Goal: Task Accomplishment & Management: Manage account settings

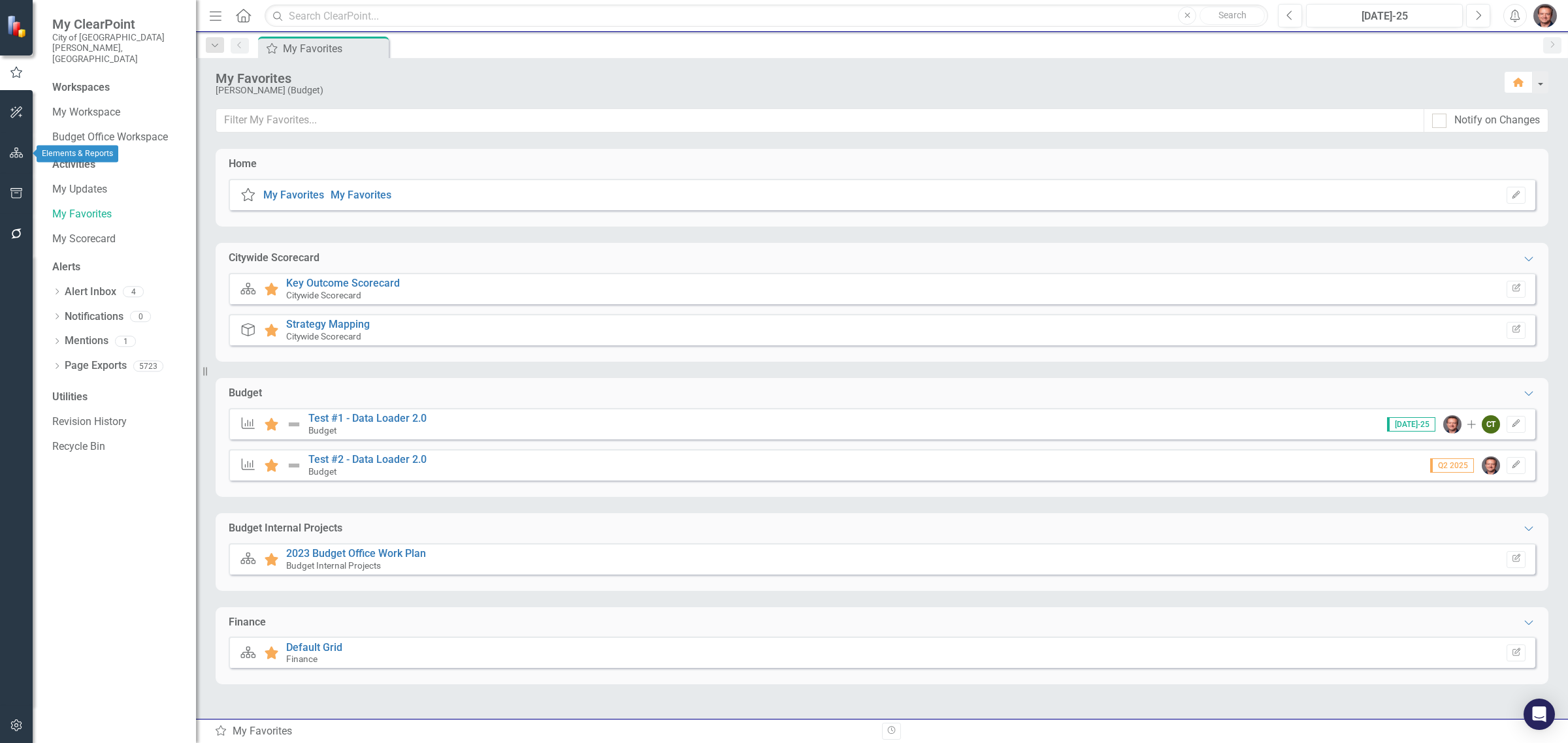
click at [18, 154] on icon "button" at bounding box center [17, 153] width 14 height 11
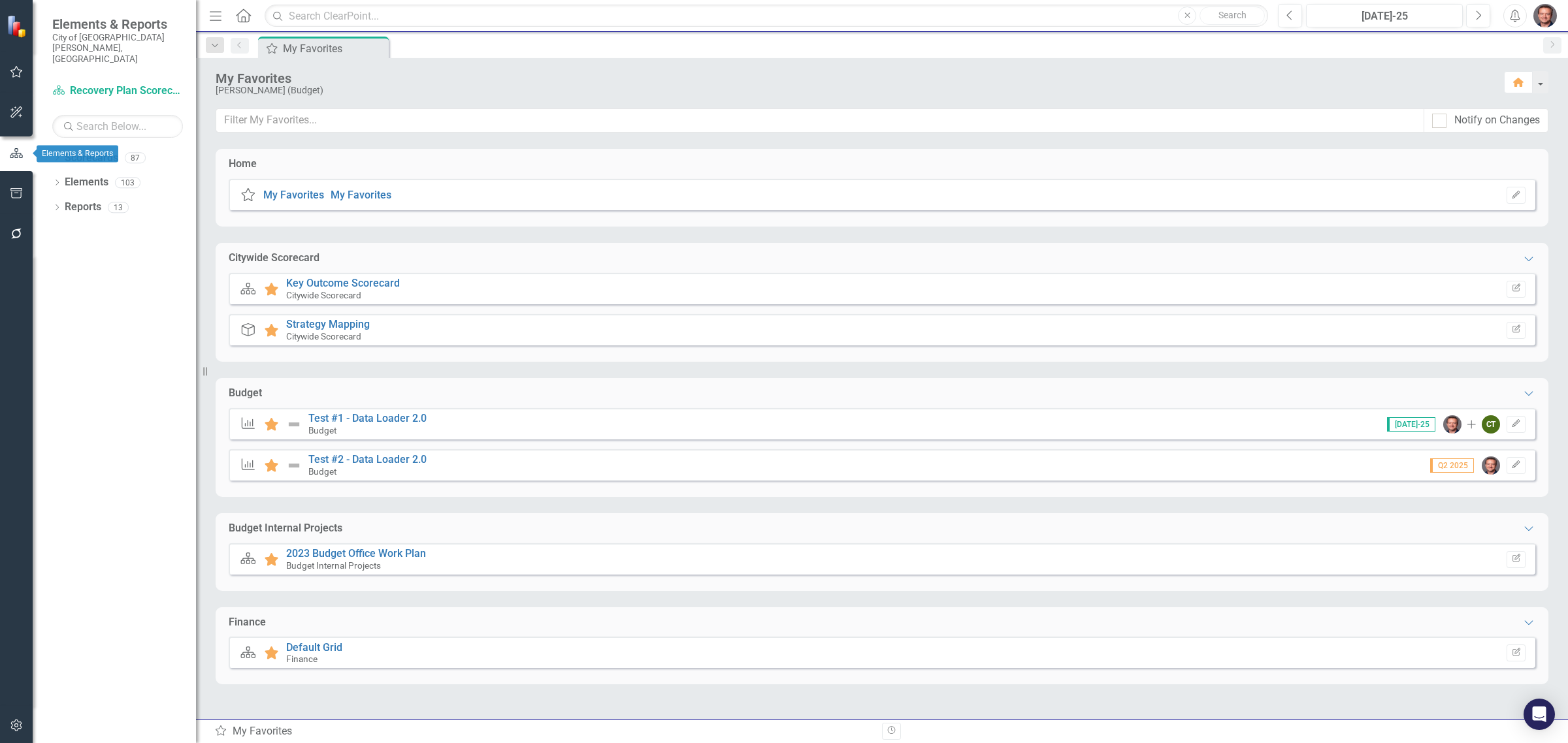
click at [20, 112] on icon "button" at bounding box center [17, 112] width 14 height 11
click at [11, 184] on button "button" at bounding box center [17, 194] width 29 height 28
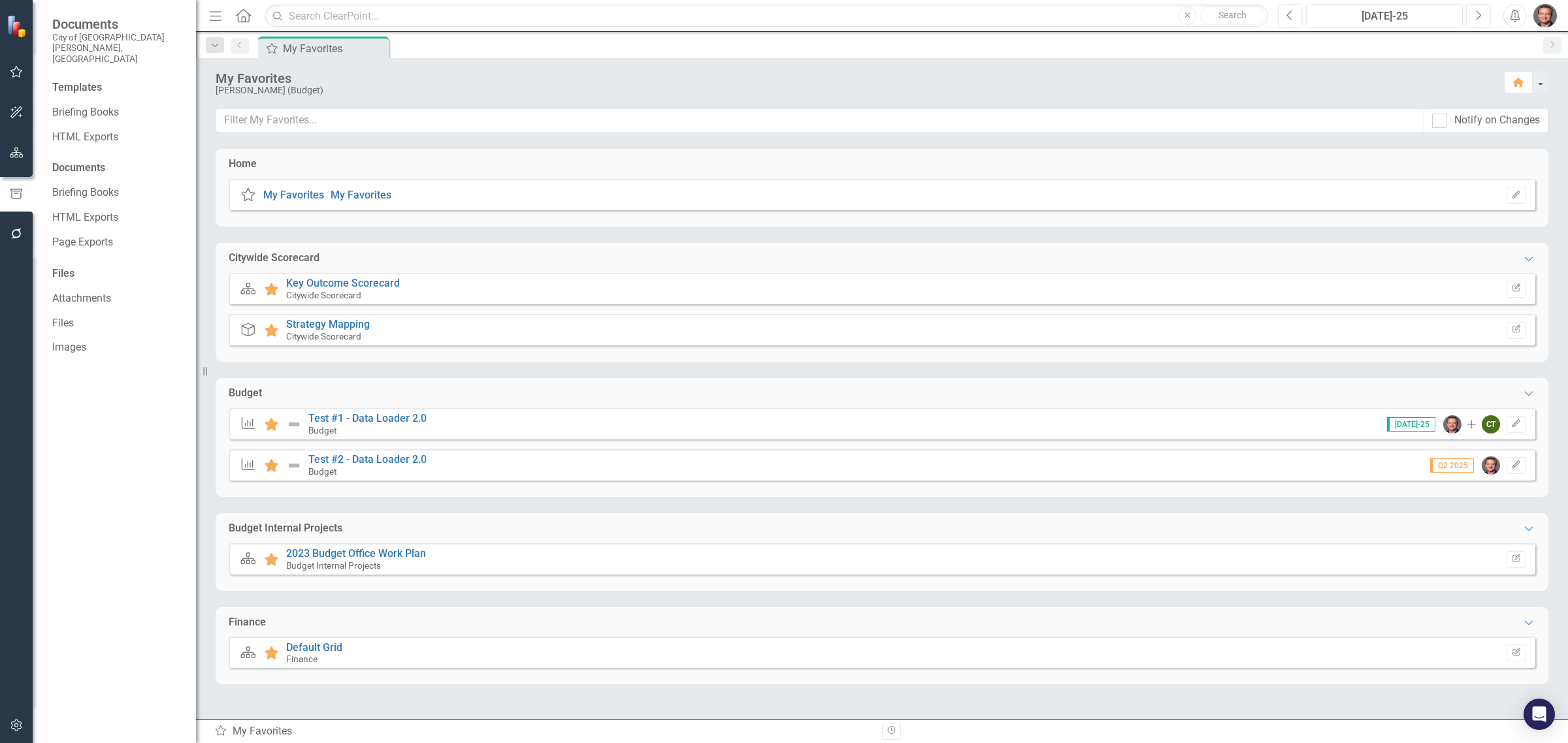
click at [16, 151] on icon "button" at bounding box center [17, 153] width 14 height 11
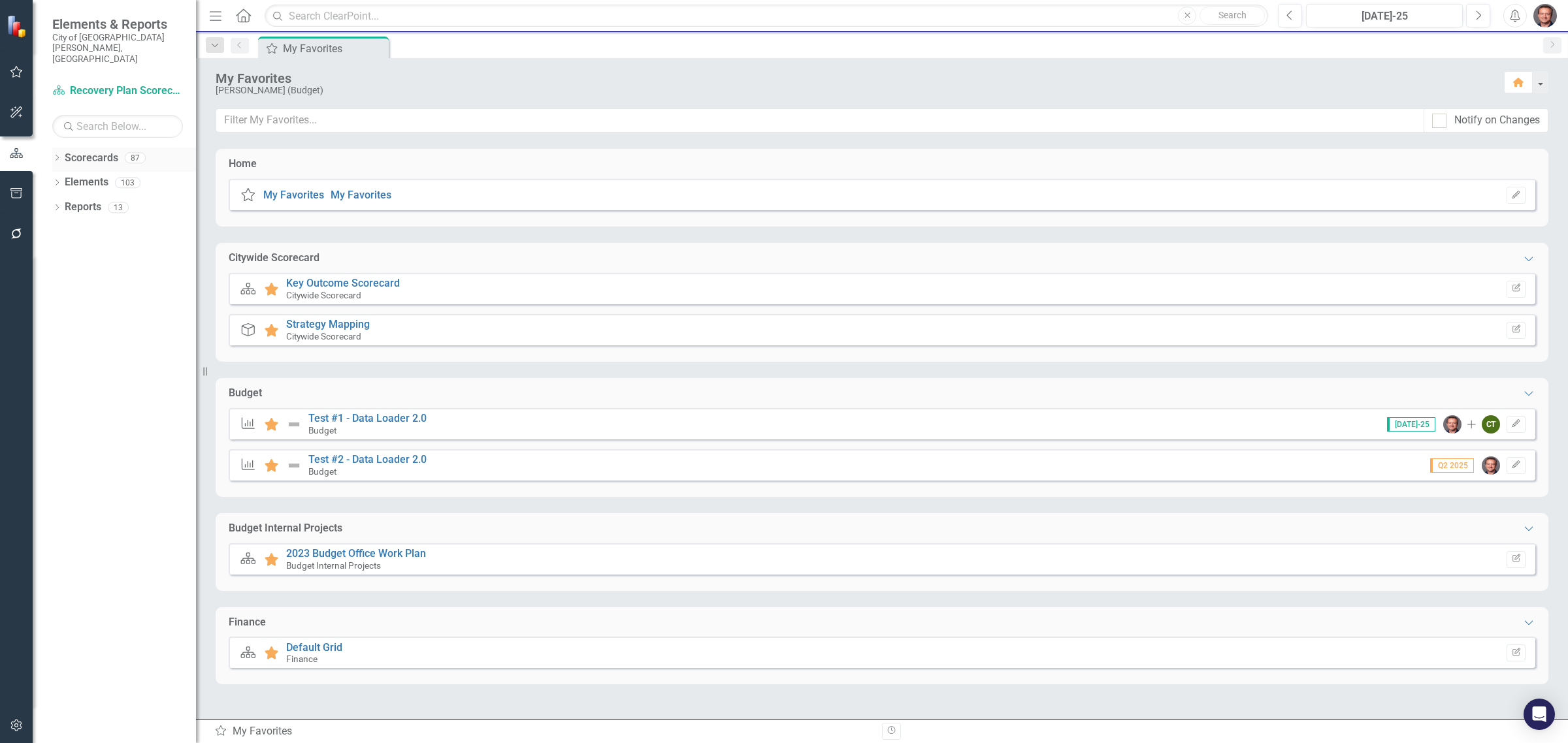
click at [57, 155] on icon "Dropdown" at bounding box center [57, 158] width 9 height 7
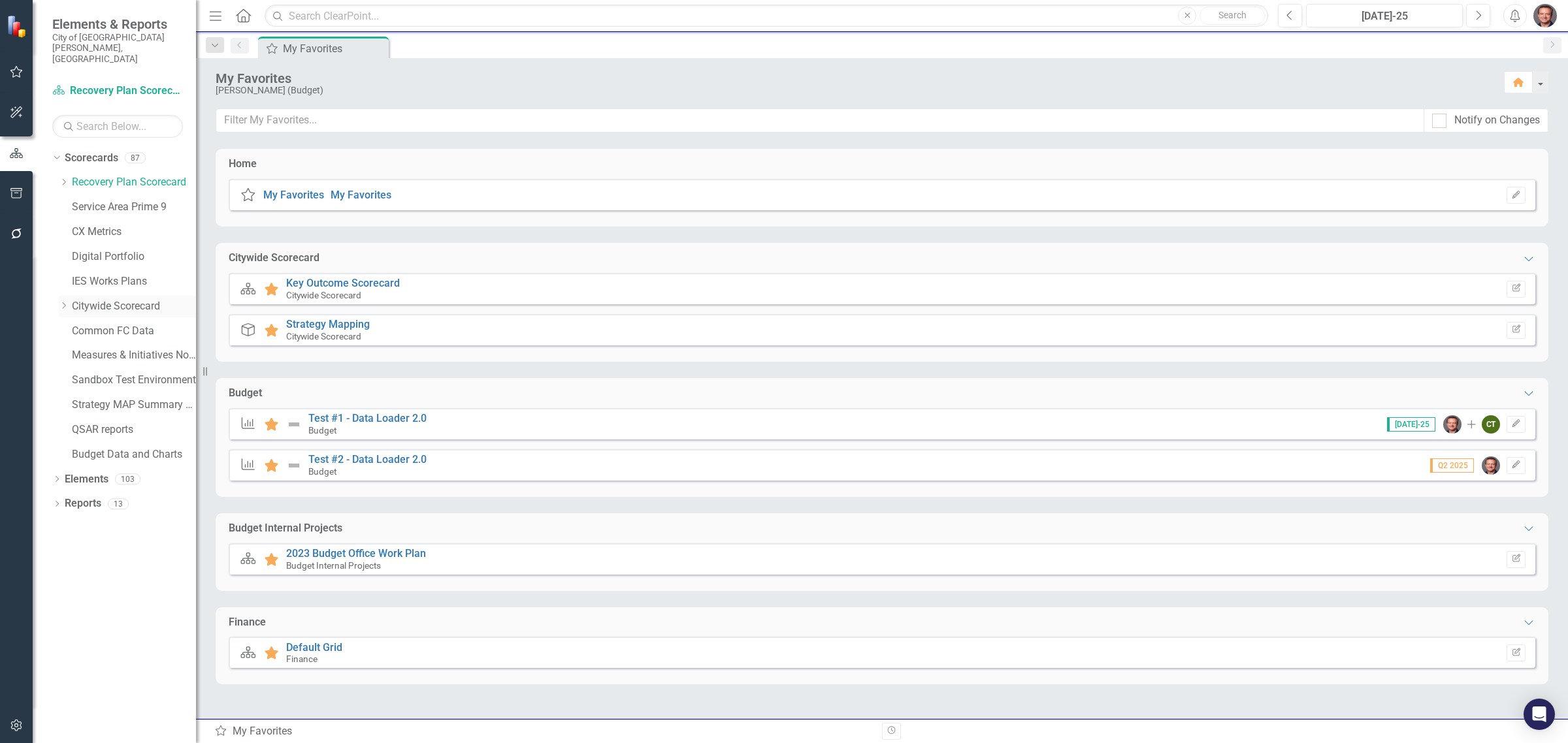
click at [132, 299] on link "Citywide Scorecard" at bounding box center [134, 307] width 124 height 15
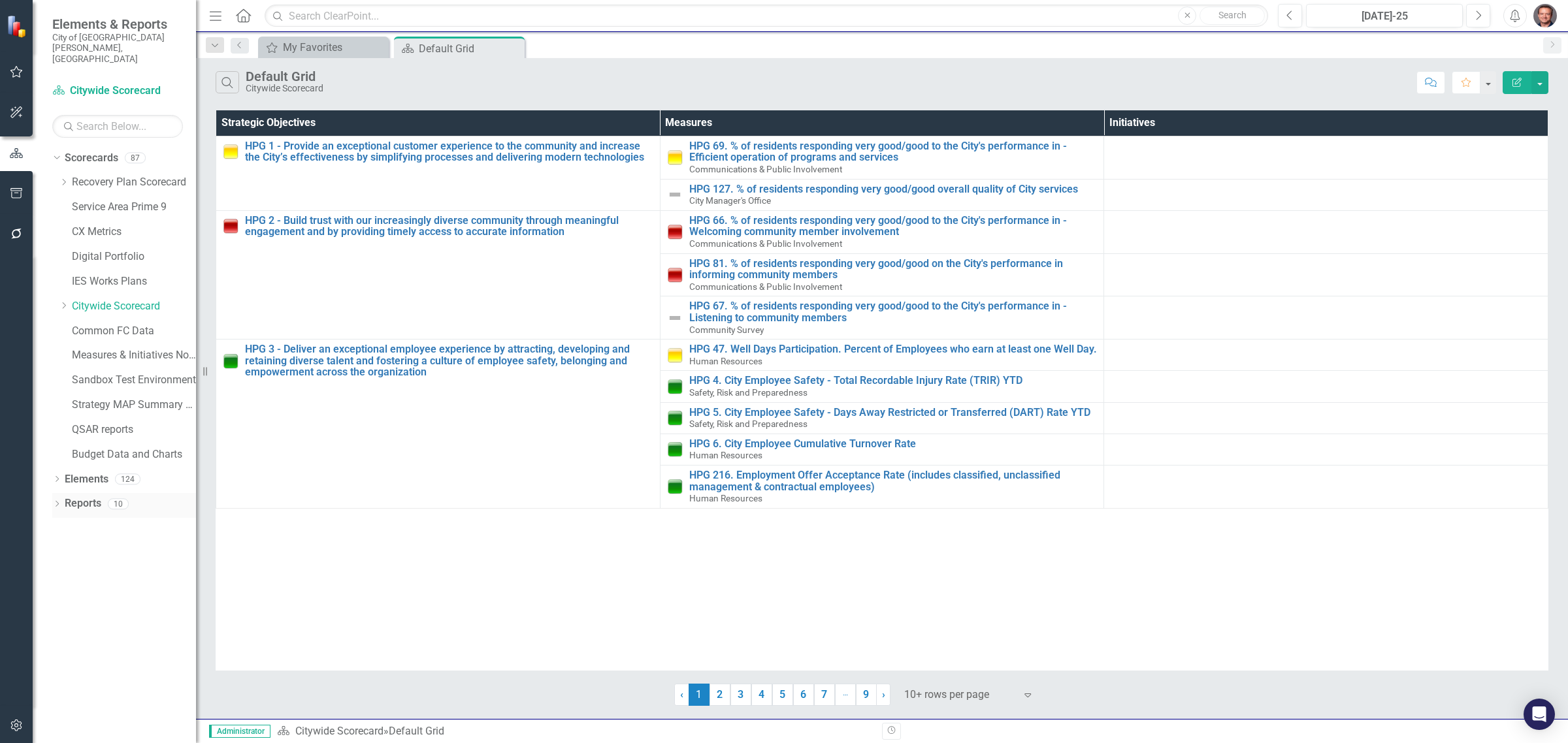
click at [70, 496] on link "Reports" at bounding box center [83, 503] width 37 height 15
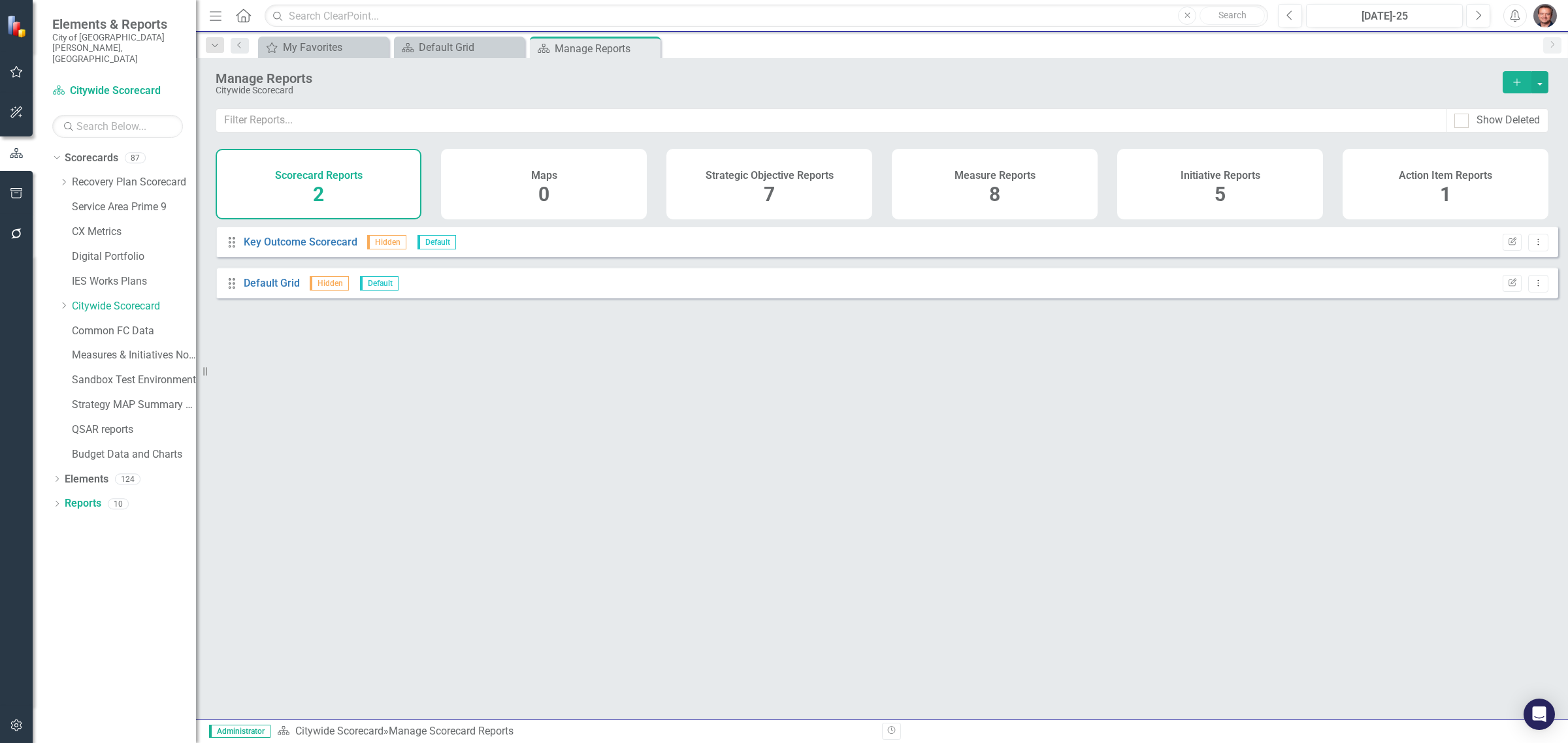
click at [991, 194] on span "8" at bounding box center [995, 194] width 11 height 23
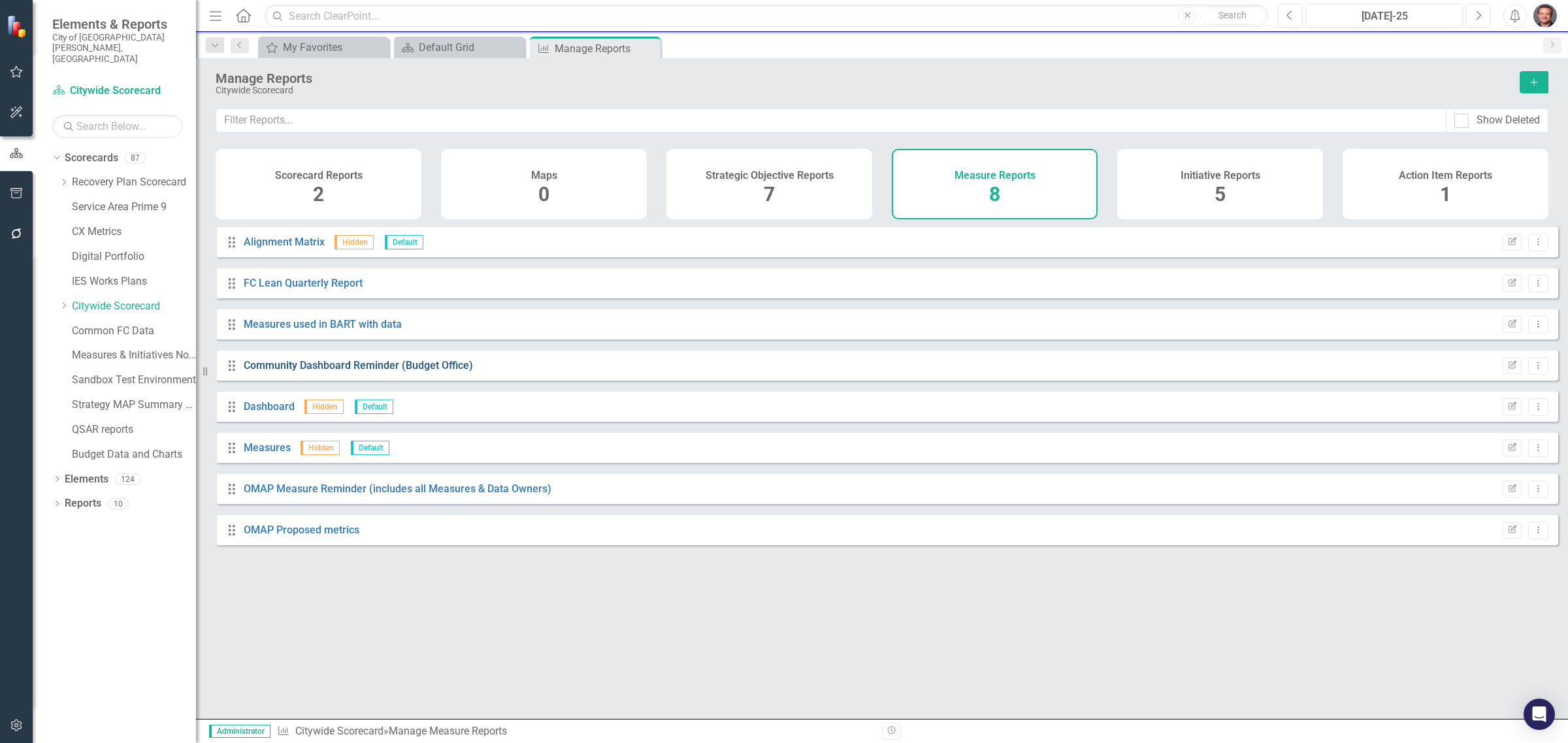
click at [353, 371] on link "Community Dashboard Reminder (Budget Office)" at bounding box center [358, 365] width 229 height 12
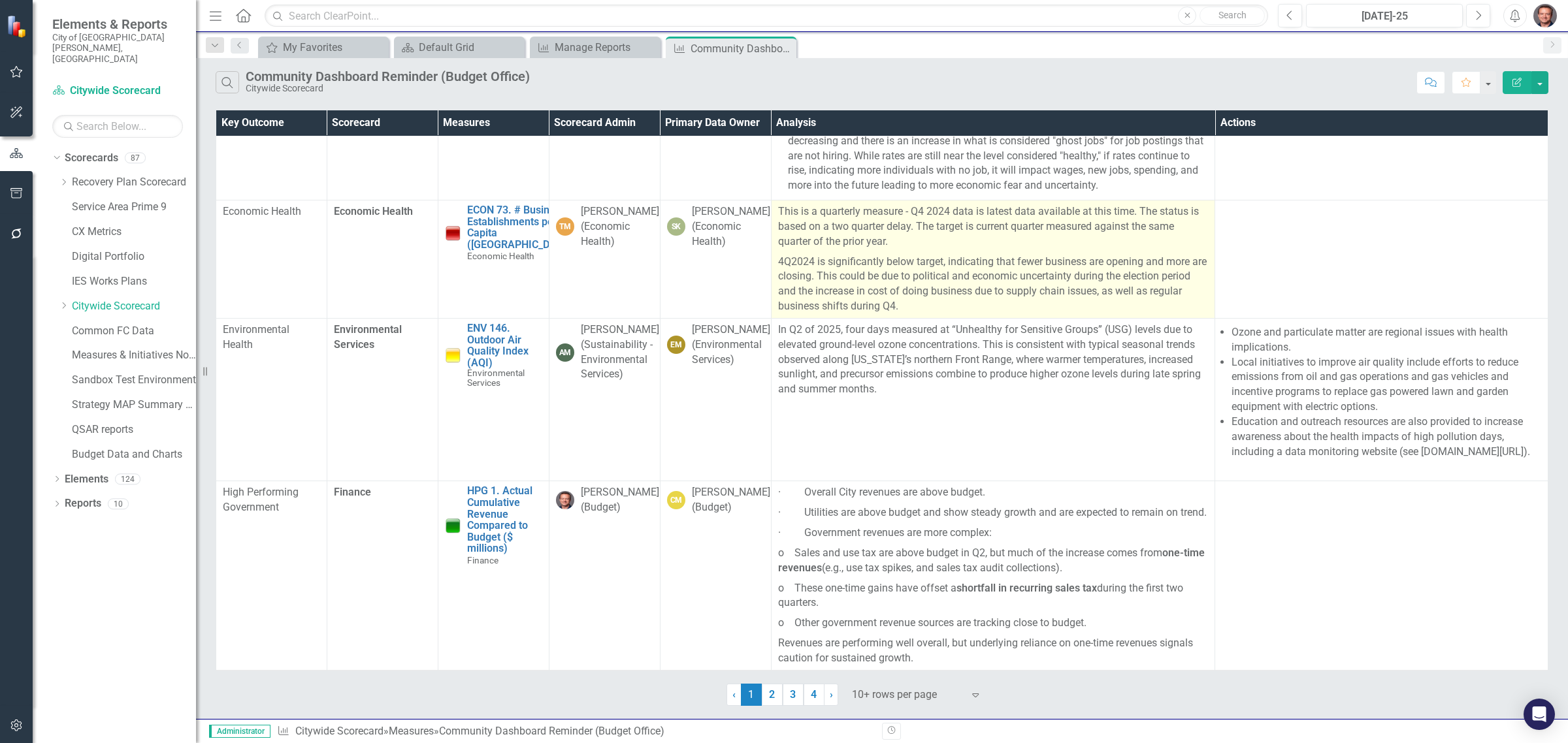
scroll to position [728, 0]
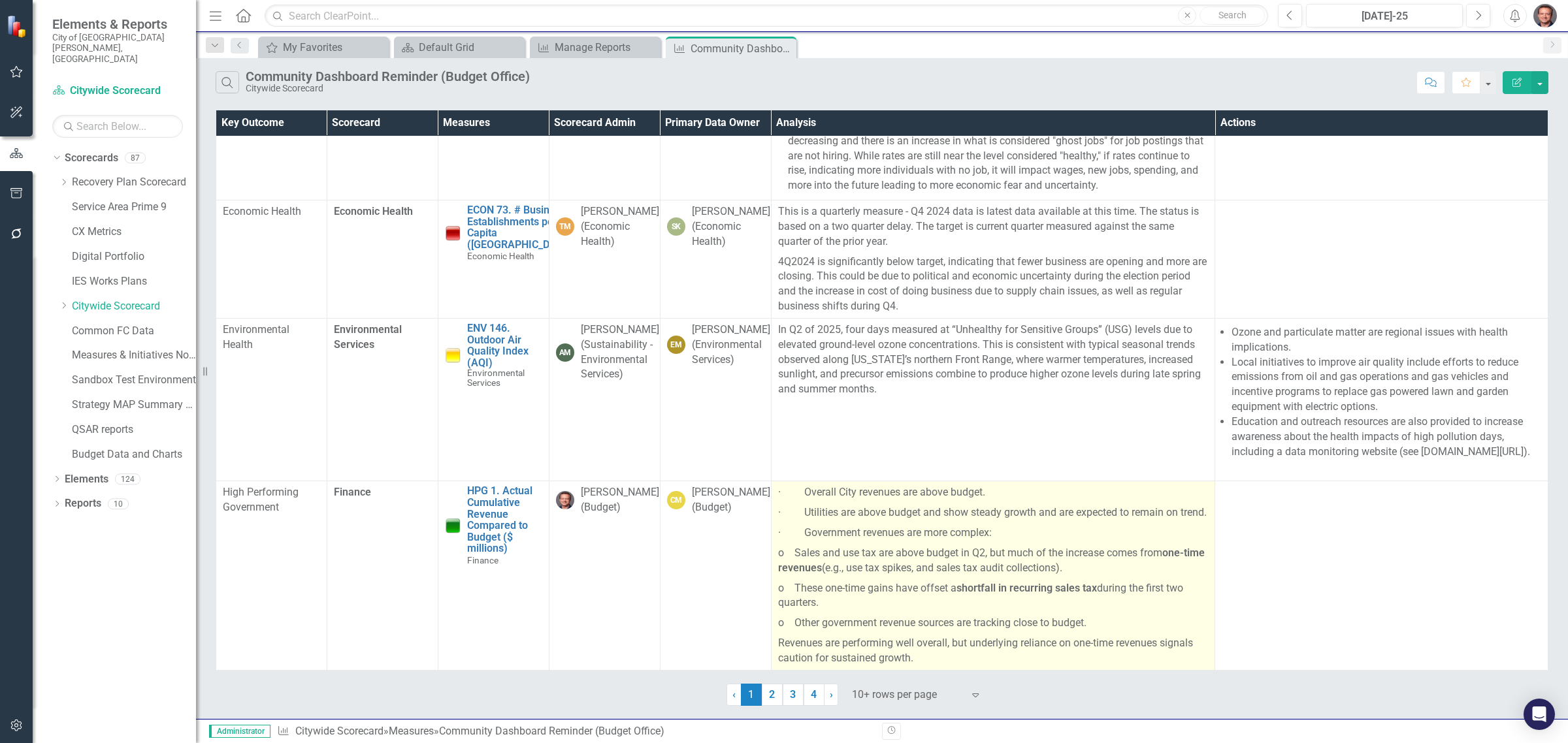
click at [885, 543] on p "o Sales and use tax are above budget in Q2, but much of the increase comes from…" at bounding box center [993, 561] width 430 height 35
click at [888, 533] on p "· Government revenues are more complex:" at bounding box center [993, 533] width 430 height 20
click at [889, 533] on p "· Government revenues are more complex:" at bounding box center [993, 533] width 430 height 20
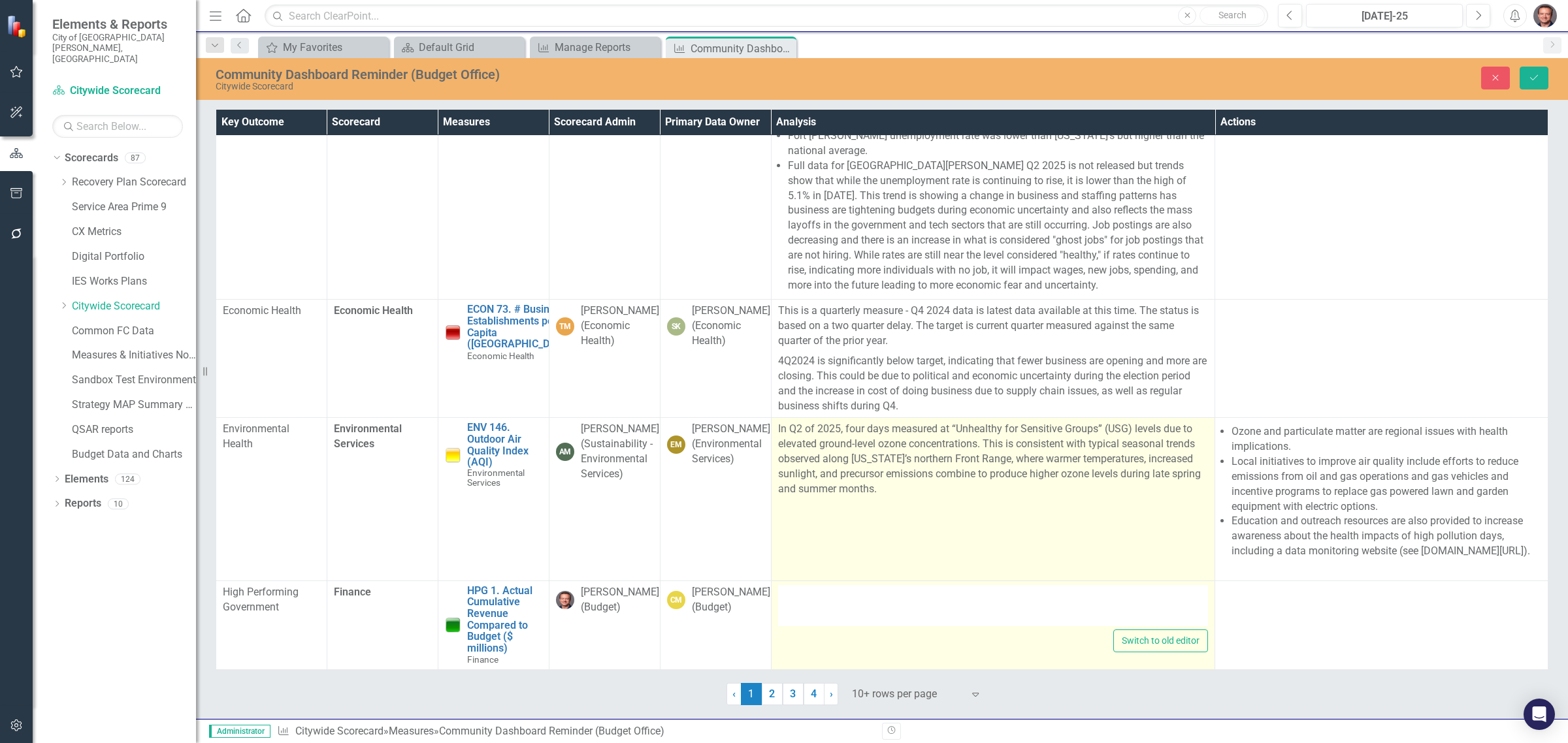
type textarea "<p> ·&nbsp;&nbsp;&nbsp;&nbsp;&nbsp;&nbsp;&nbsp;&nbsp; Overall City revenues are…"
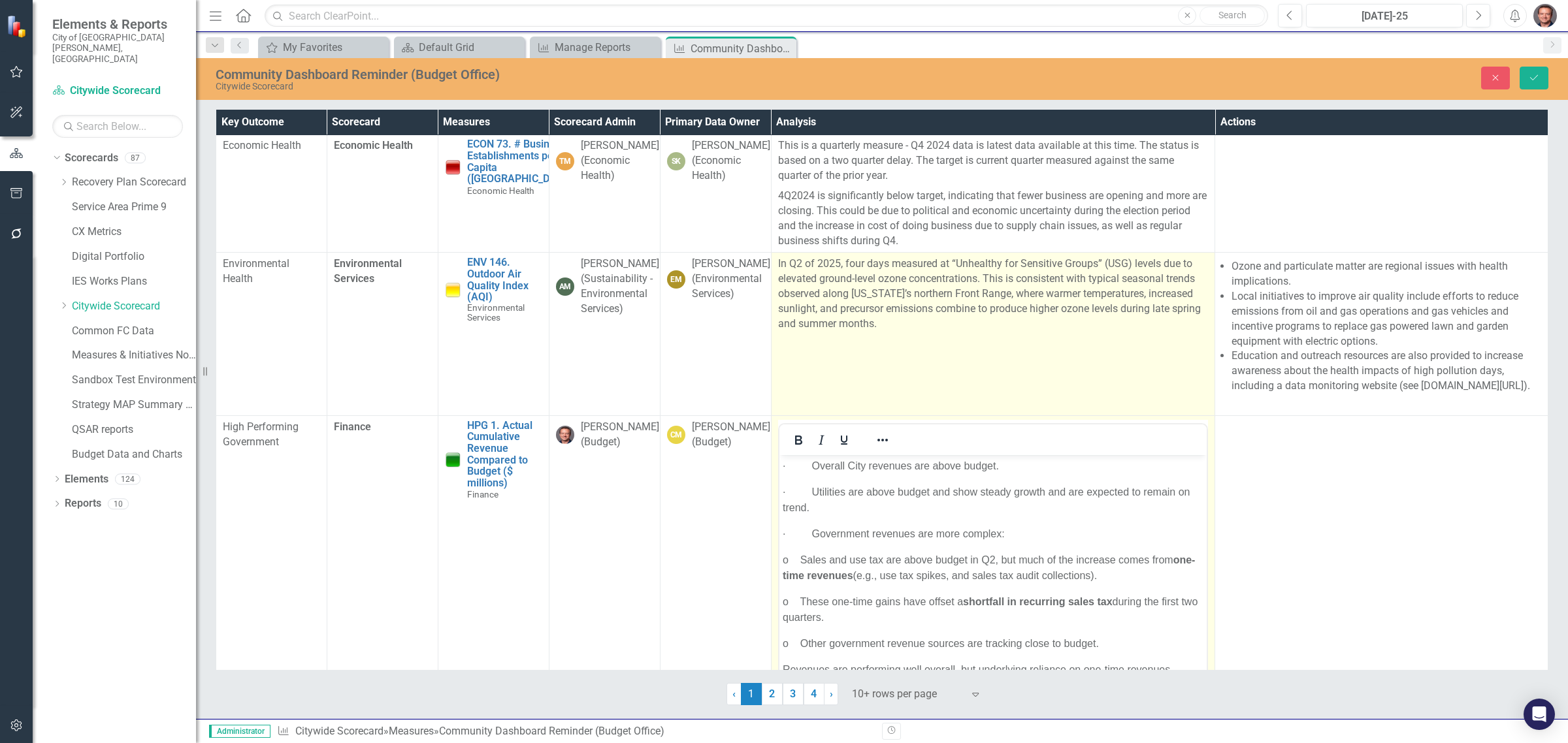
scroll to position [0, 0]
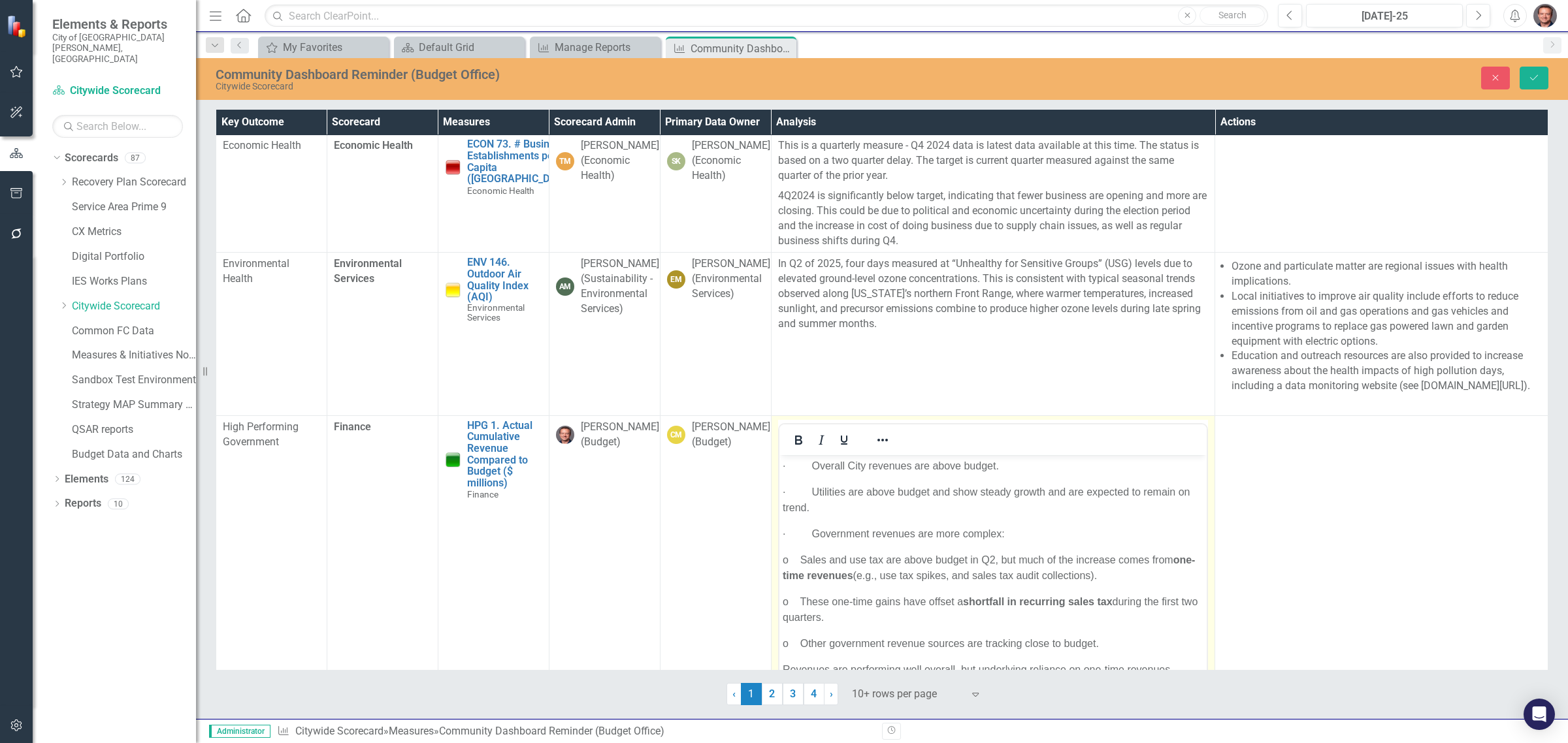
click at [812, 464] on p "· Overall City revenues are above budget." at bounding box center [992, 465] width 421 height 15
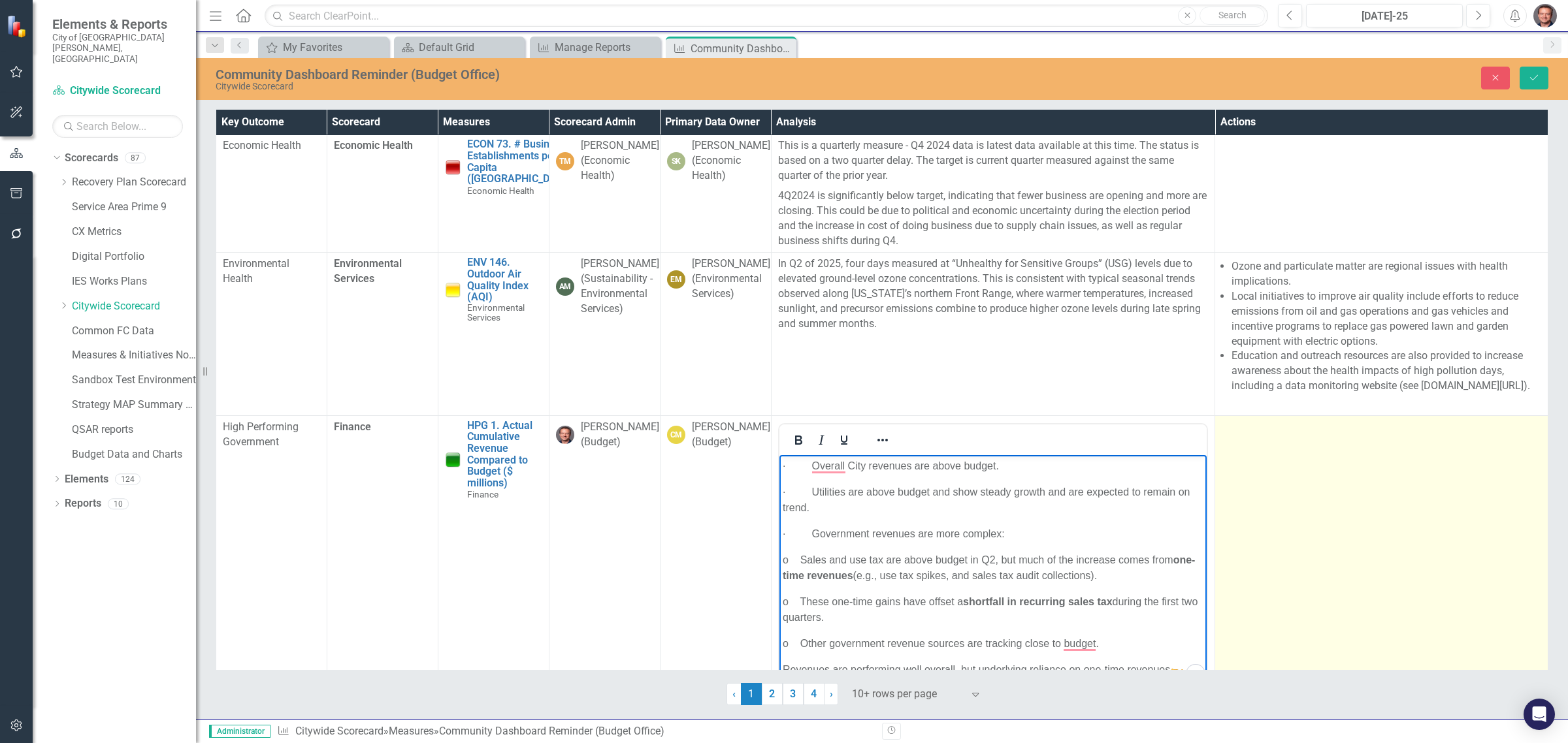
click at [1241, 520] on td at bounding box center [1381, 570] width 333 height 309
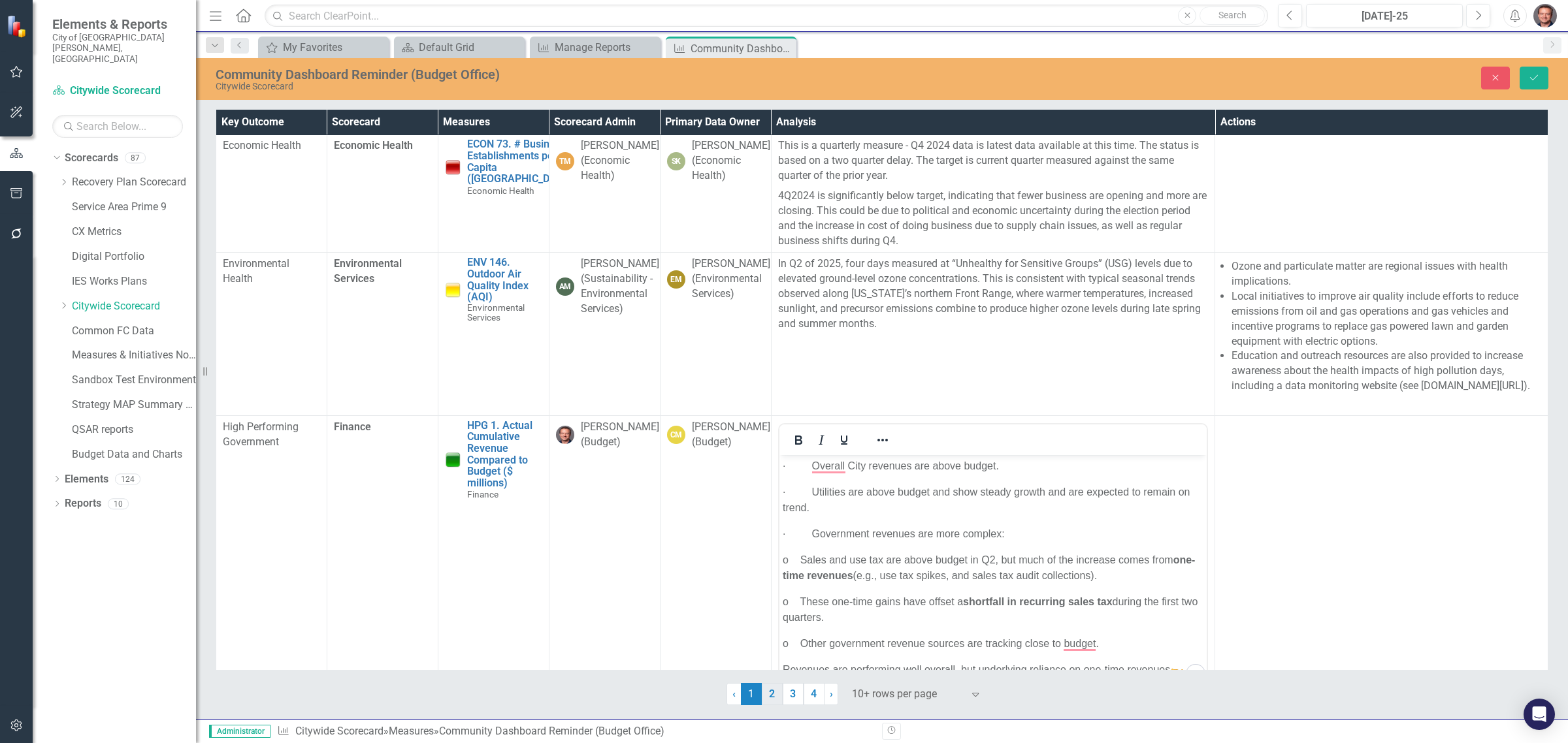
click at [773, 699] on link "2" at bounding box center [772, 693] width 21 height 22
click at [1494, 82] on button "Close" at bounding box center [1495, 78] width 29 height 23
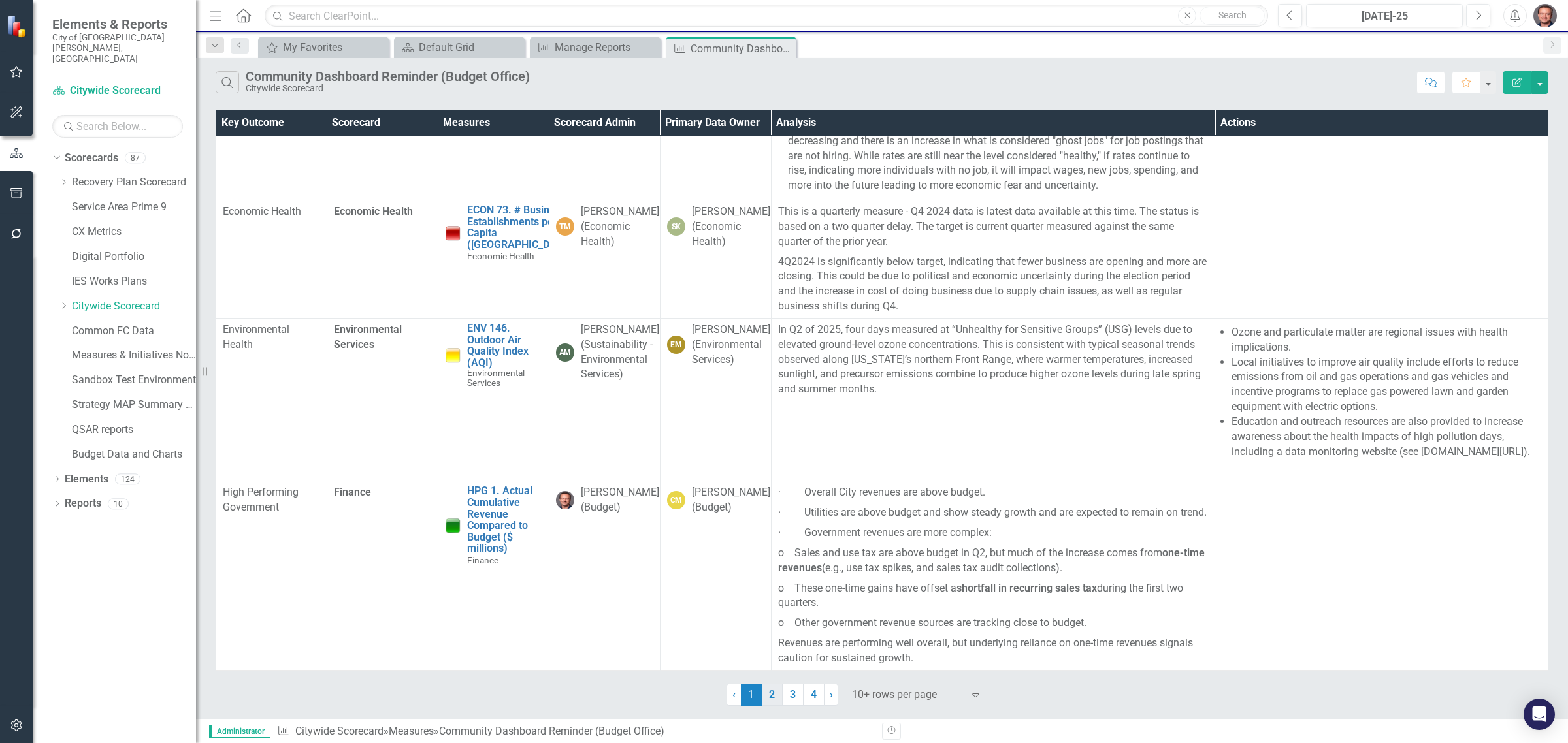
click at [774, 696] on link "2" at bounding box center [772, 694] width 21 height 22
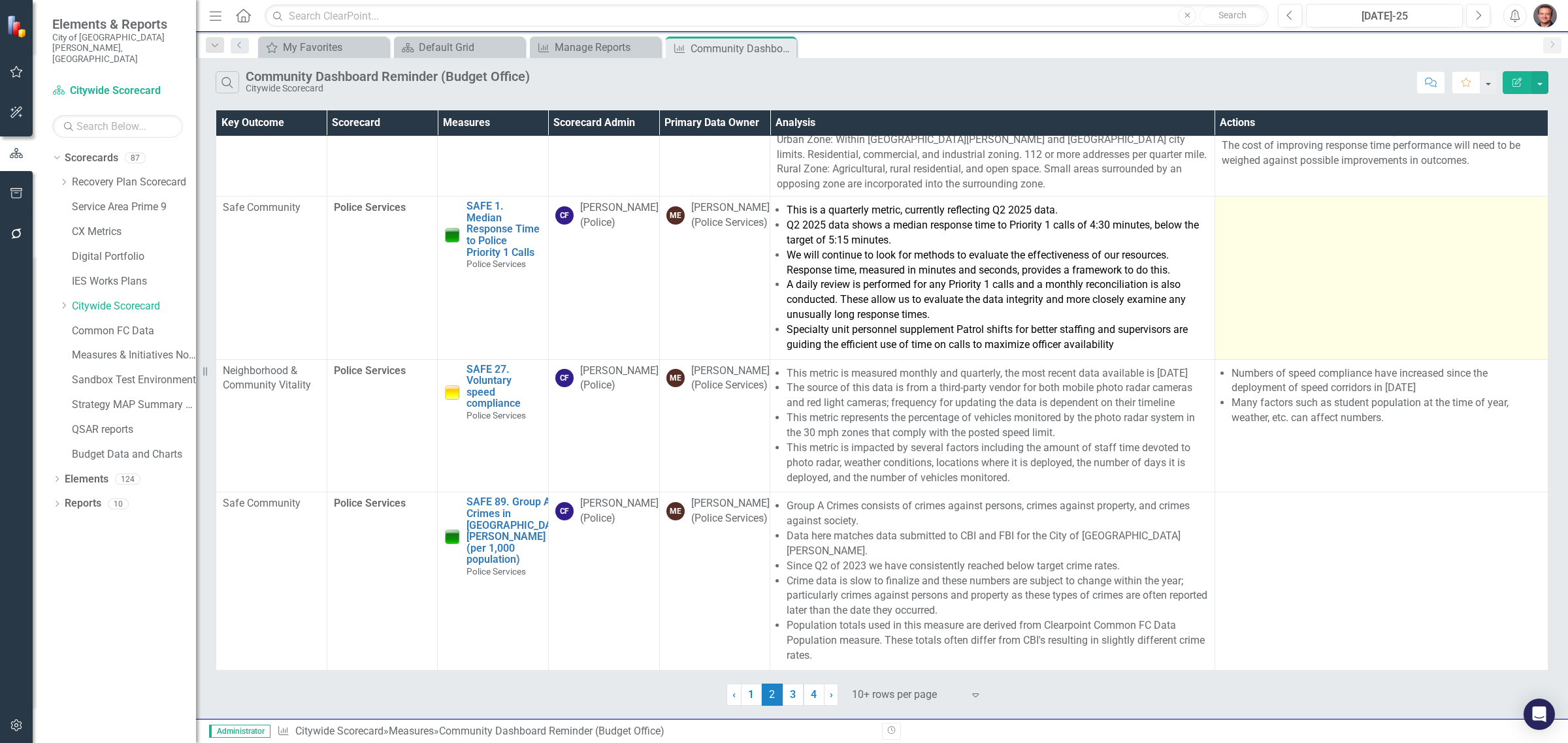
scroll to position [1236, 0]
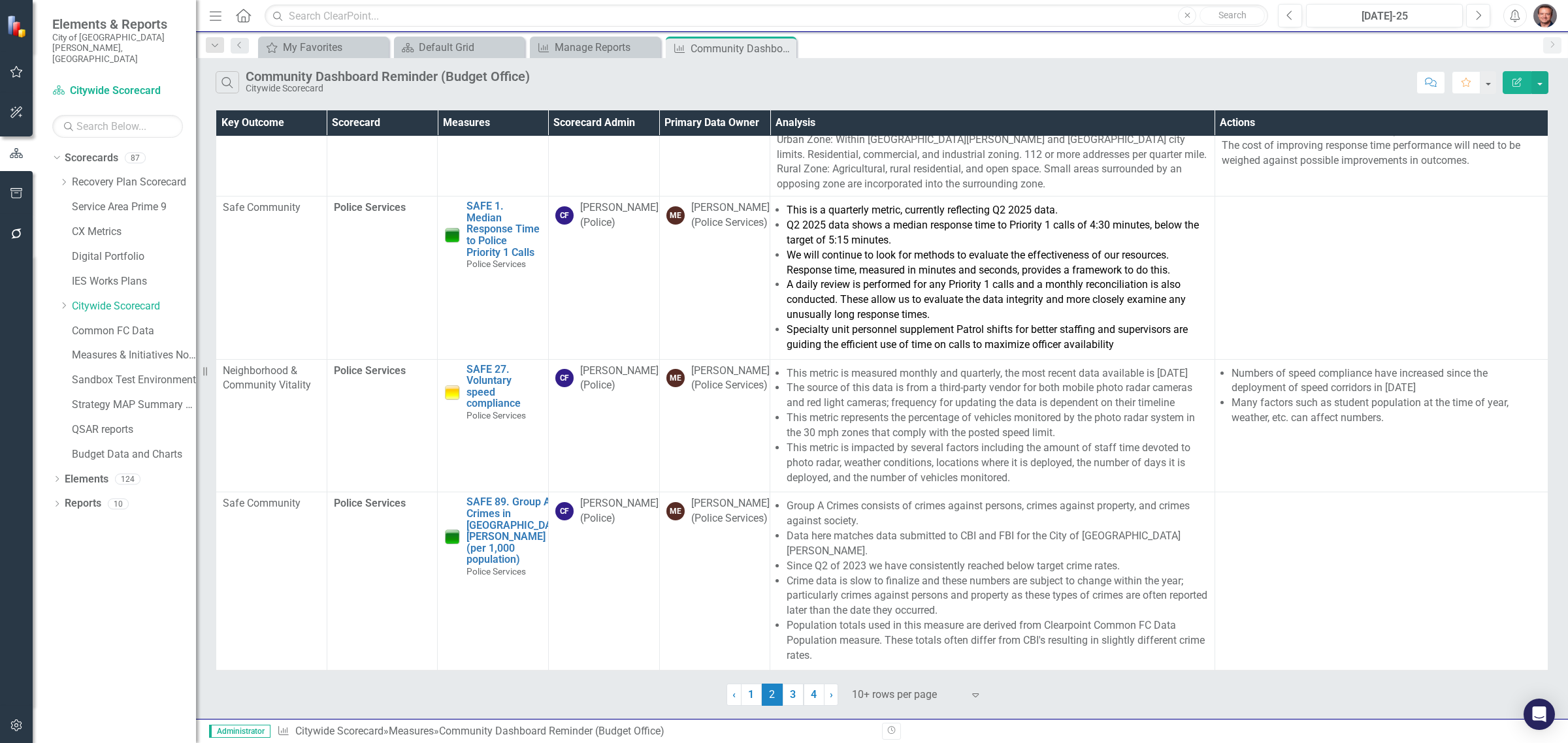
click at [794, 696] on link "3" at bounding box center [792, 694] width 21 height 22
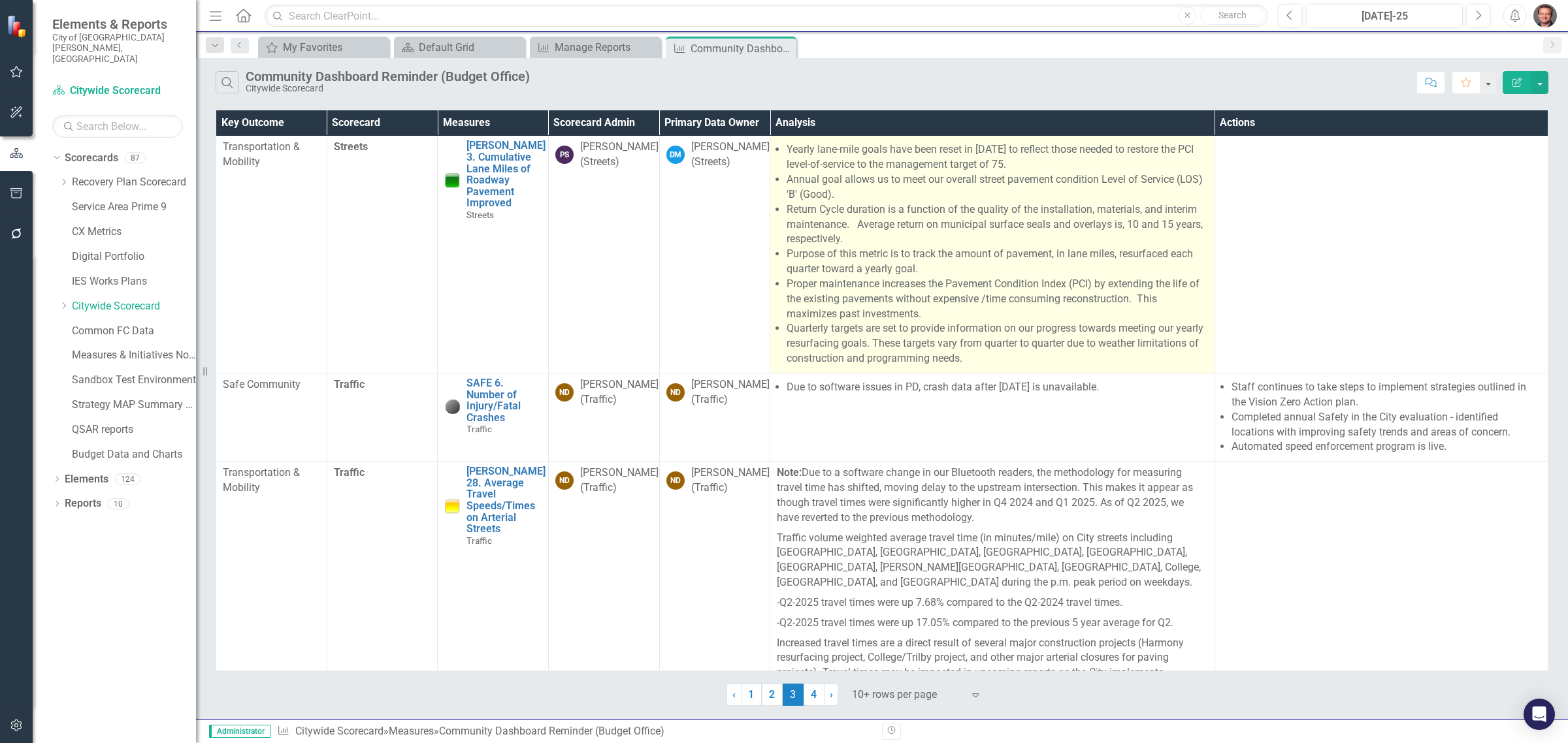
scroll to position [816, 0]
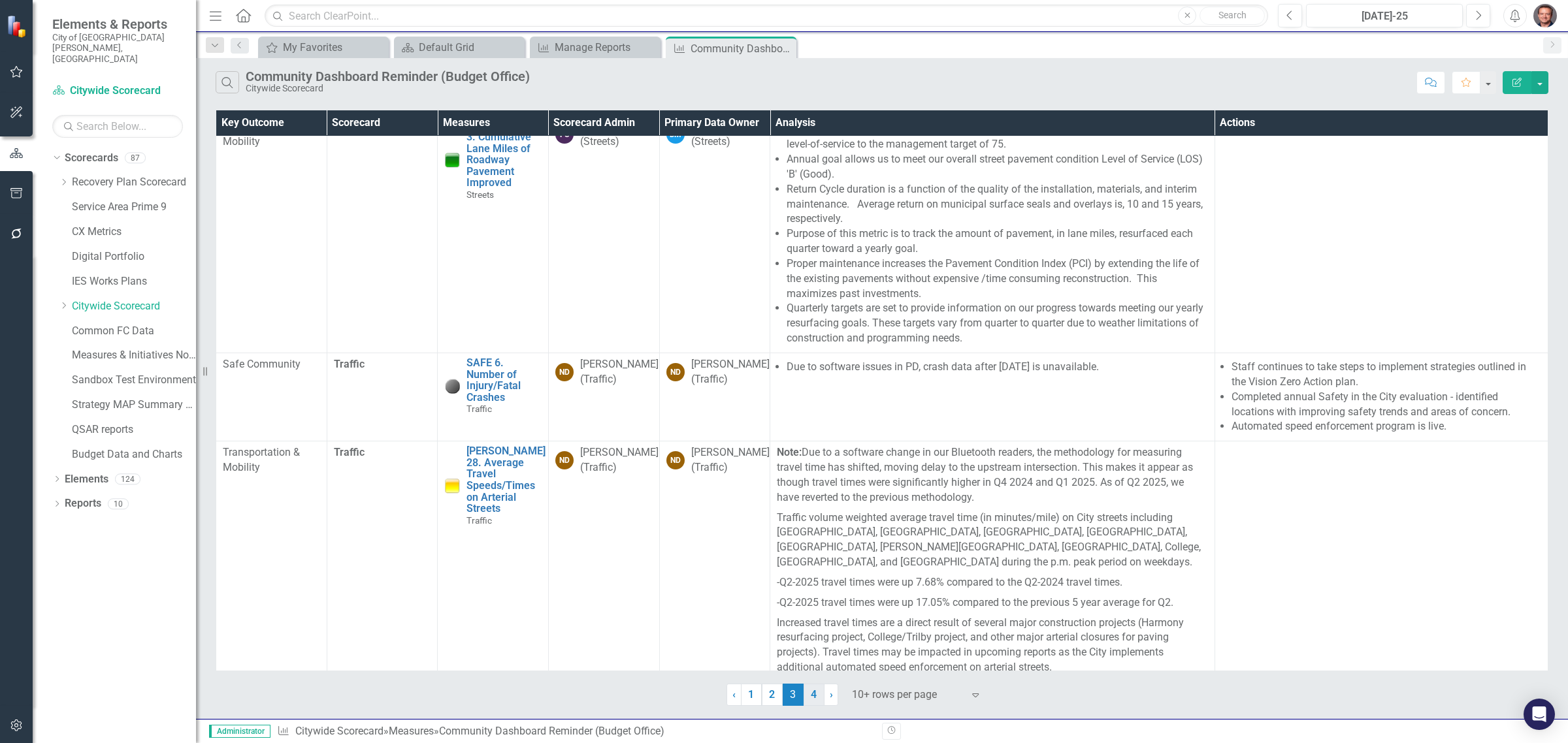
click at [810, 699] on link "4" at bounding box center [813, 694] width 21 height 22
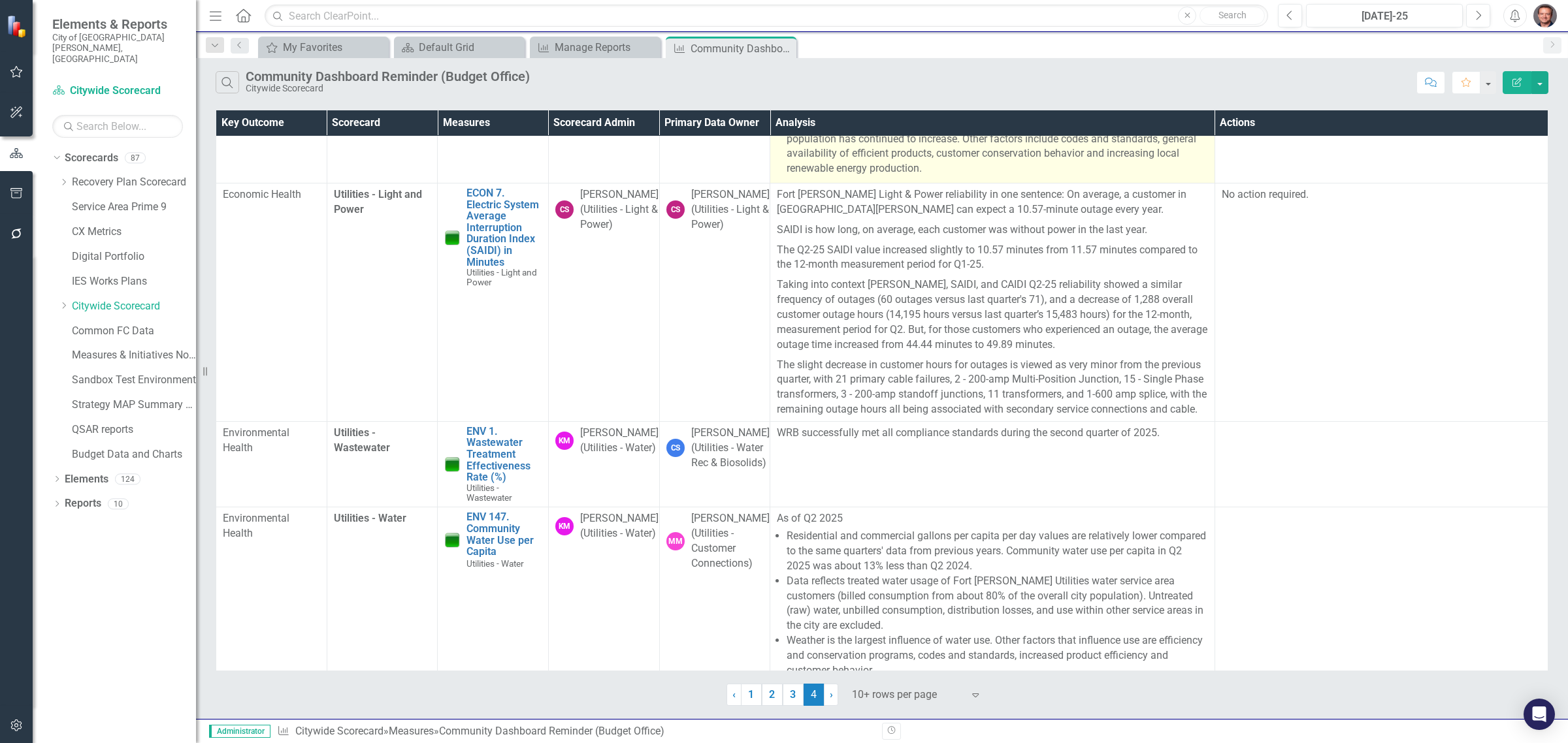
scroll to position [409, 0]
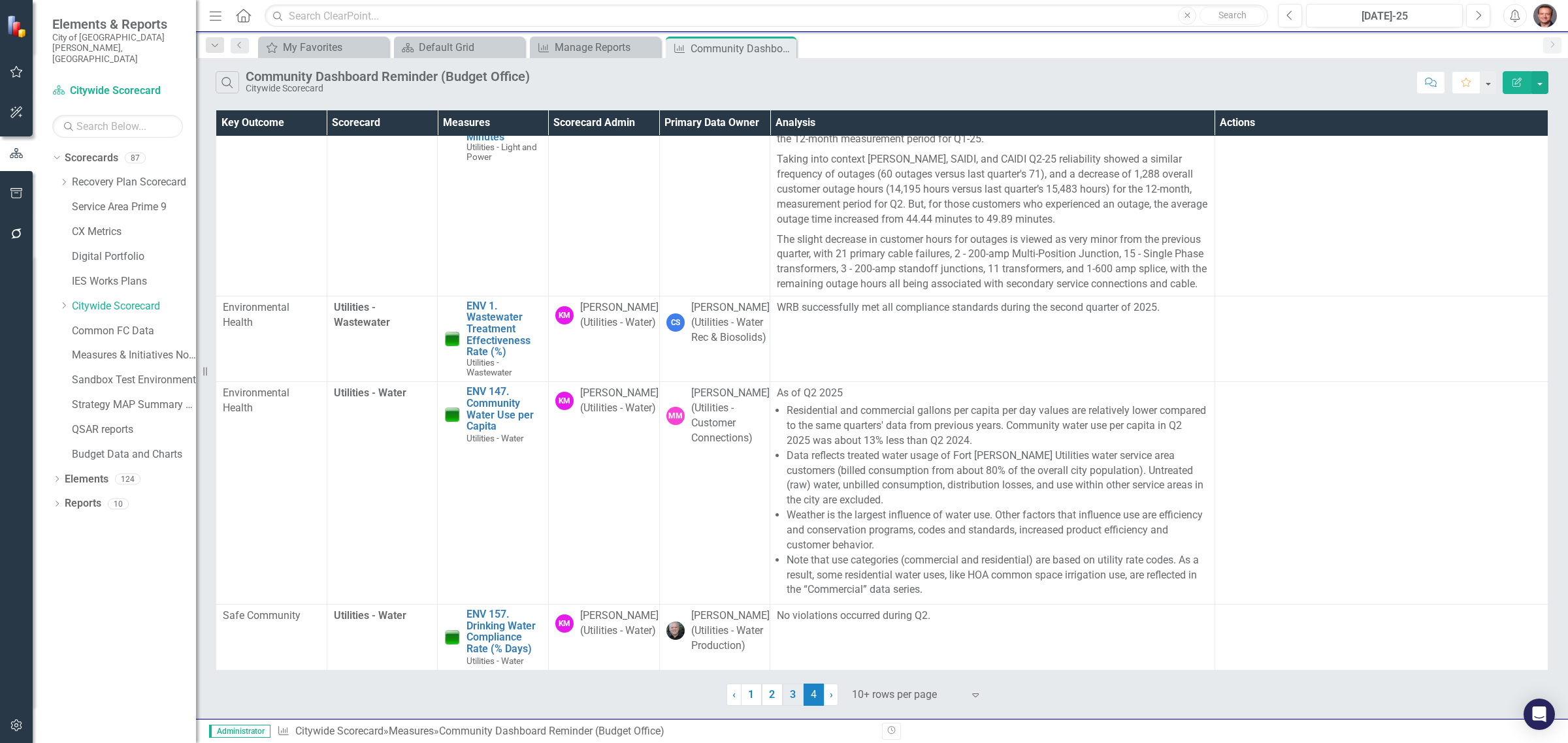
click at [789, 702] on link "3" at bounding box center [792, 694] width 21 height 22
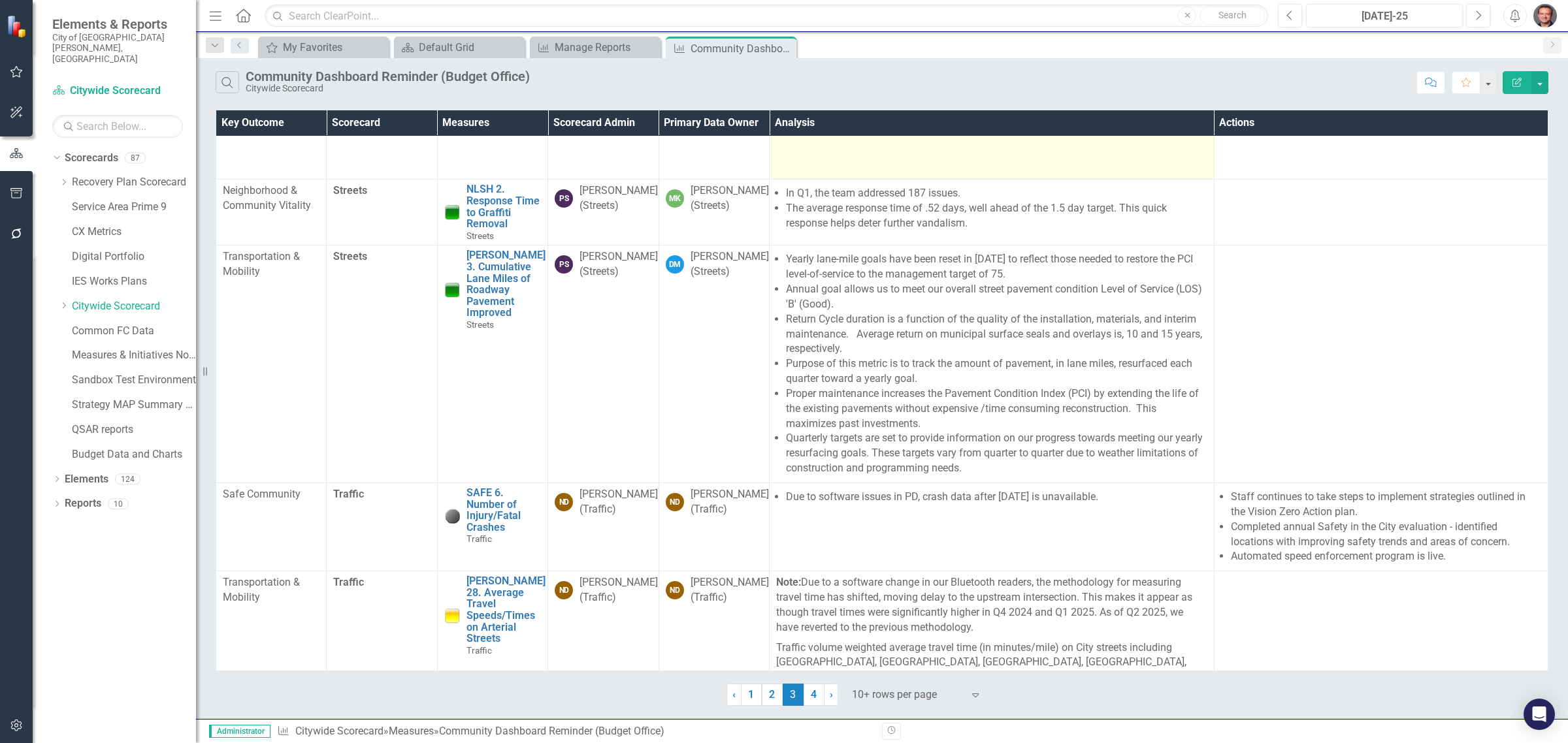
scroll to position [807, 0]
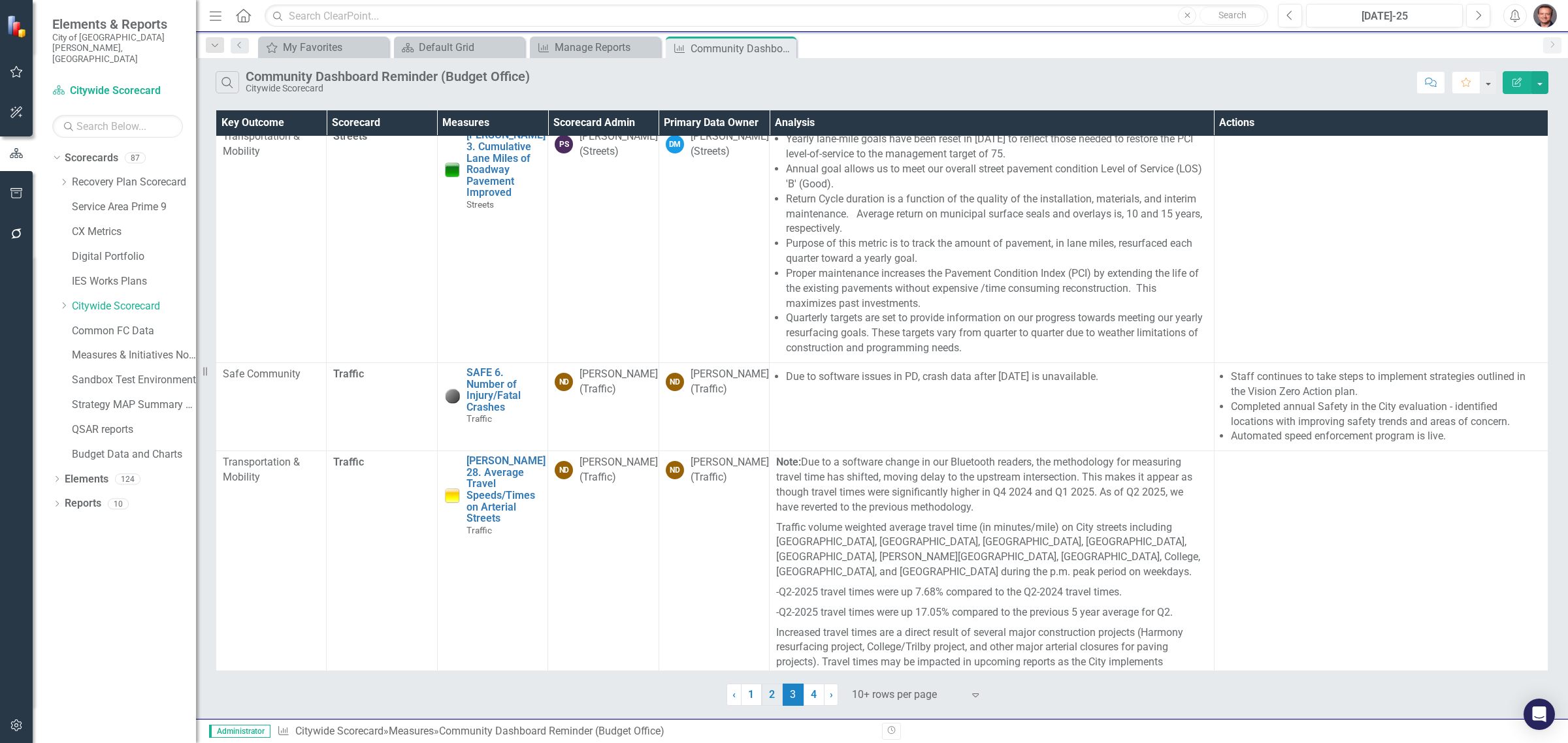
click at [768, 694] on link "2" at bounding box center [772, 694] width 21 height 22
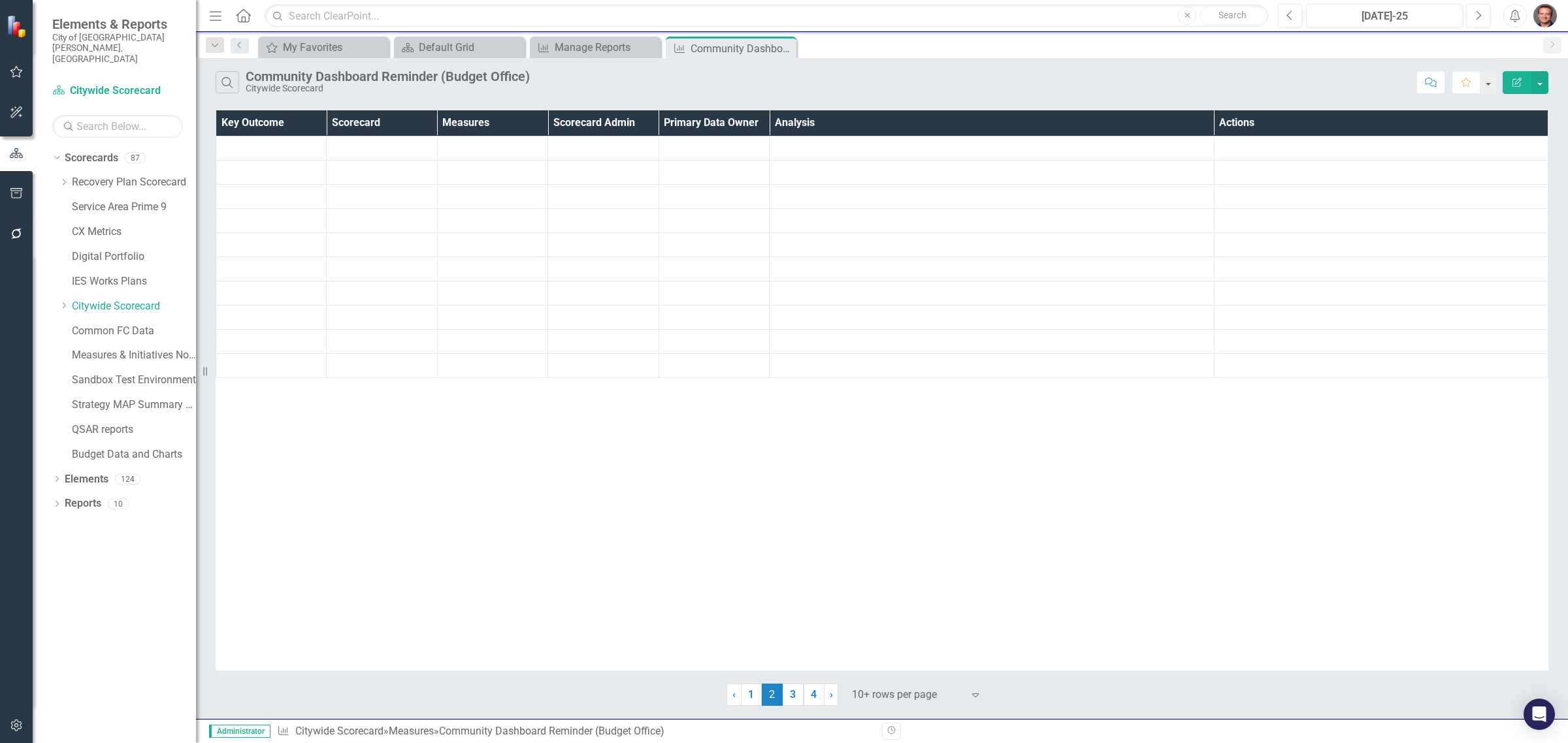
scroll to position [0, 0]
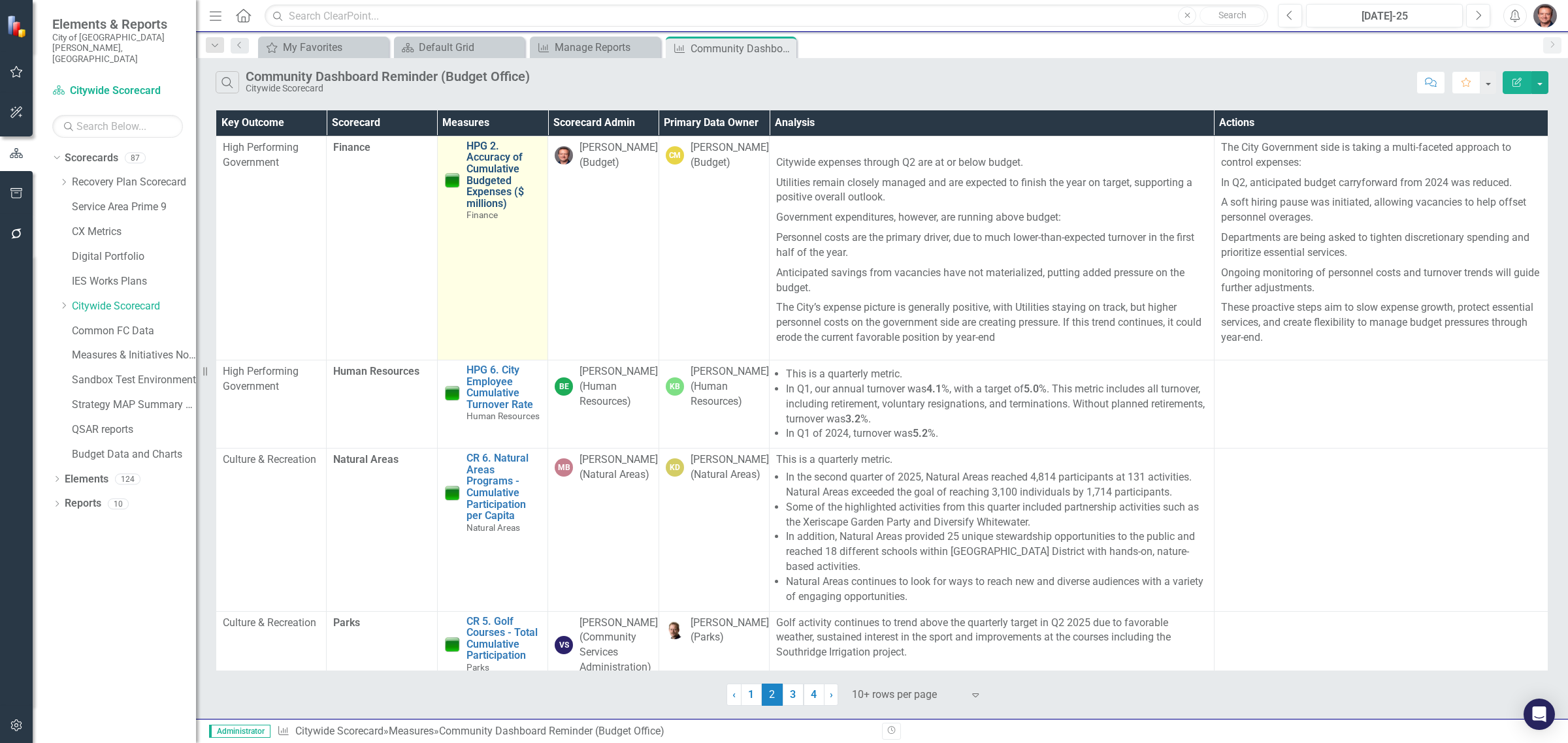
click at [500, 167] on link "HPG 2. Accuracy of Cumulative Budgeted Expenses ($ millions)" at bounding box center [503, 174] width 74 height 69
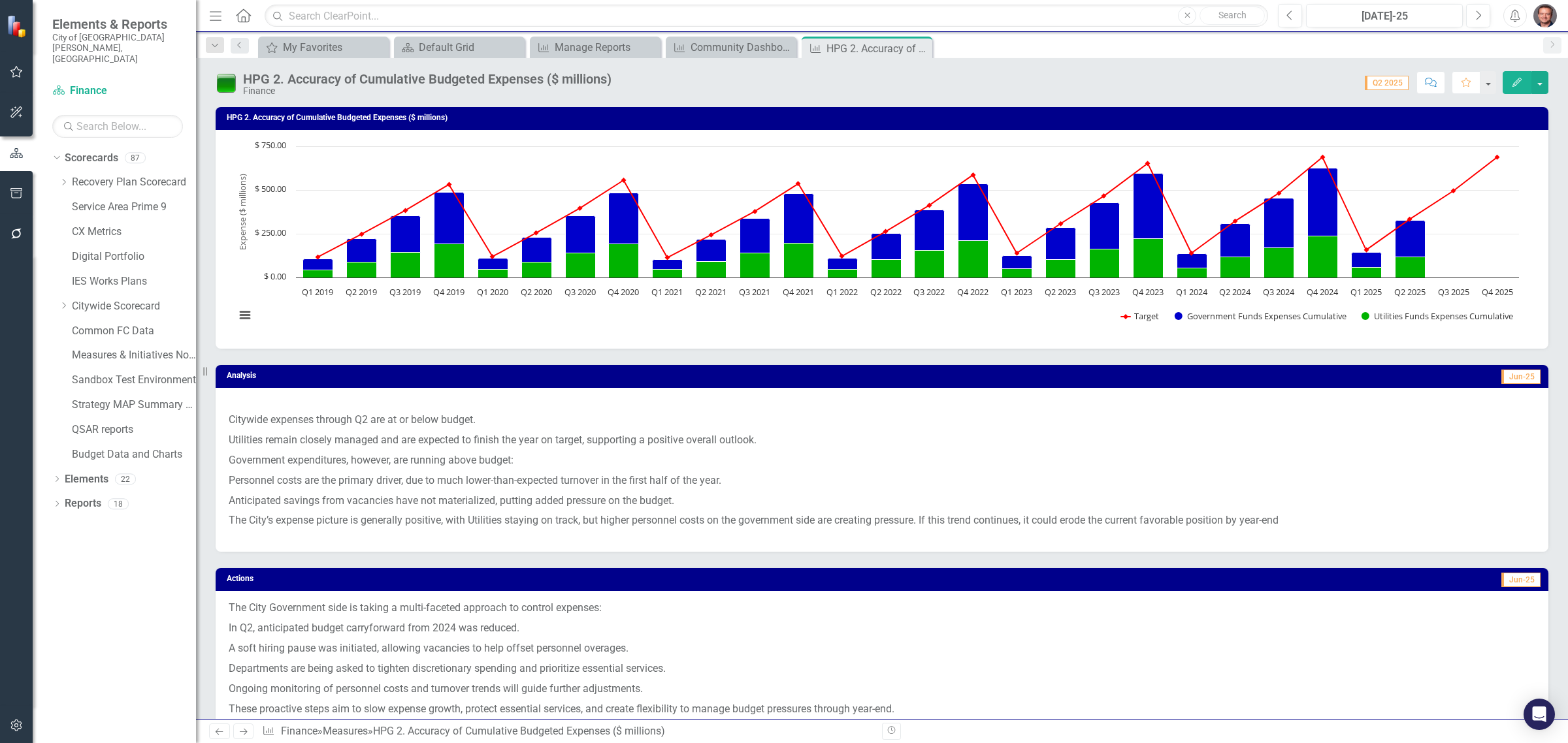
click at [282, 435] on p "Utilities remain closely managed and are expected to finish the year on target,…" at bounding box center [882, 440] width 1306 height 20
click at [226, 422] on div "Citywide expenses through Q2 are at or below budget. Utilities remain closely m…" at bounding box center [882, 470] width 1332 height 164
click at [227, 422] on div "Citywide expenses through Q2 are at or below budget. Utilities remain closely m…" at bounding box center [882, 470] width 1332 height 164
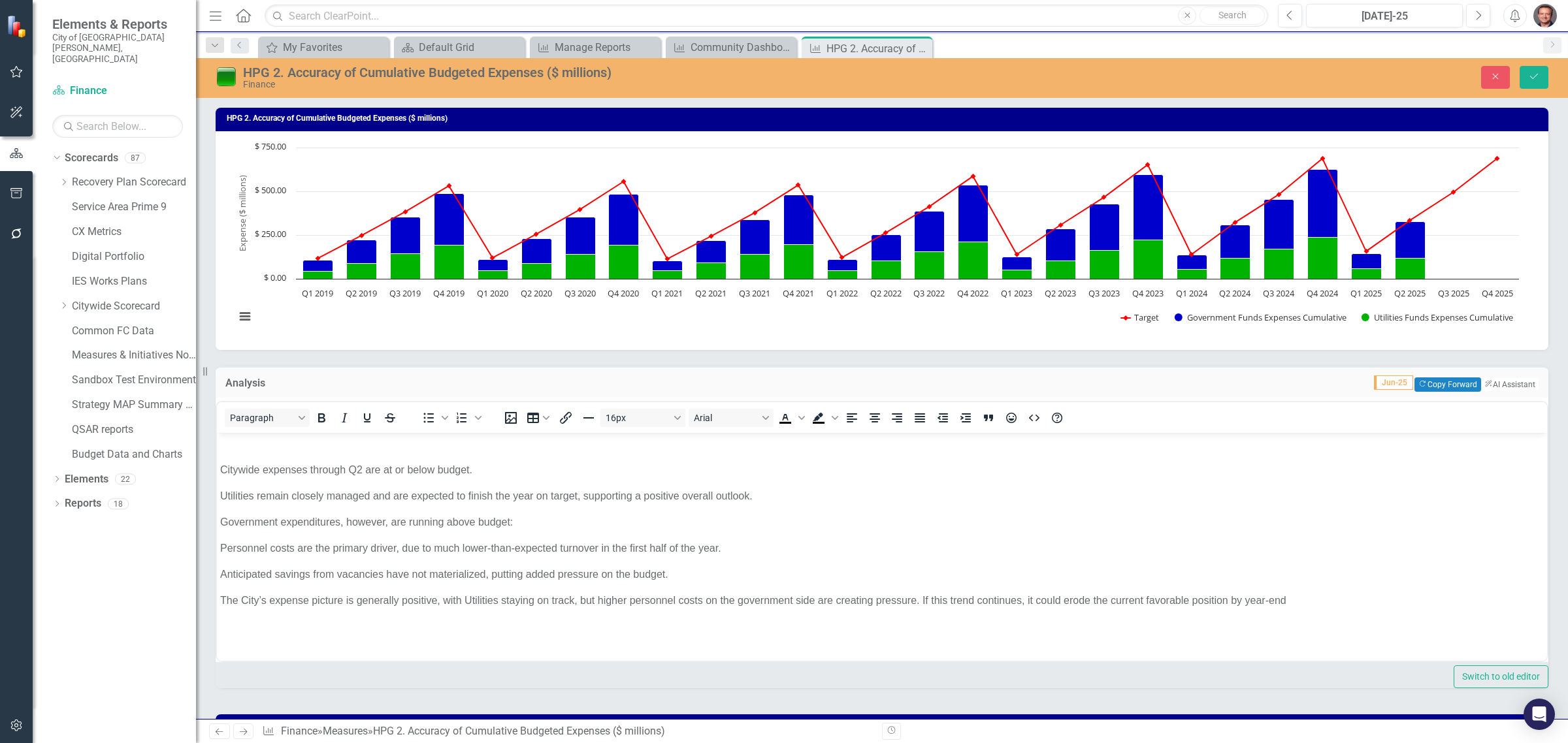
click at [224, 471] on p "Citywide expenses through Q2 are at or below budget." at bounding box center [882, 470] width 1323 height 15
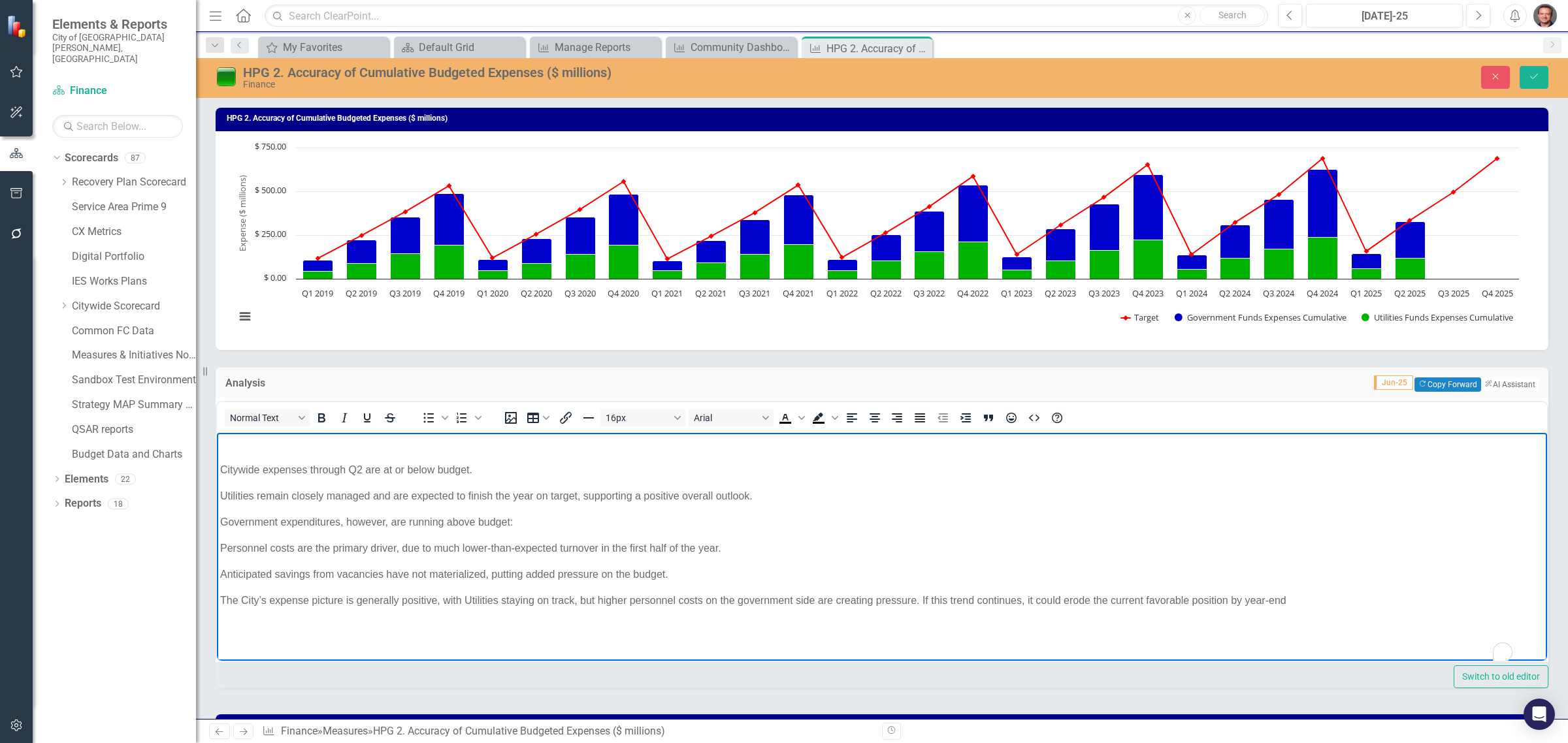
click at [230, 451] on p "To enrich screen reader interactions, please activate Accessibility in Grammarl…" at bounding box center [882, 444] width 1323 height 15
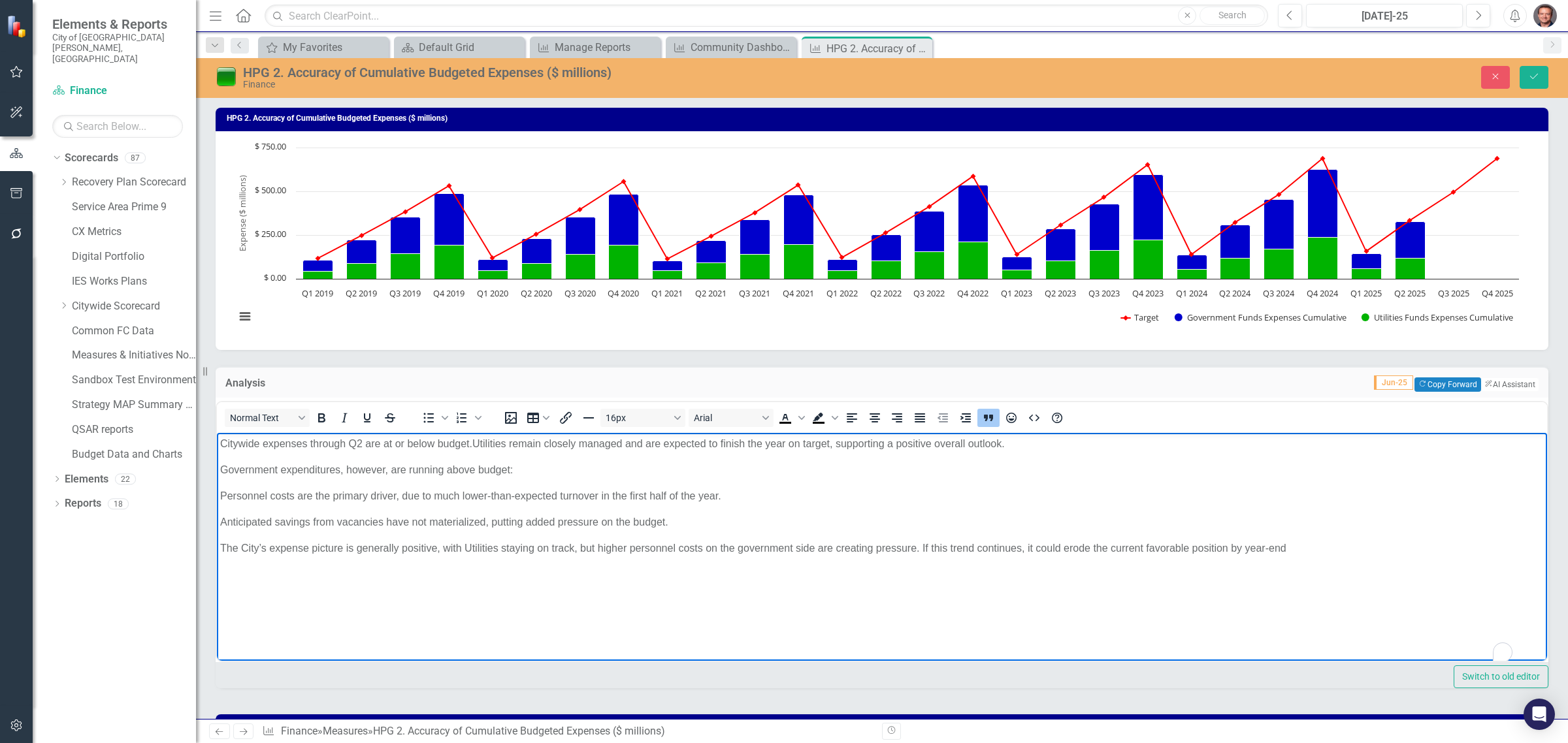
click at [1034, 451] on p "Citywide expenses through Q2 are at or below budget. Utilities remain closely m…" at bounding box center [882, 444] width 1323 height 15
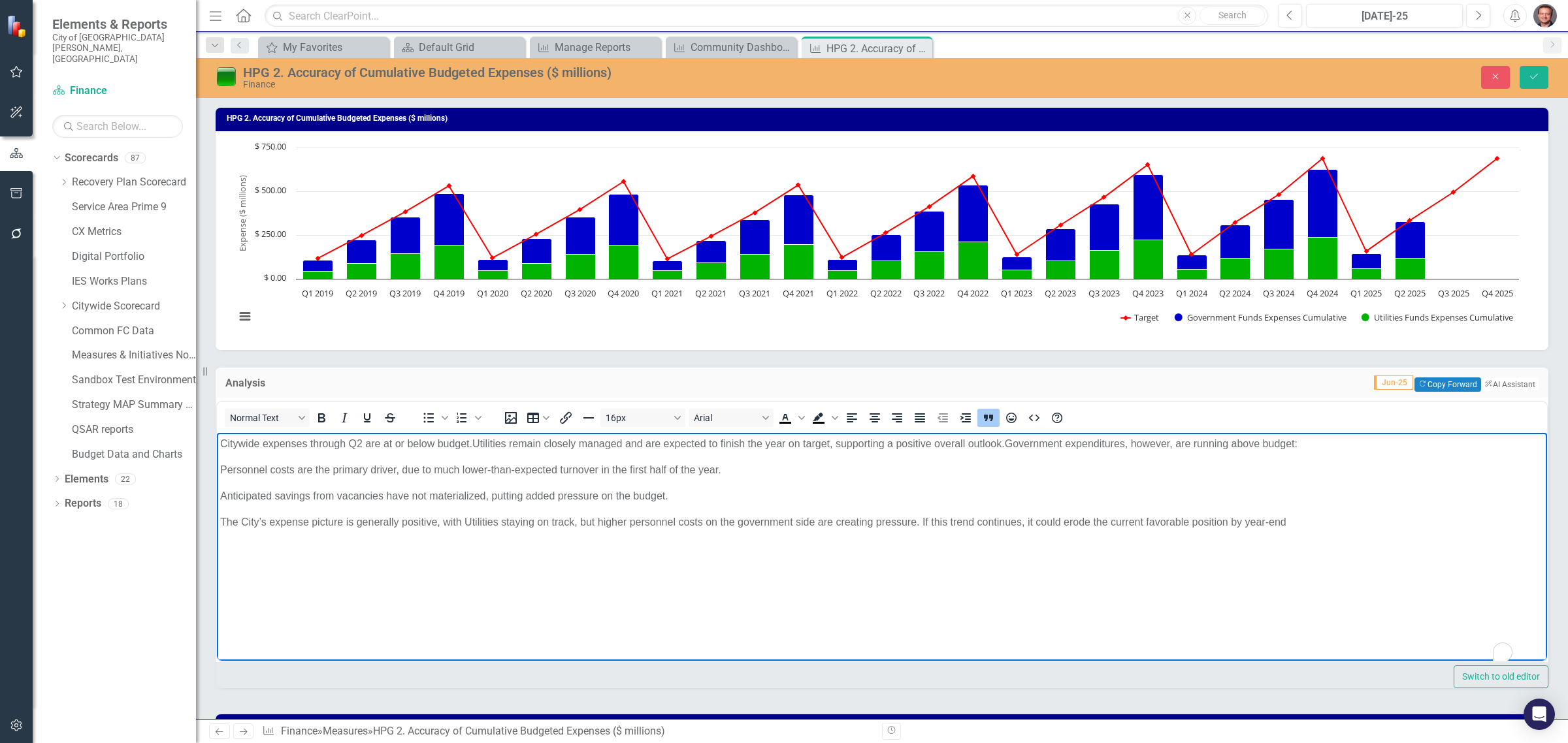
click at [741, 469] on p "Personnel costs are the primary driver, due to much lower-than-expected turnove…" at bounding box center [882, 470] width 1323 height 15
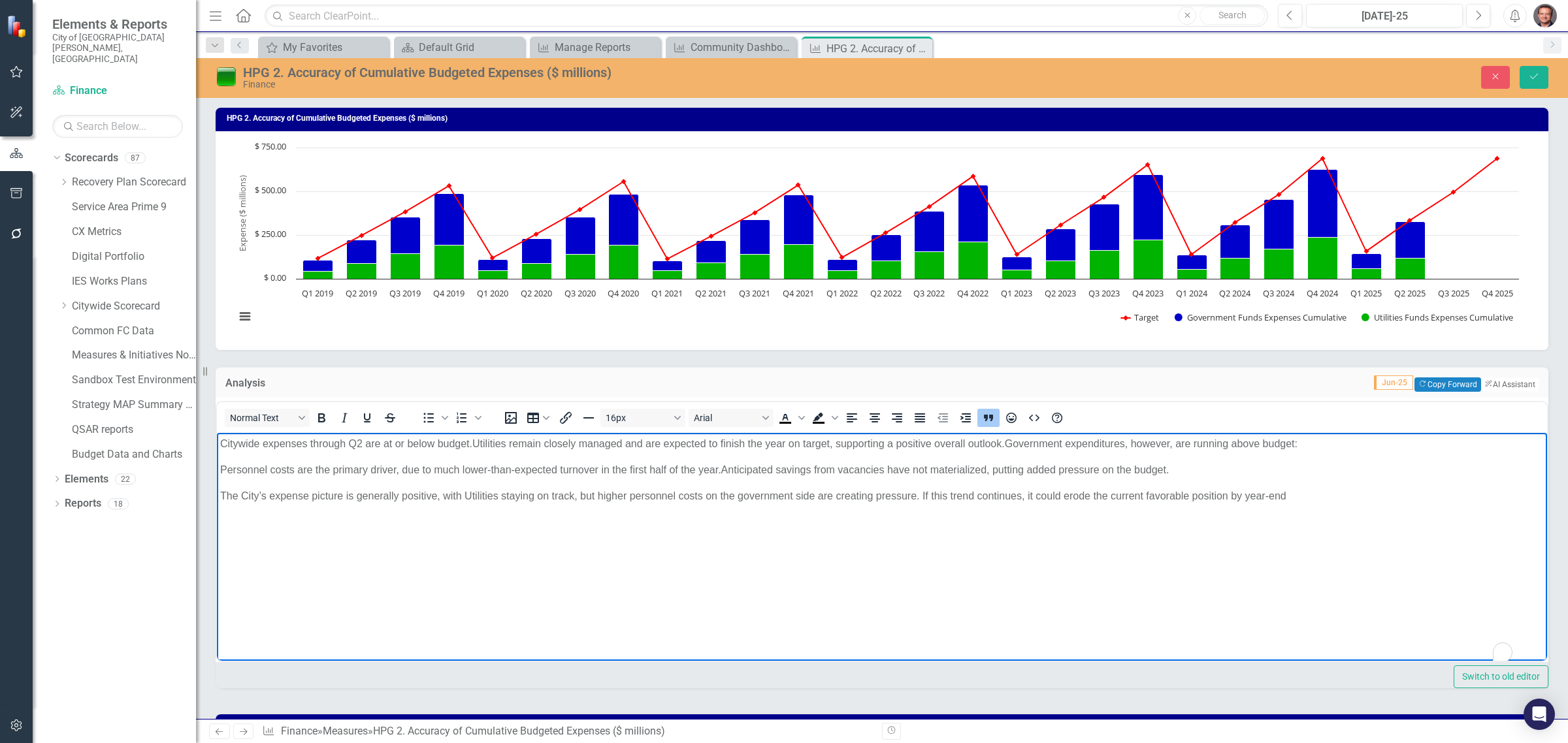
click at [923, 496] on p "The City’s expense picture is generally positive, with Utilities staying on tra…" at bounding box center [882, 496] width 1323 height 15
click at [1289, 496] on p "The City’s expense picture is generally positive, with Utilities staying on tra…" at bounding box center [882, 496] width 1323 height 15
drag, startPoint x: 1312, startPoint y: 440, endPoint x: 1322, endPoint y: 440, distance: 10.0
click at [1312, 438] on p "Citywide expenses through Q2 are at or below budget. Utilities remain closely m…" at bounding box center [882, 444] width 1323 height 15
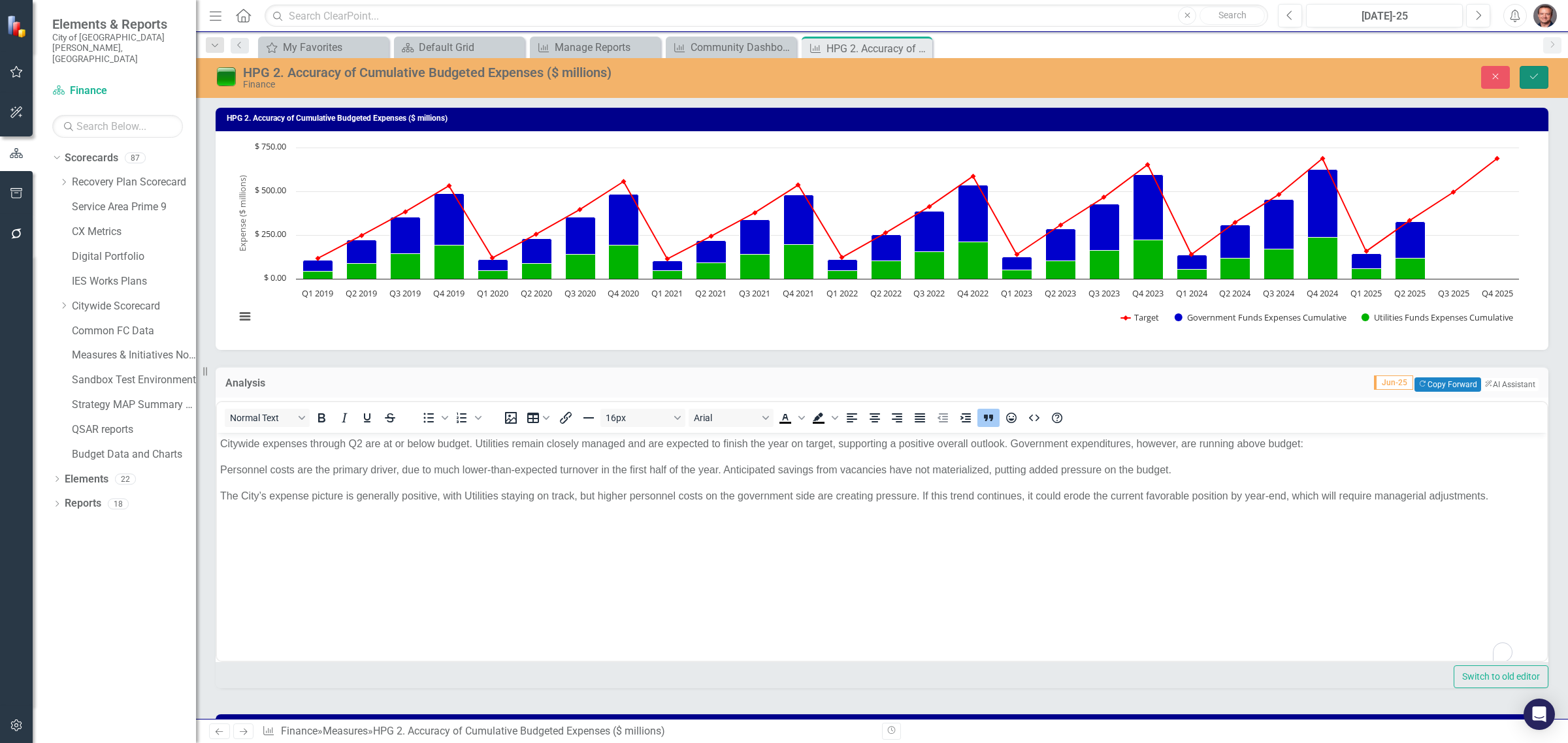
click at [1529, 77] on icon "Save" at bounding box center [1533, 77] width 11 height 9
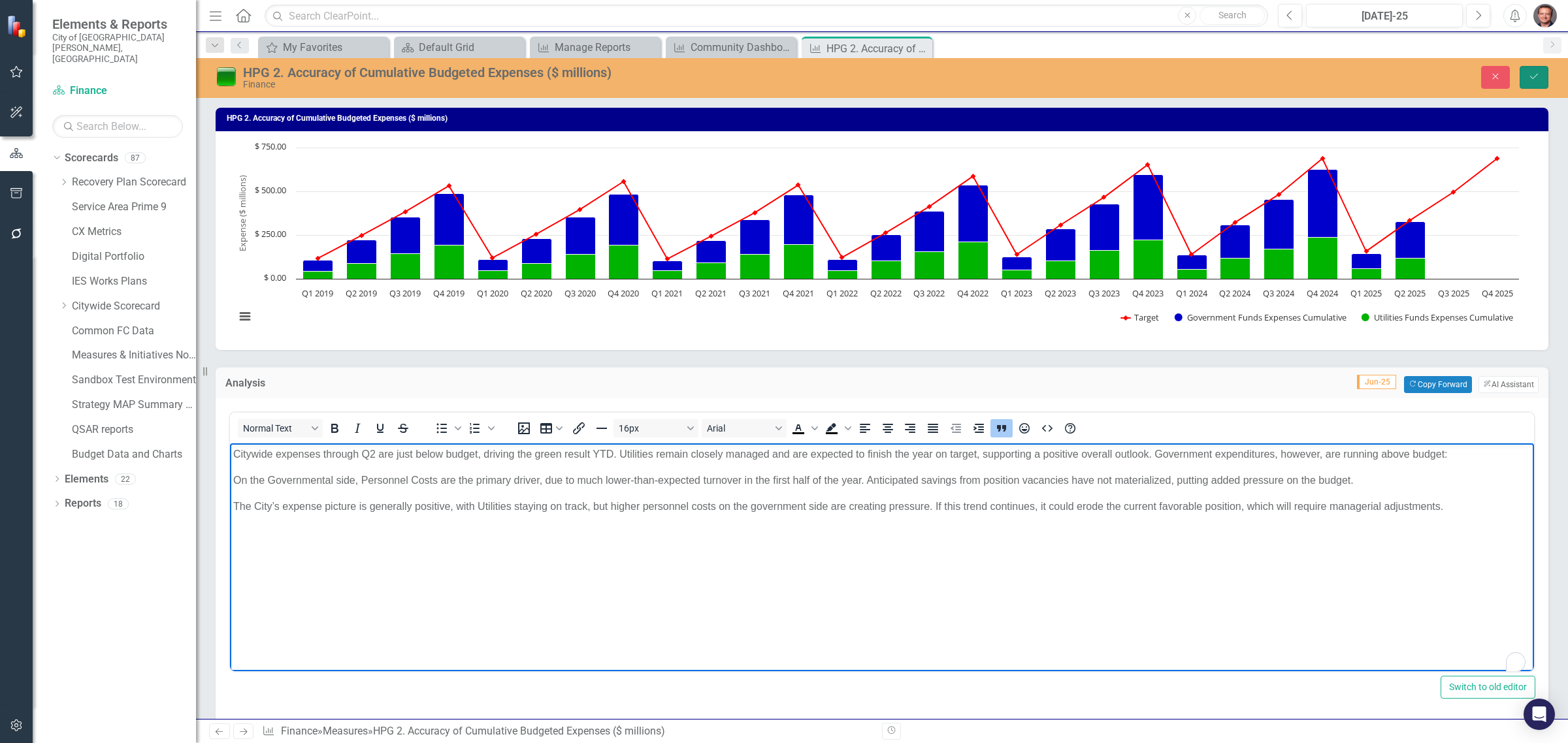
drag, startPoint x: 1527, startPoint y: 82, endPoint x: 1165, endPoint y: 253, distance: 400.4
click at [1527, 80] on button "Save" at bounding box center [1534, 77] width 29 height 23
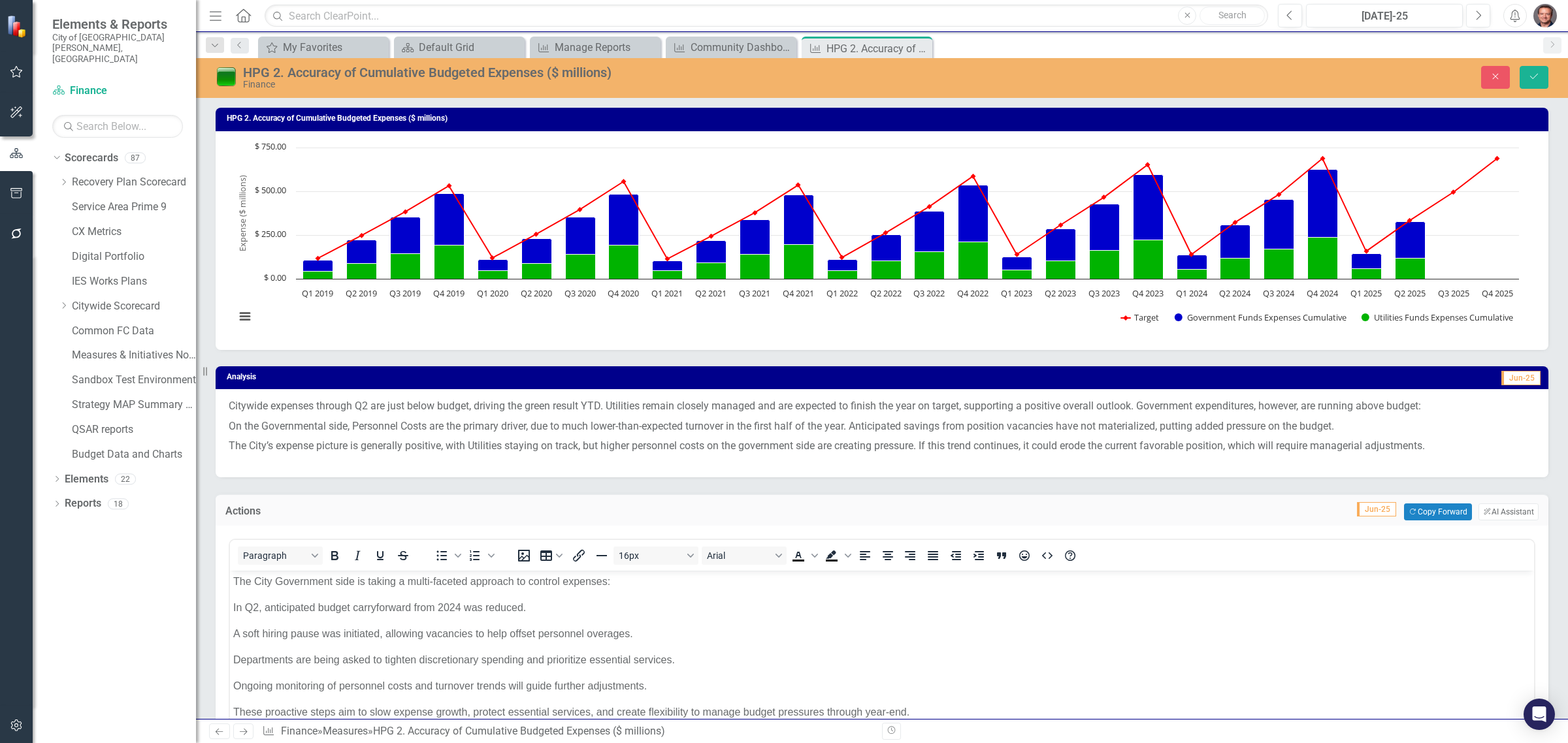
click at [235, 578] on p "The City Government side is taking a multi-faceted approach to control expenses:" at bounding box center [882, 582] width 1297 height 15
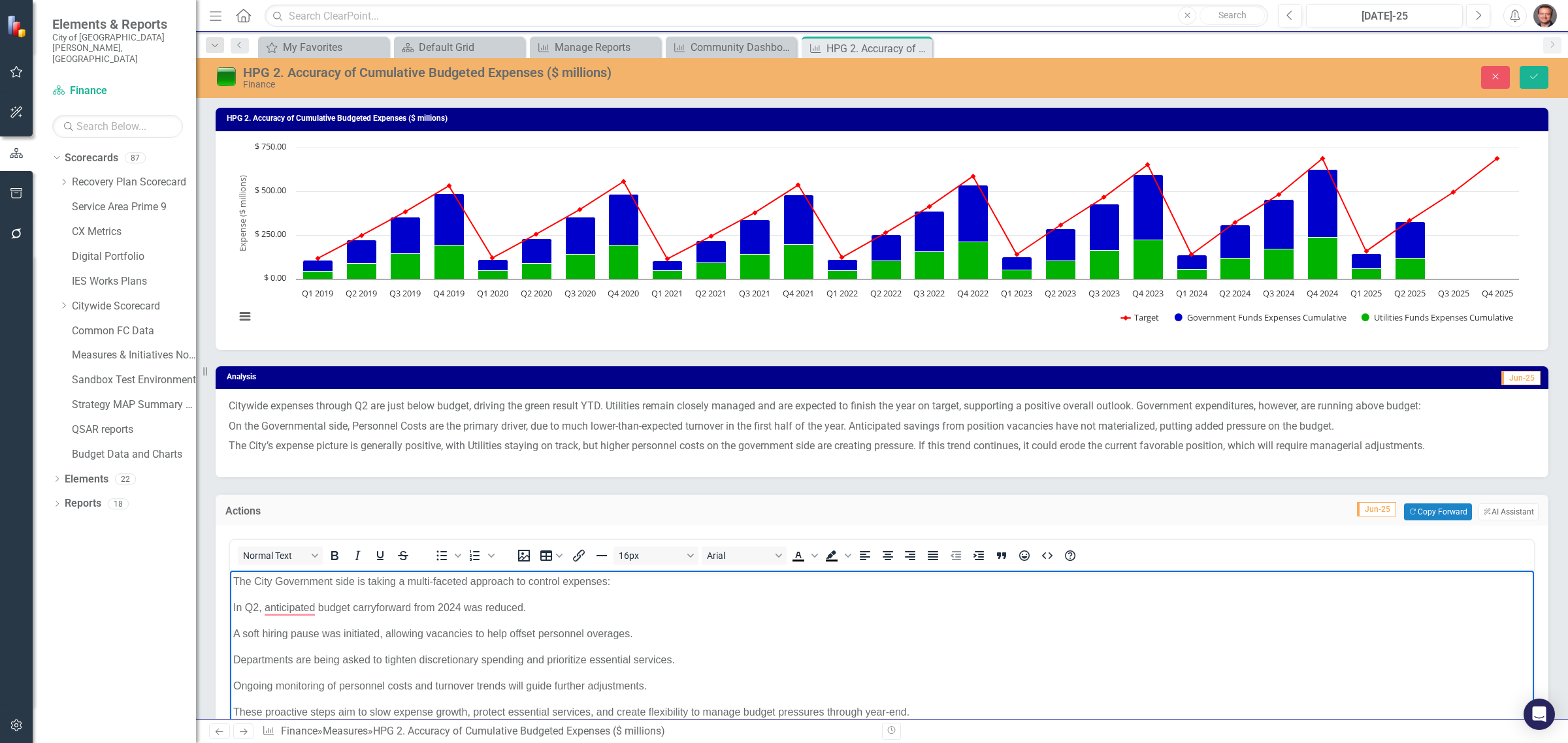
click at [929, 445] on p "The City’s expense picture is generally positive, with Utilities staying on tra…" at bounding box center [882, 445] width 1306 height 18
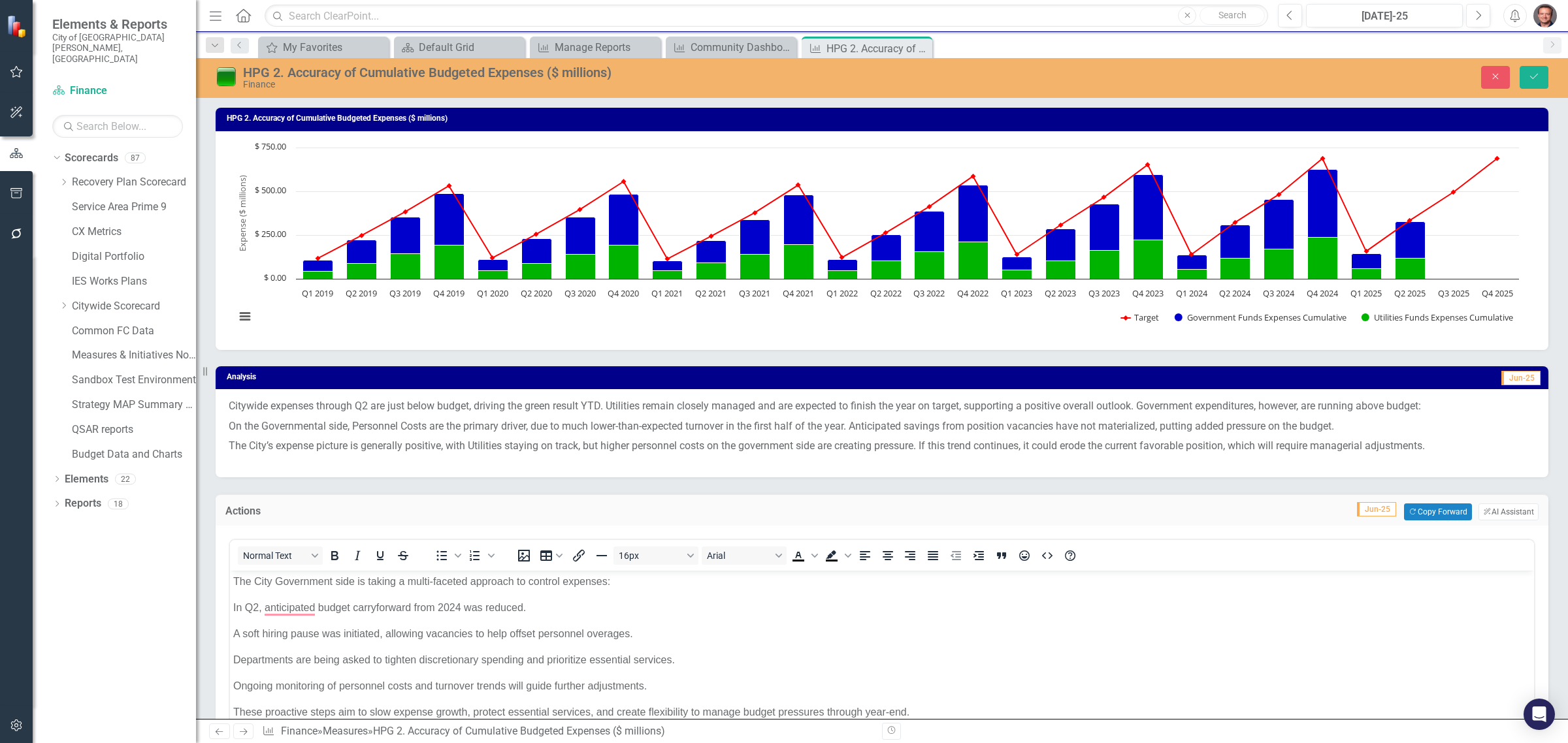
click at [929, 445] on p "The City’s expense picture is generally positive, with Utilities staying on tra…" at bounding box center [882, 445] width 1306 height 18
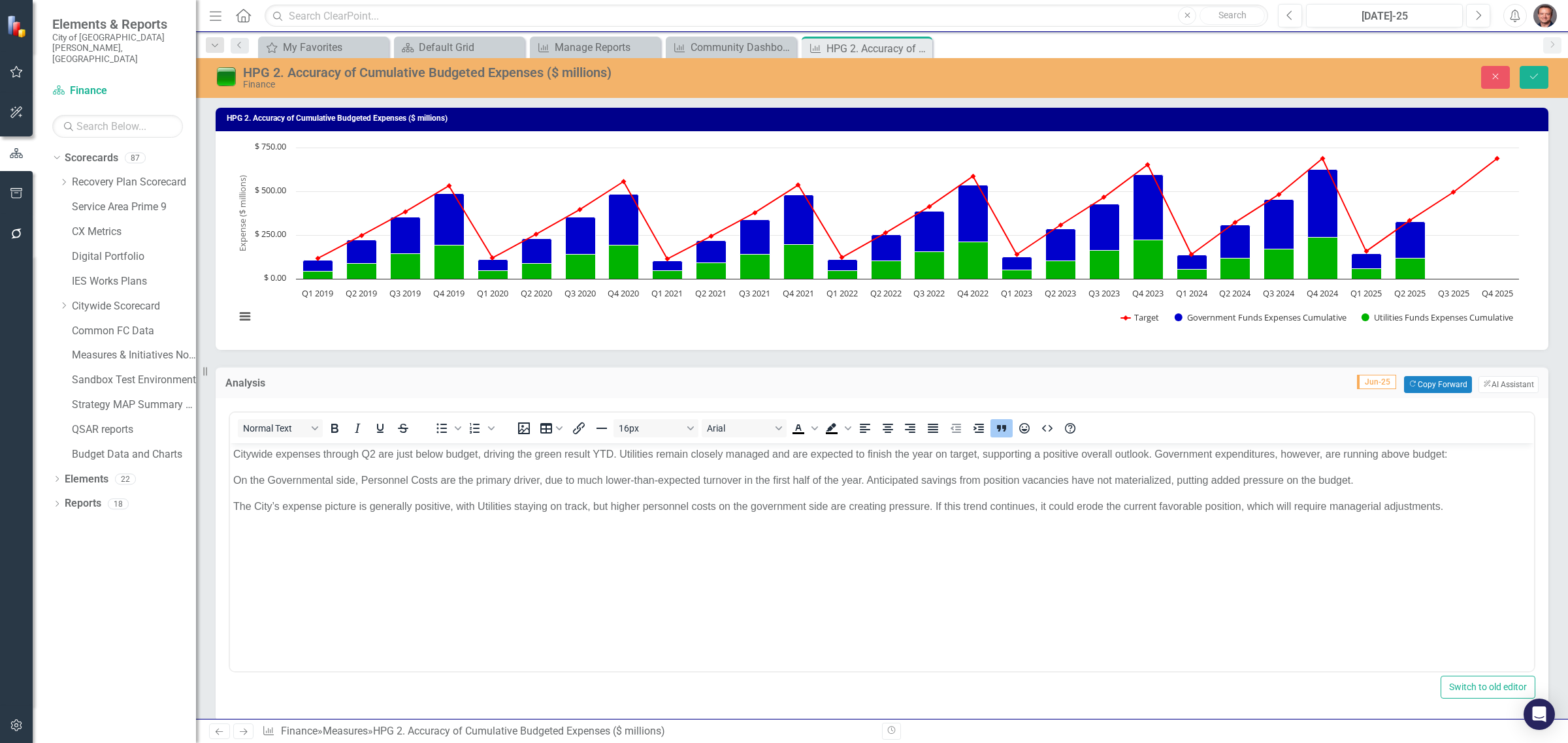
drag, startPoint x: 988, startPoint y: 507, endPoint x: 1047, endPoint y: 499, distance: 59.5
click at [989, 507] on p "The City’s expense picture is generally positive, with Utilities staying on tra…" at bounding box center [882, 506] width 1297 height 15
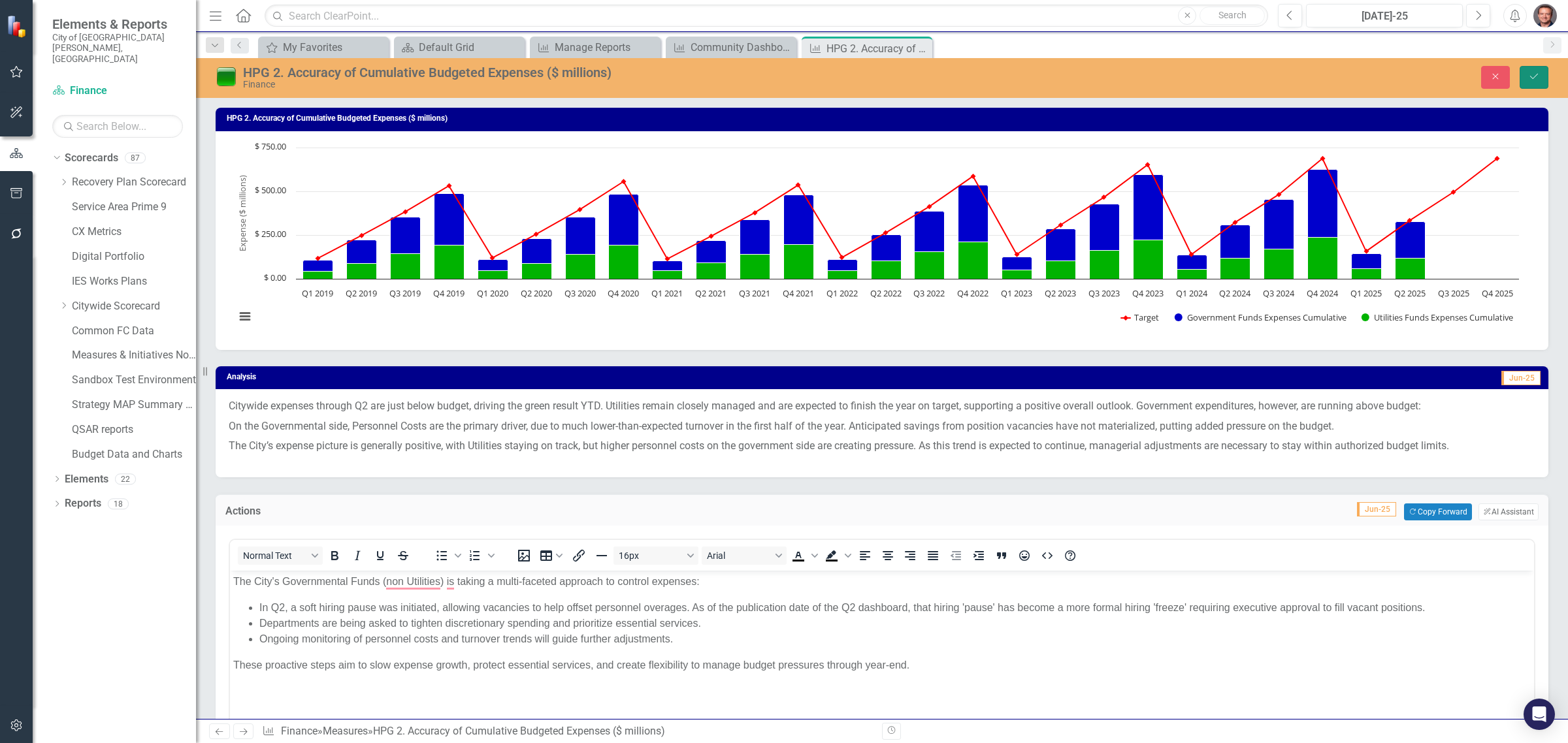
click at [1526, 78] on button "Save" at bounding box center [1534, 77] width 29 height 23
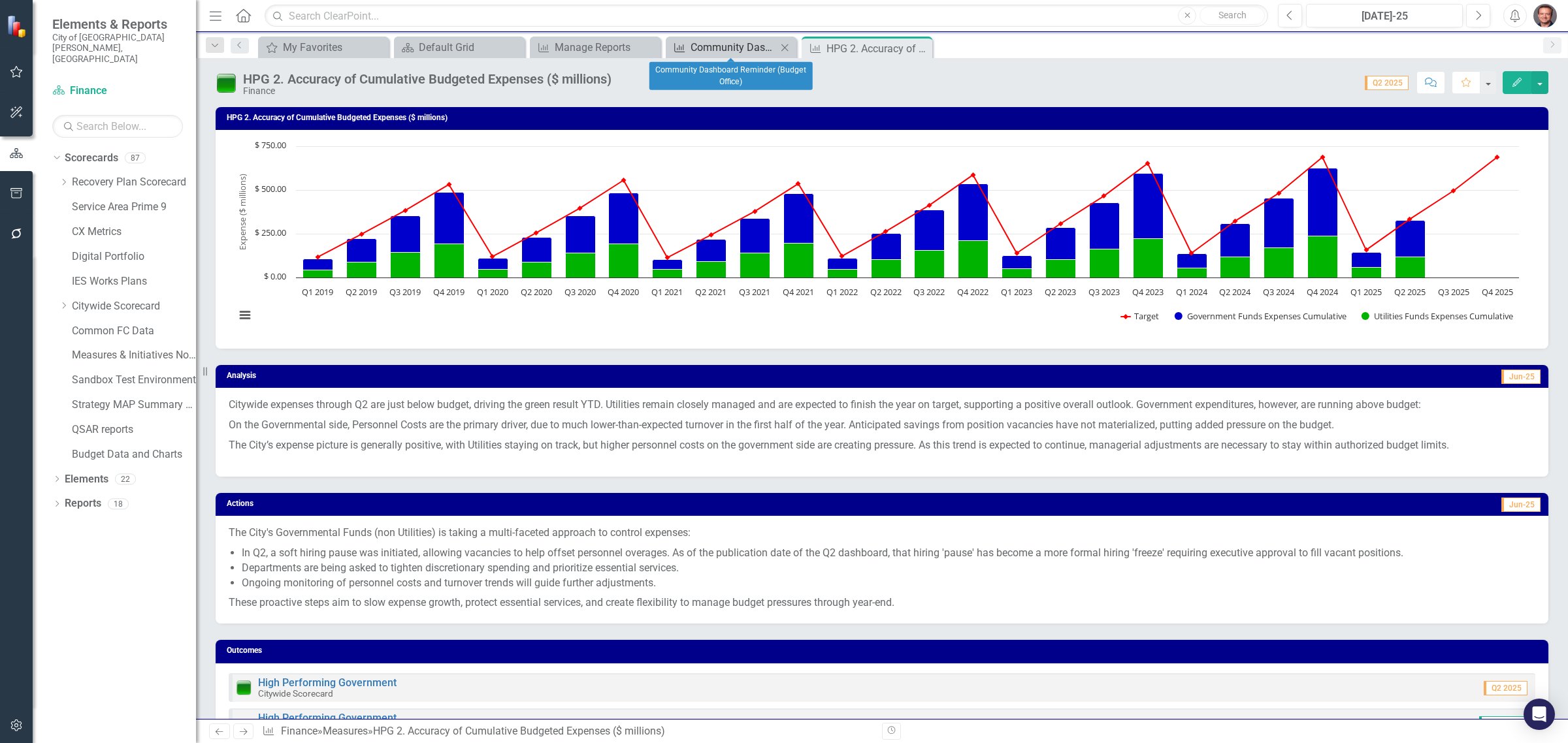
click at [741, 44] on div "Community Dashboard Reminder (Budget Office)" at bounding box center [733, 47] width 87 height 16
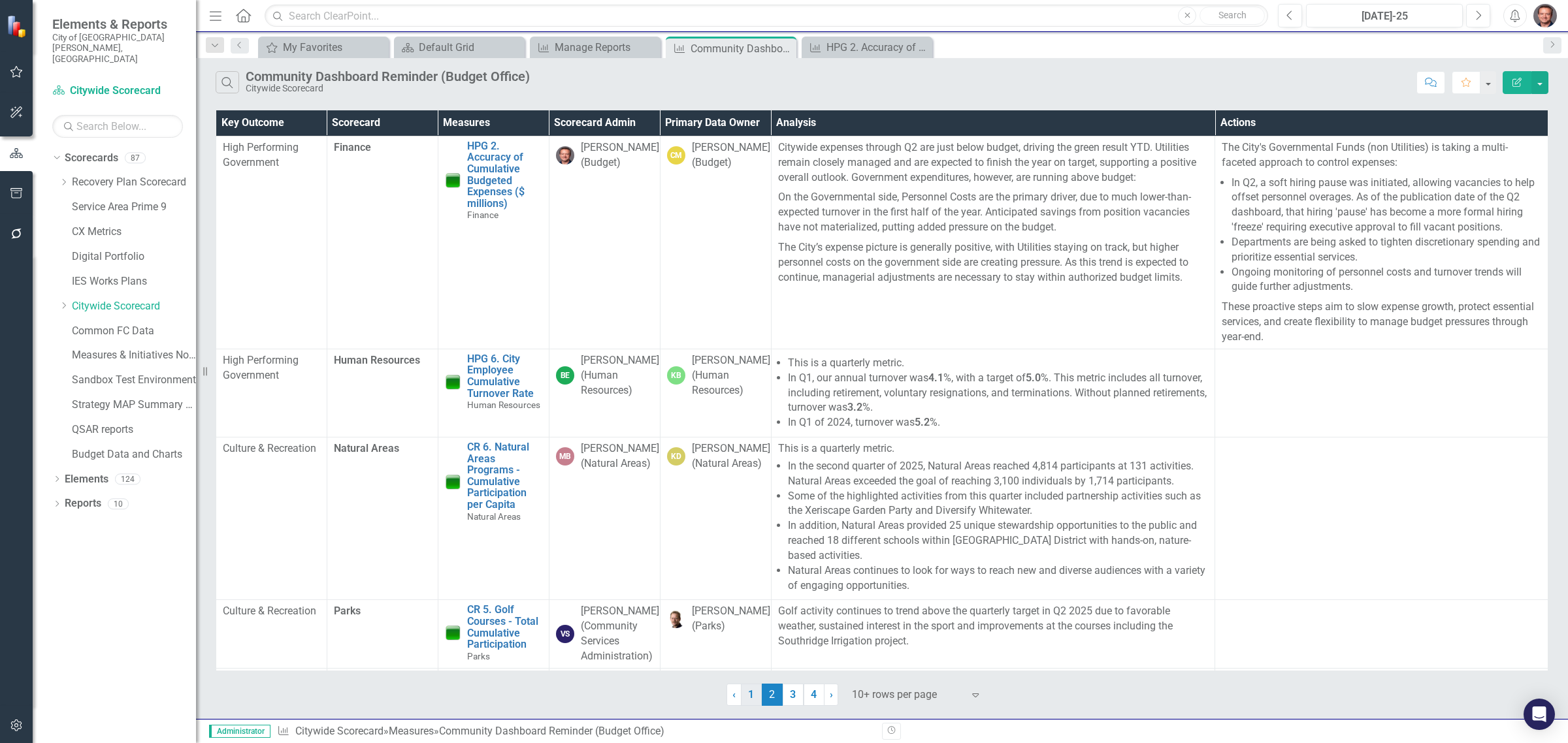
click at [748, 699] on link "1" at bounding box center [750, 694] width 21 height 22
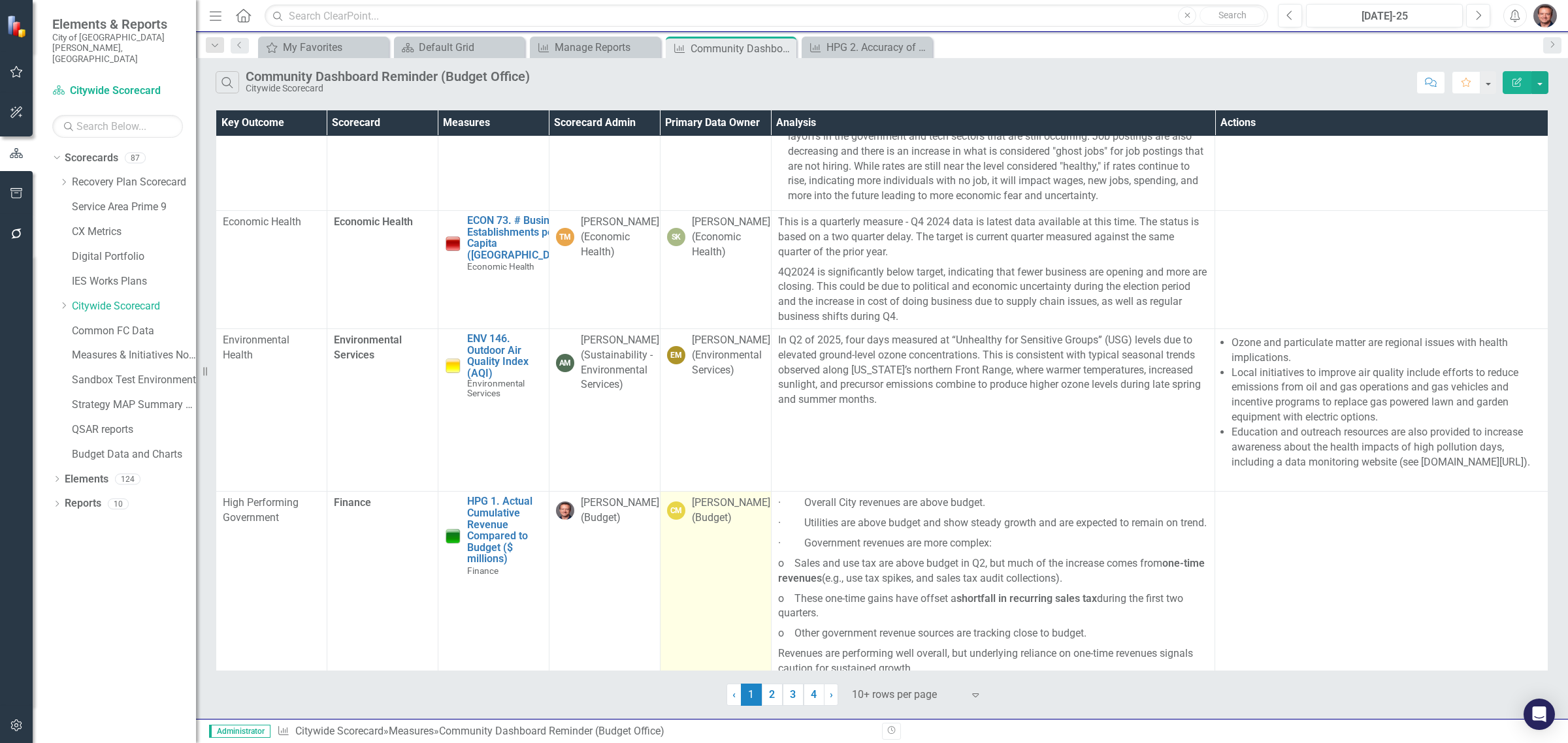
scroll to position [728, 0]
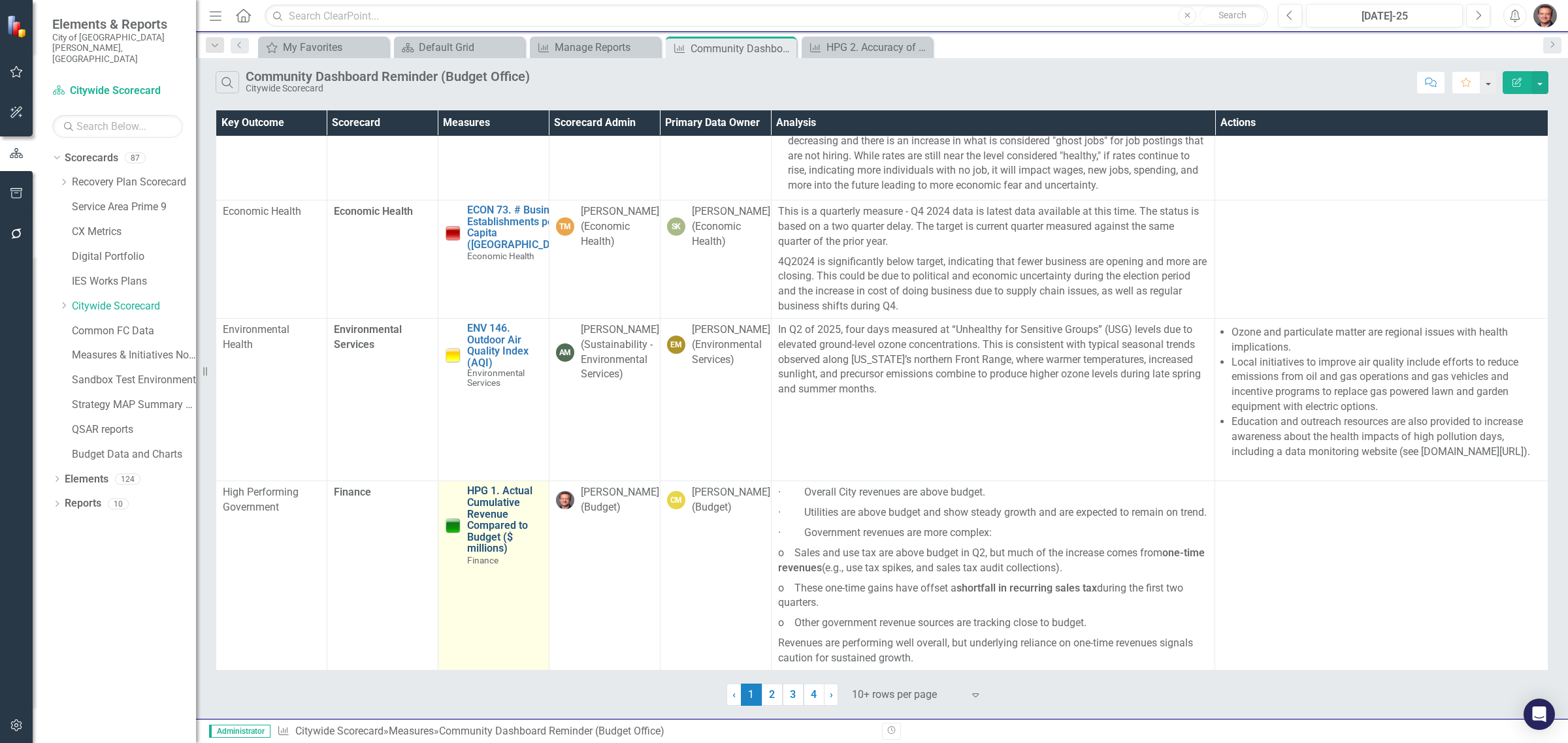
click at [500, 494] on link "HPG 1. Actual Cumulative Revenue Compared to Budget ($ millions)" at bounding box center [505, 520] width 75 height 69
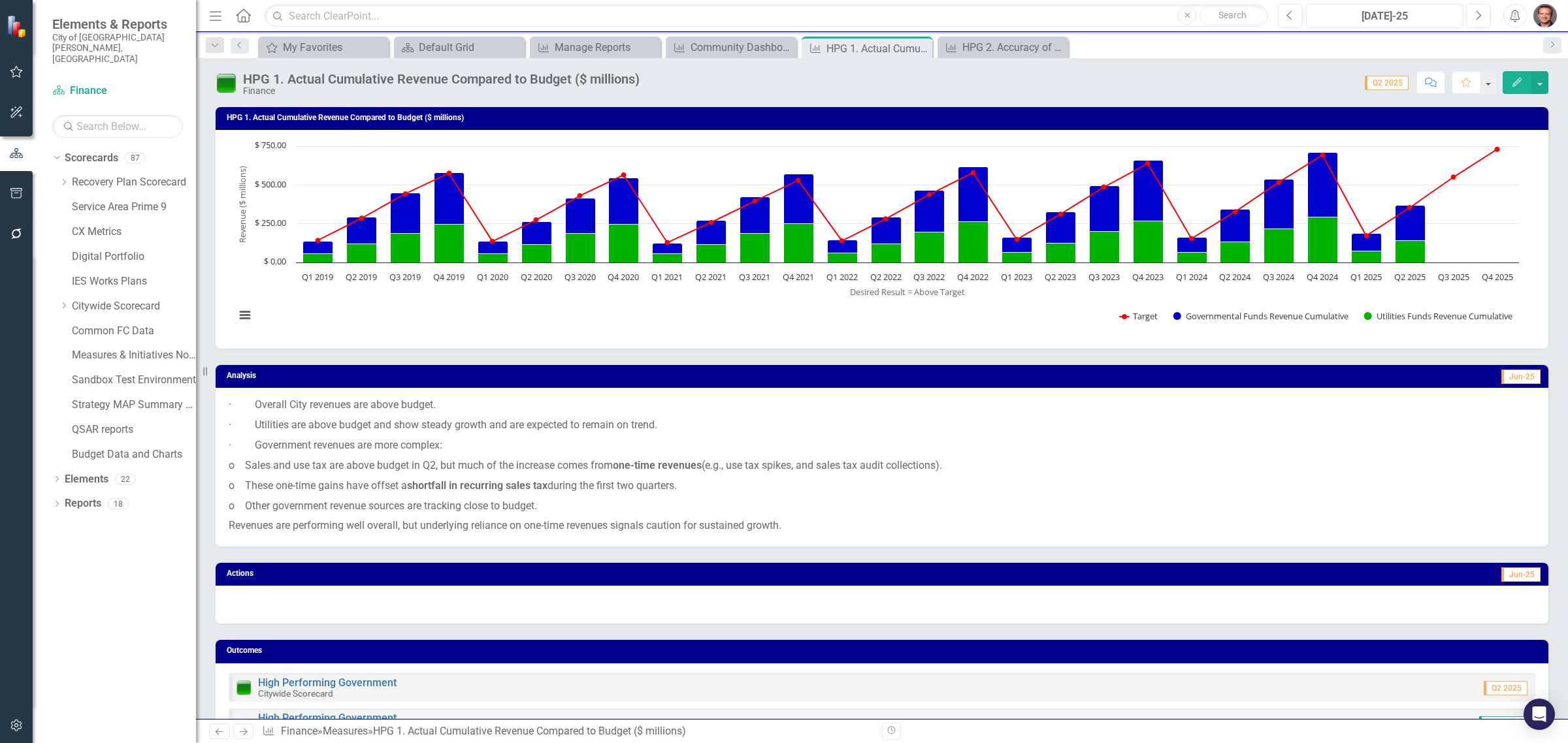
click at [265, 409] on p "· Overall City revenues are above budget." at bounding box center [882, 406] width 1306 height 18
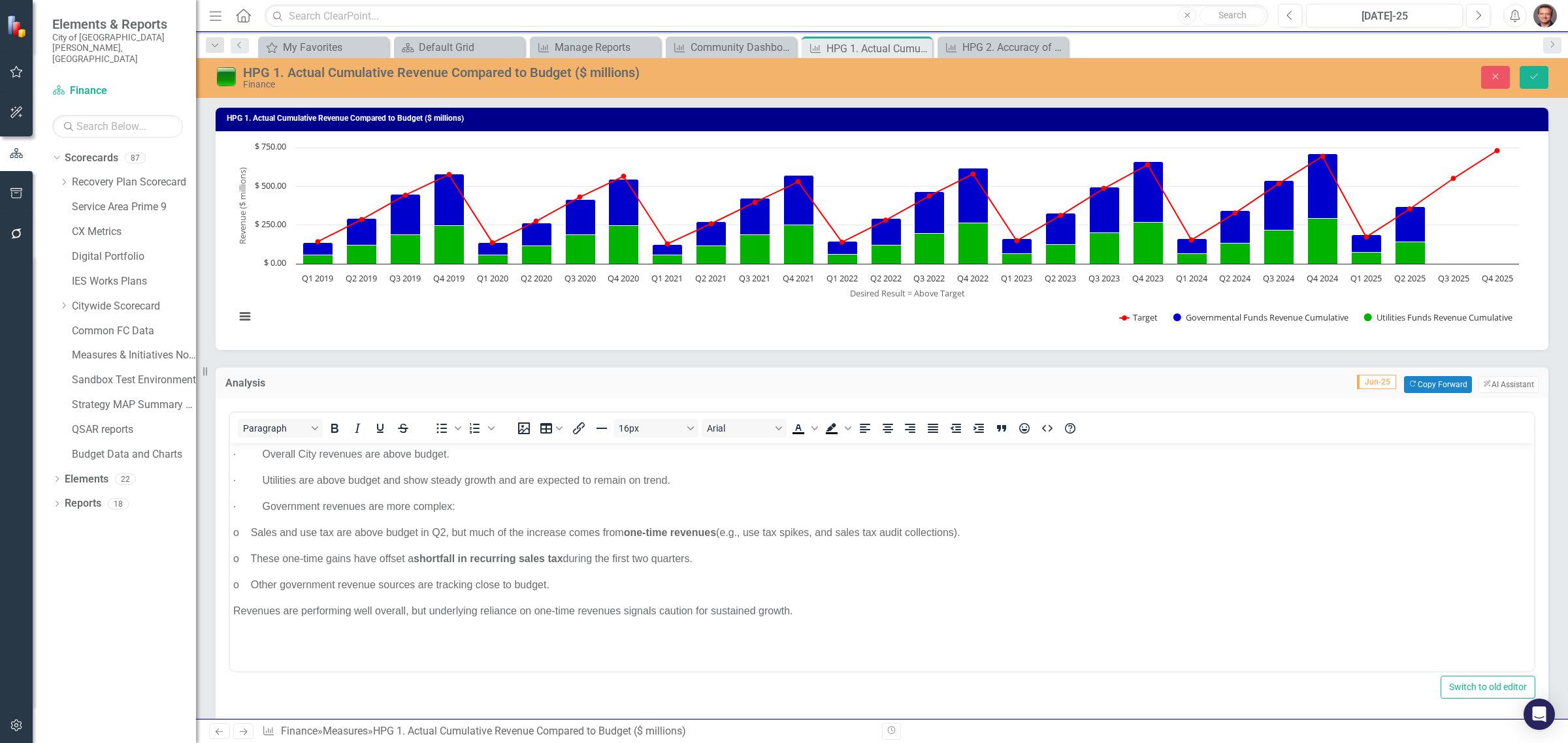
click at [263, 455] on p "· Overall City revenues are above budget." at bounding box center [882, 454] width 1297 height 15
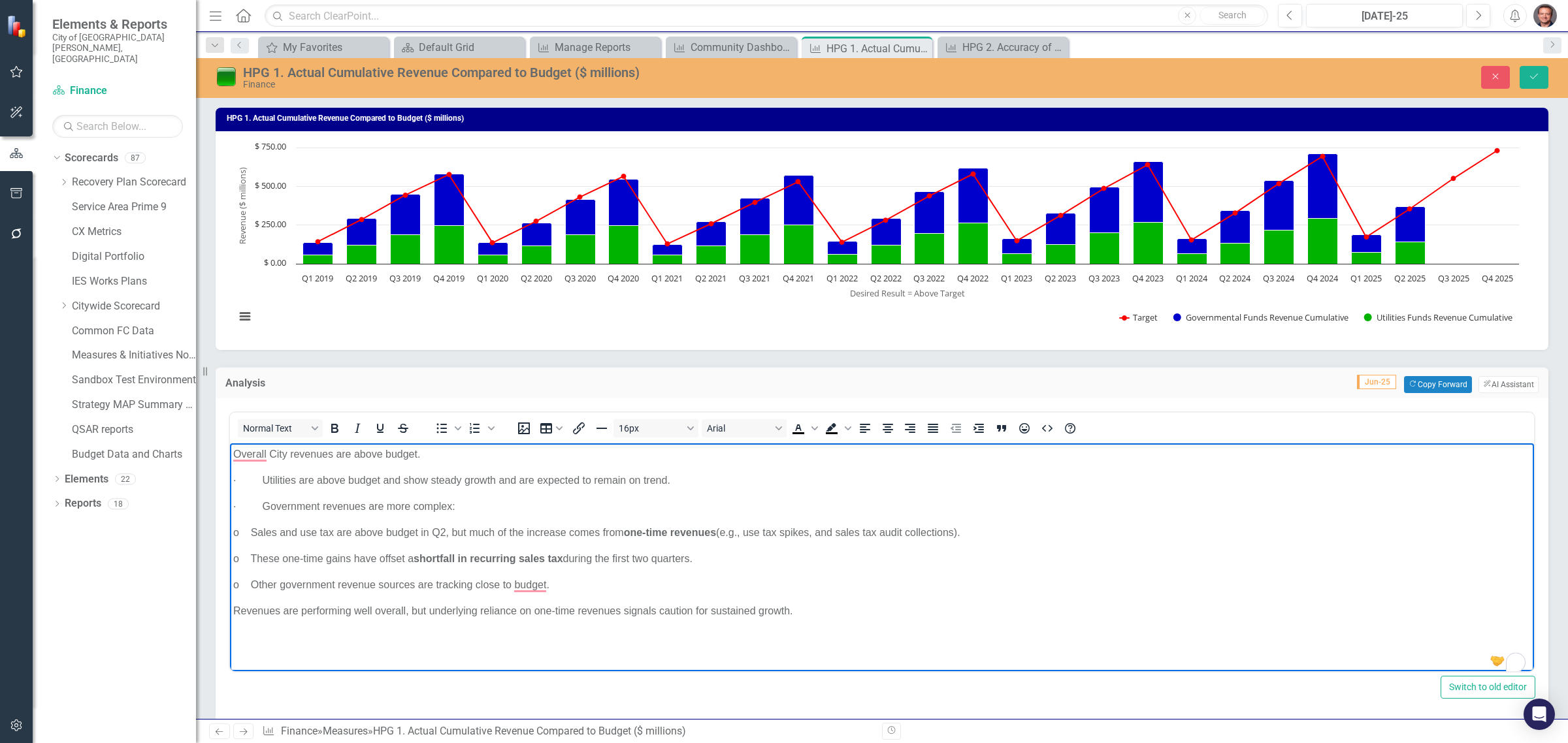
drag, startPoint x: 436, startPoint y: 453, endPoint x: 466, endPoint y: 453, distance: 30.0
click at [439, 453] on p "Overall City revenues are above budget." at bounding box center [882, 454] width 1297 height 15
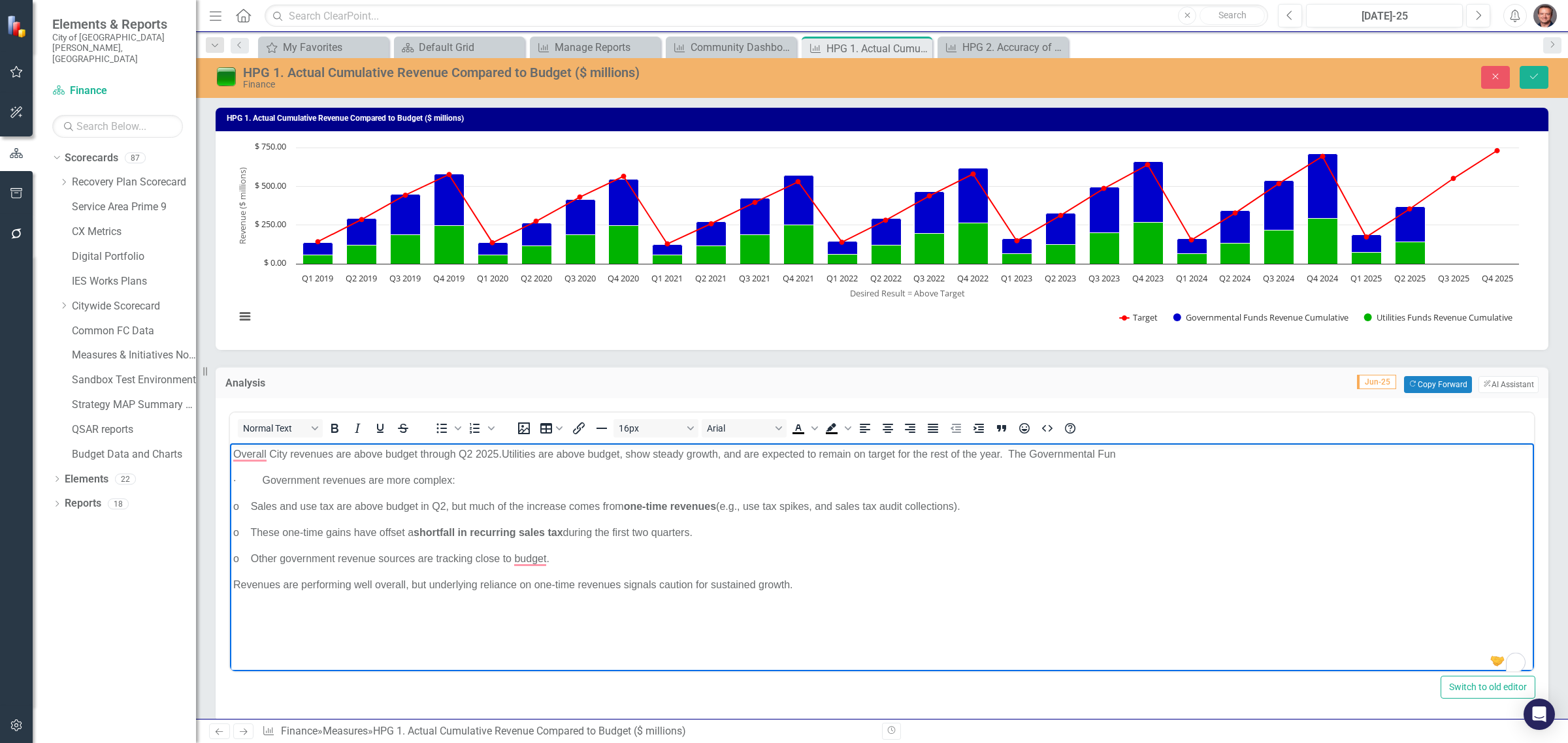
click at [1034, 451] on p "Overall City revenues are above budget through Q2 2025. Utilities are above bud…" at bounding box center [882, 454] width 1297 height 15
click at [1117, 451] on p "Overall City revenues are above budget through Q2 2025. Utilities are above bud…" at bounding box center [882, 454] width 1297 height 15
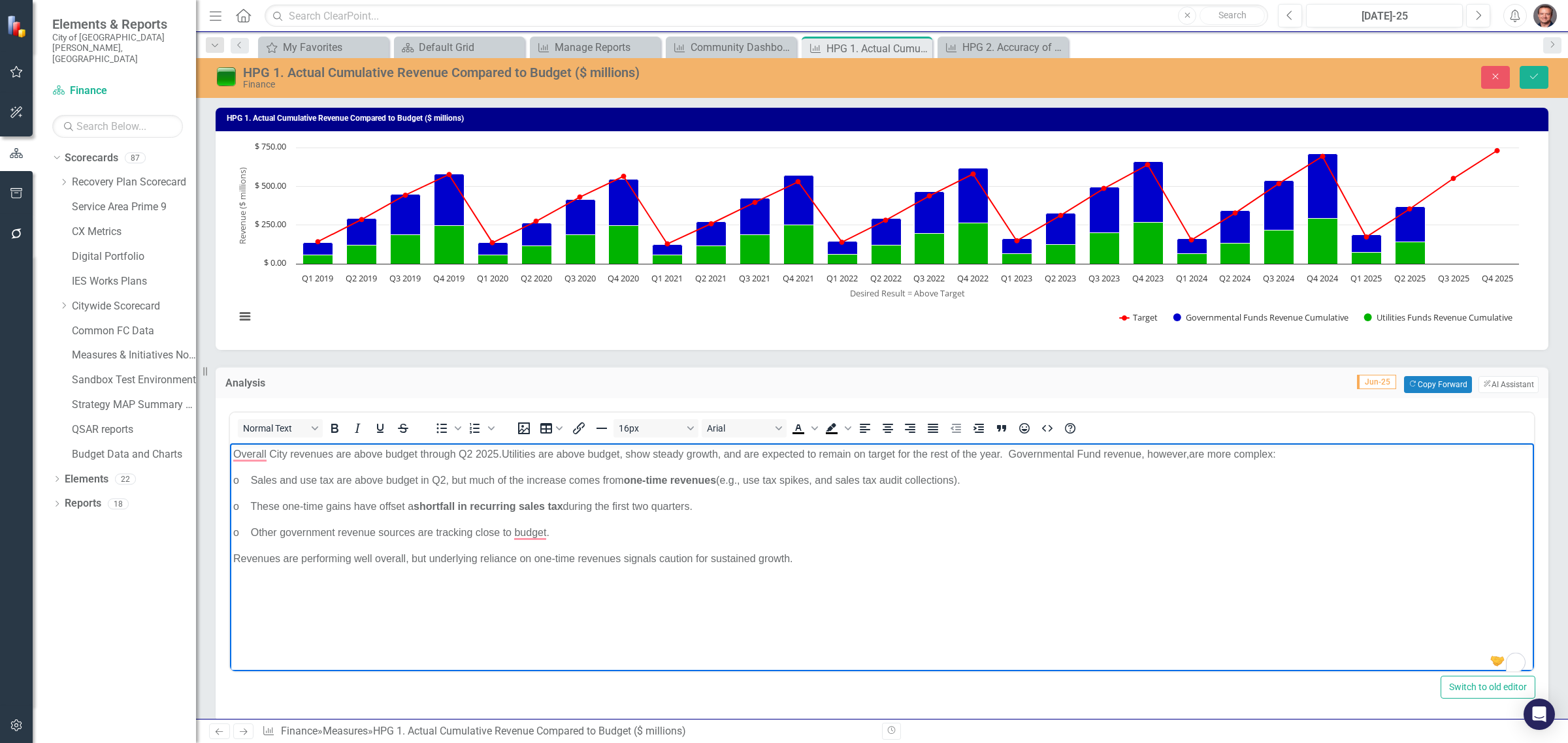
drag, startPoint x: 251, startPoint y: 477, endPoint x: 377, endPoint y: 460, distance: 127.1
click at [251, 477] on p "o Sales and use tax are above budget in Q2, but much of the increase comes from…" at bounding box center [882, 480] width 1297 height 15
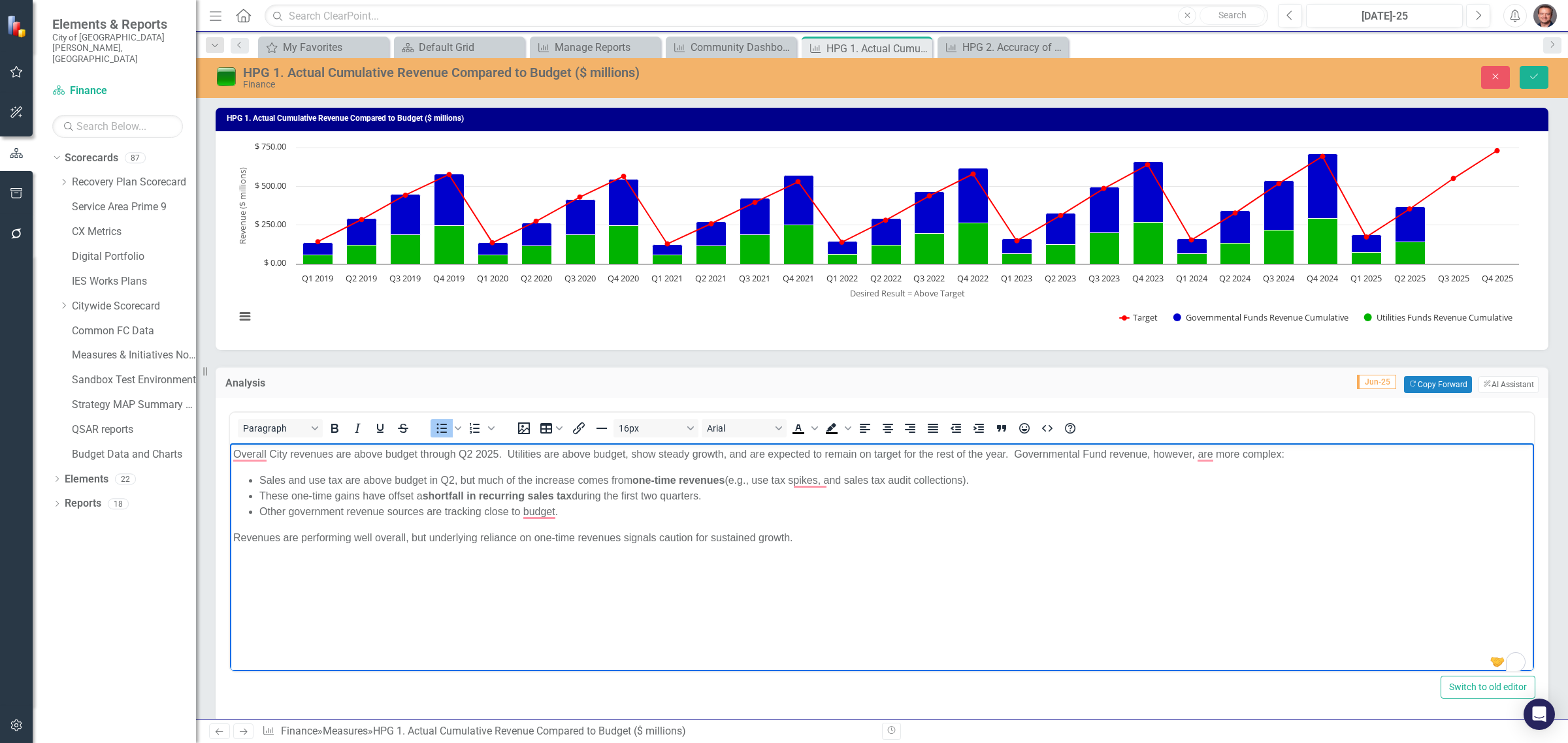
click at [267, 458] on p "Overall City revenues are above budget through Q2 2025. Utilities are above bud…" at bounding box center [882, 454] width 1297 height 15
click at [436, 477] on li "Sales and use tax are above budget in Q2, but much of the increase comes from o…" at bounding box center [895, 480] width 1271 height 15
drag, startPoint x: 529, startPoint y: 499, endPoint x: 568, endPoint y: 497, distance: 39.1
click at [531, 499] on strong "shortfall in recurring sales tax" at bounding box center [497, 495] width 149 height 11
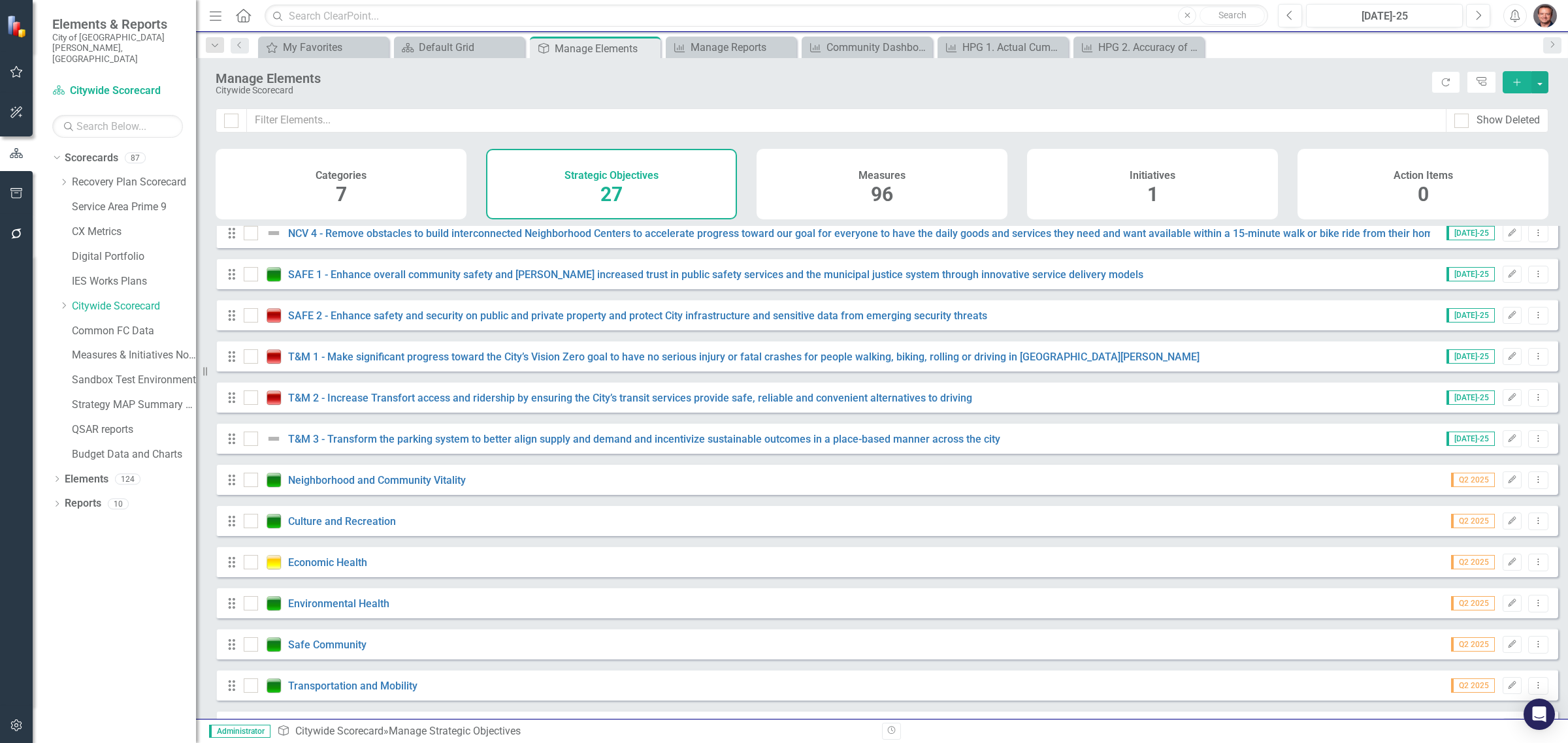
scroll to position [627, 0]
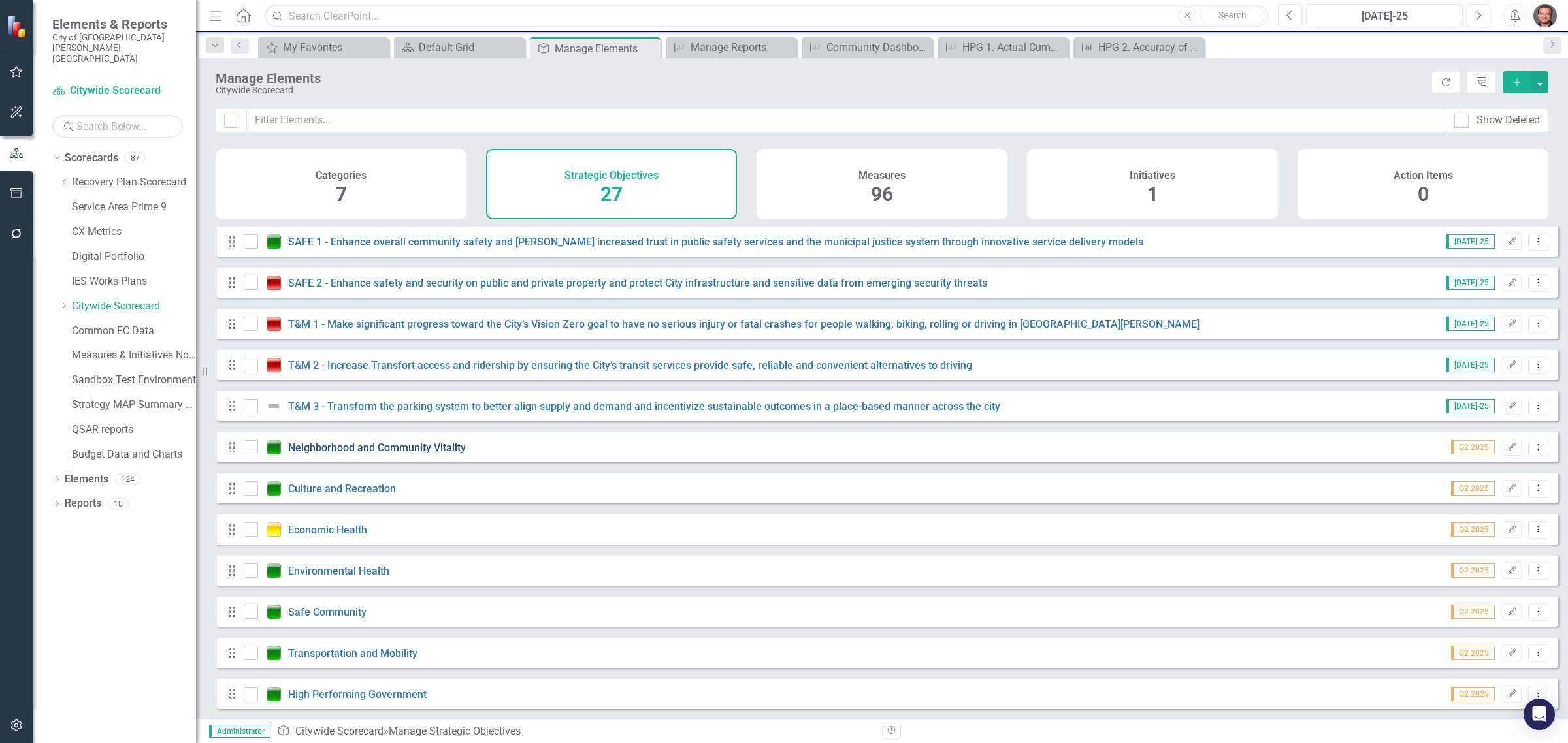
click at [377, 444] on link "Neighborhood and Community Vitality" at bounding box center [377, 448] width 178 height 12
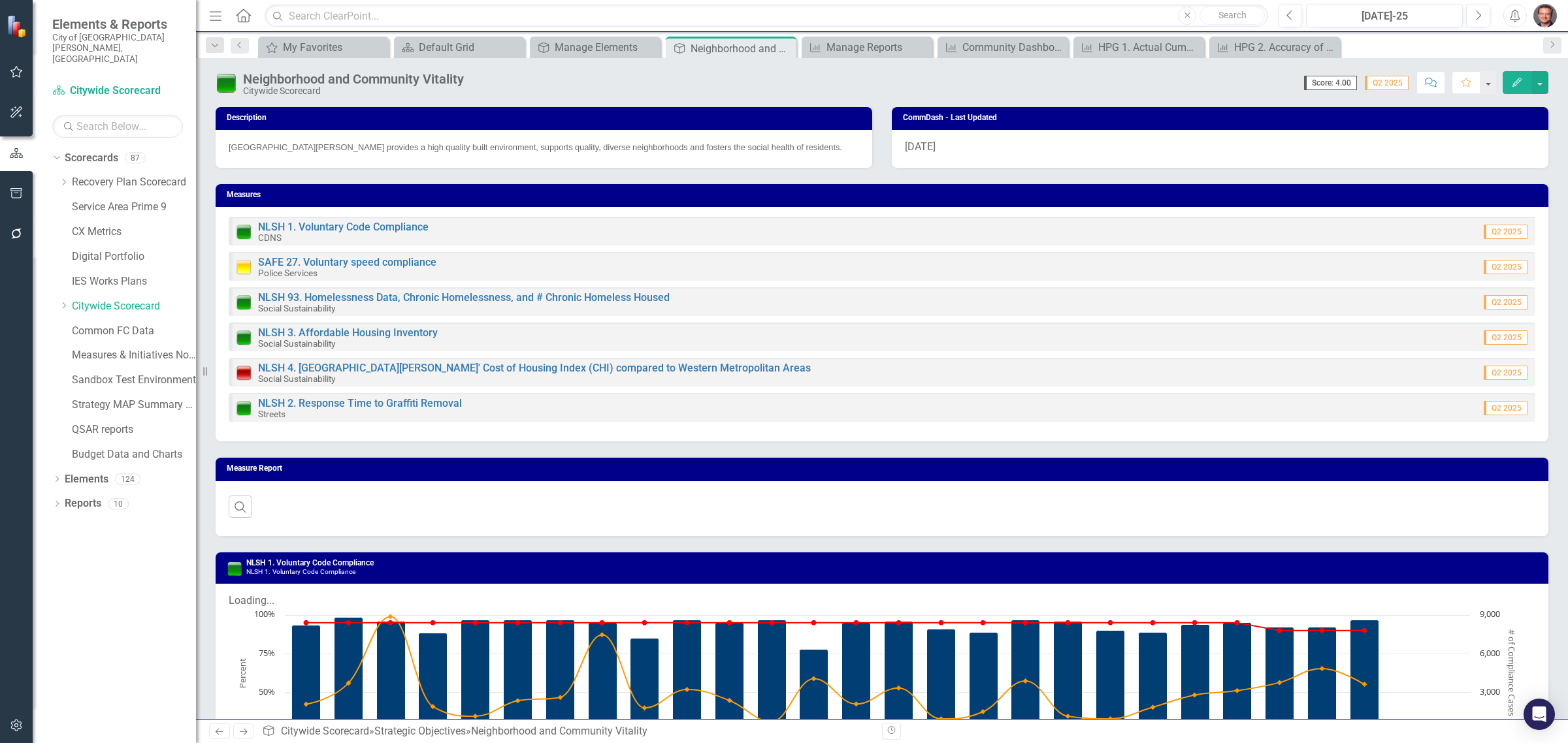
click at [973, 145] on div "[DATE]" at bounding box center [1220, 148] width 656 height 37
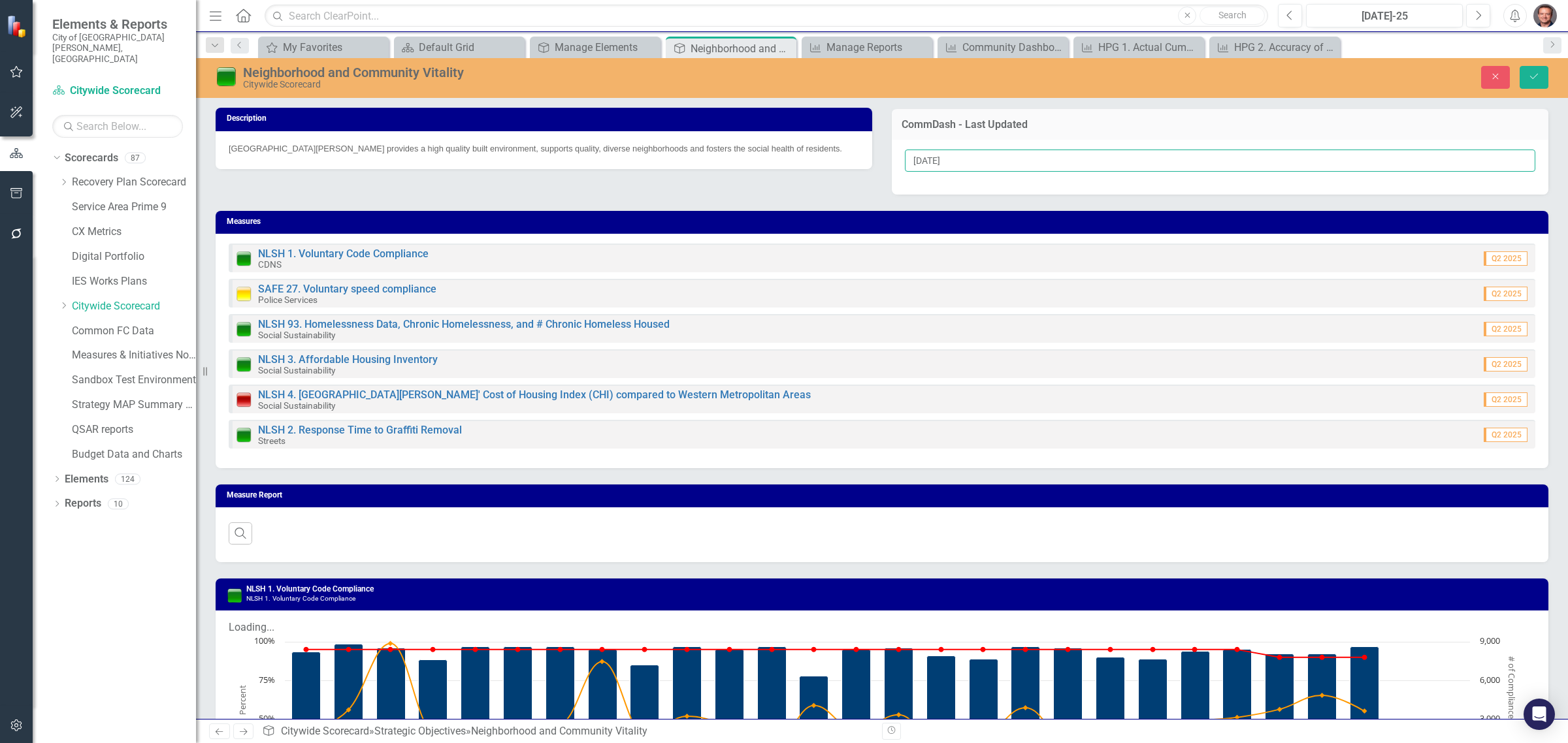
click at [971, 170] on input "[DATE]" at bounding box center [1220, 160] width 630 height 22
drag, startPoint x: 938, startPoint y: 161, endPoint x: 903, endPoint y: 161, distance: 35.0
click at [905, 161] on input "[DATE]" at bounding box center [1220, 160] width 630 height 22
drag, startPoint x: 1023, startPoint y: 155, endPoint x: 892, endPoint y: 155, distance: 131.0
click at [892, 155] on div "[DATE]" at bounding box center [1220, 168] width 656 height 55
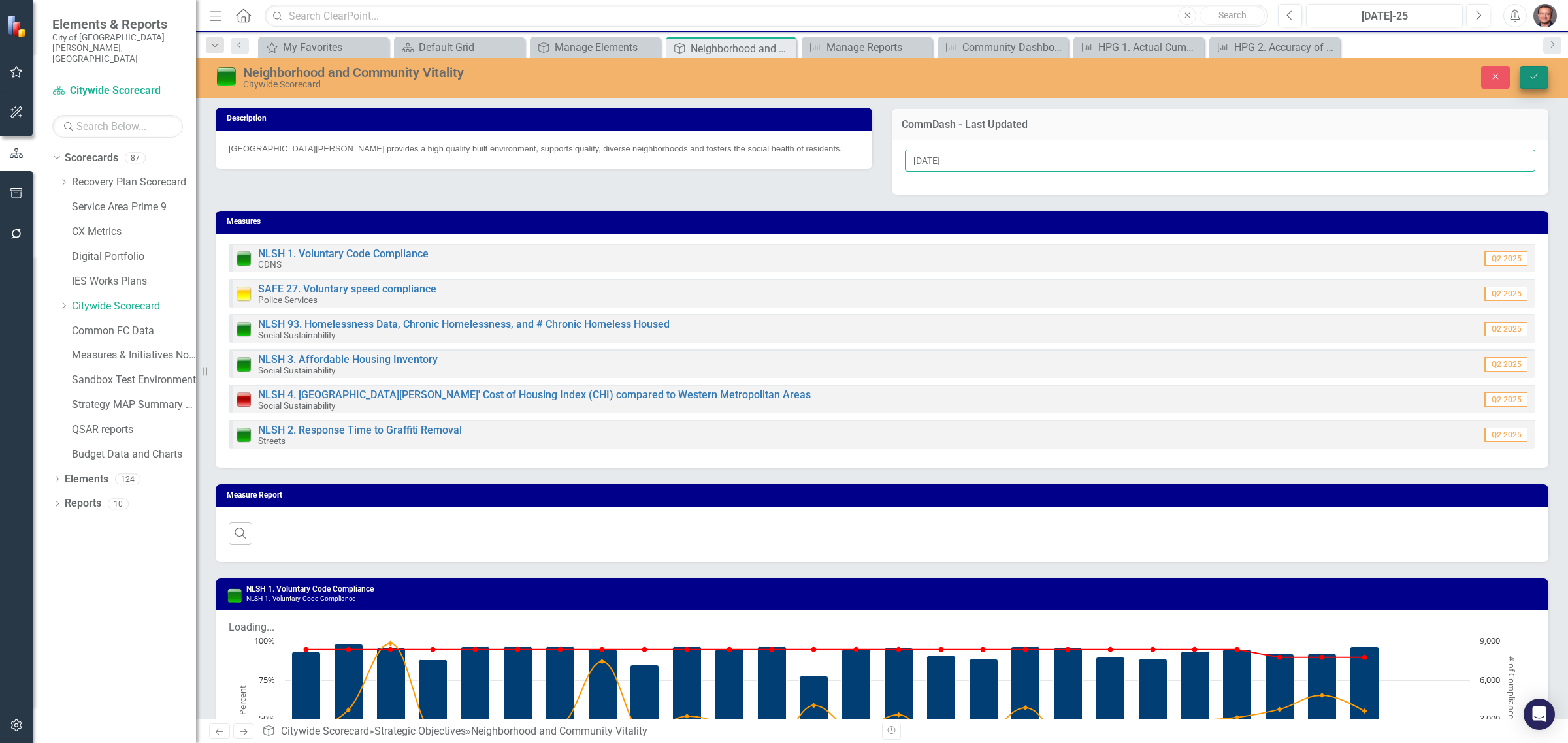
type input "[DATE]"
click at [1523, 75] on button "Save" at bounding box center [1534, 77] width 29 height 23
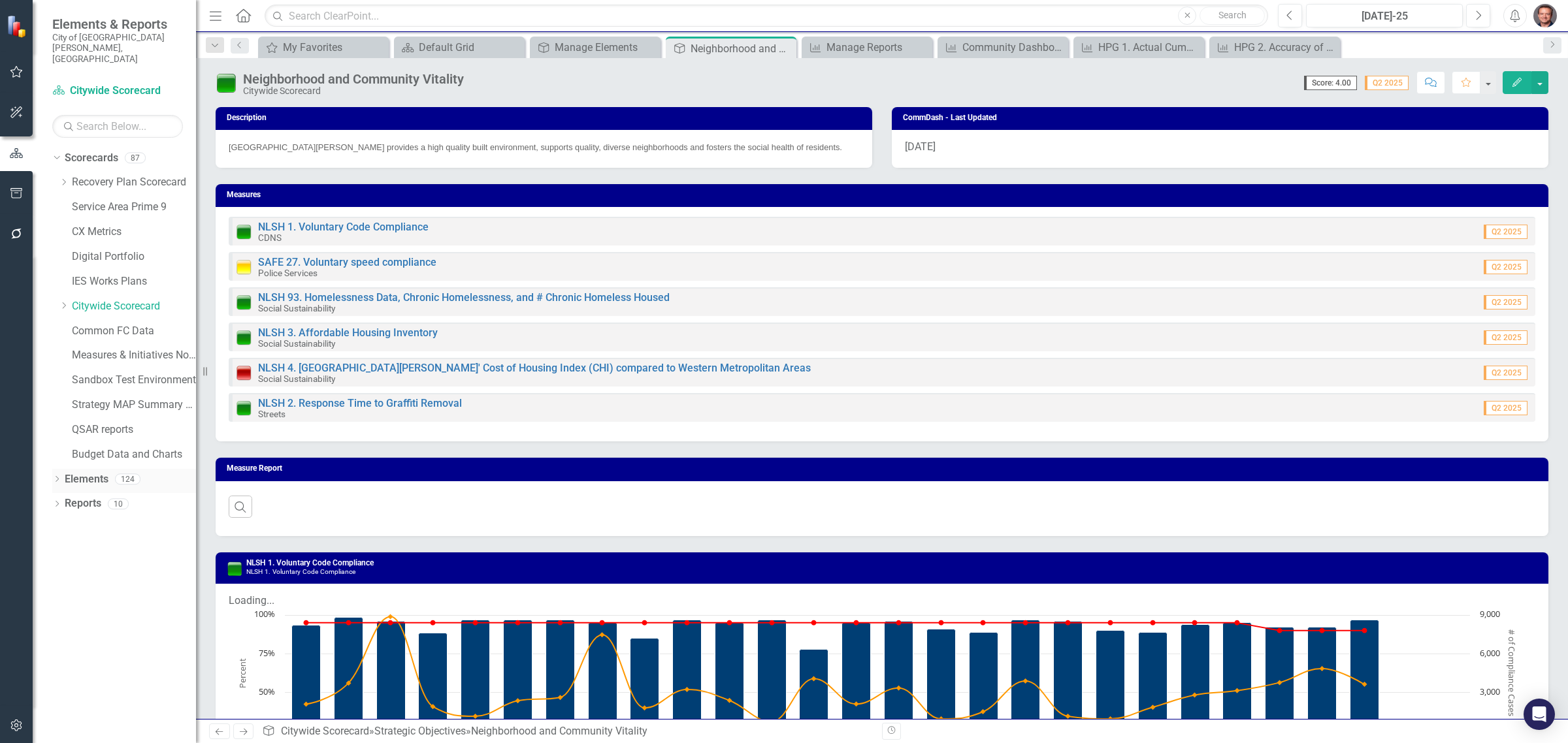
click at [98, 472] on link "Elements" at bounding box center [86, 480] width 44 height 15
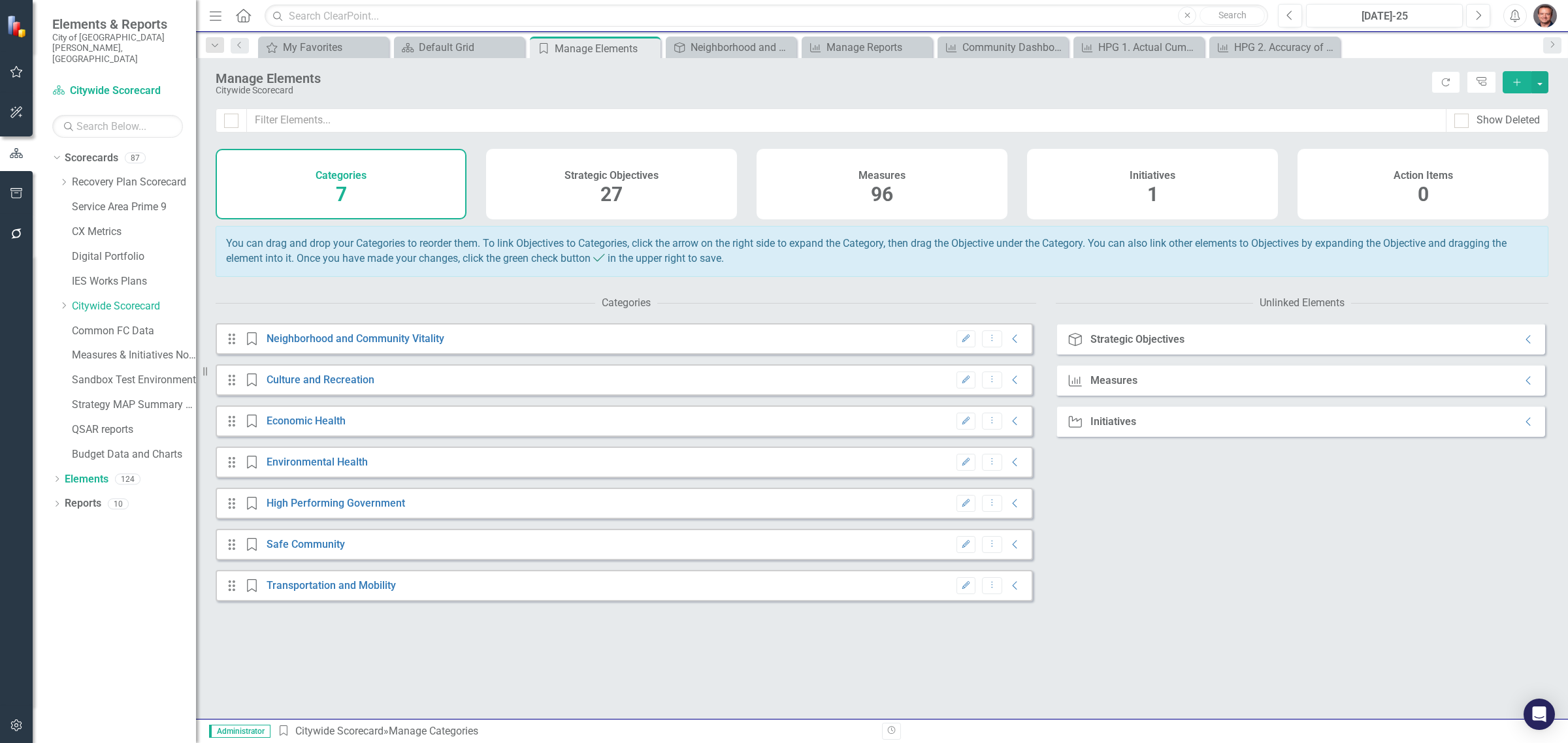
click at [606, 191] on span "27" at bounding box center [611, 194] width 22 height 23
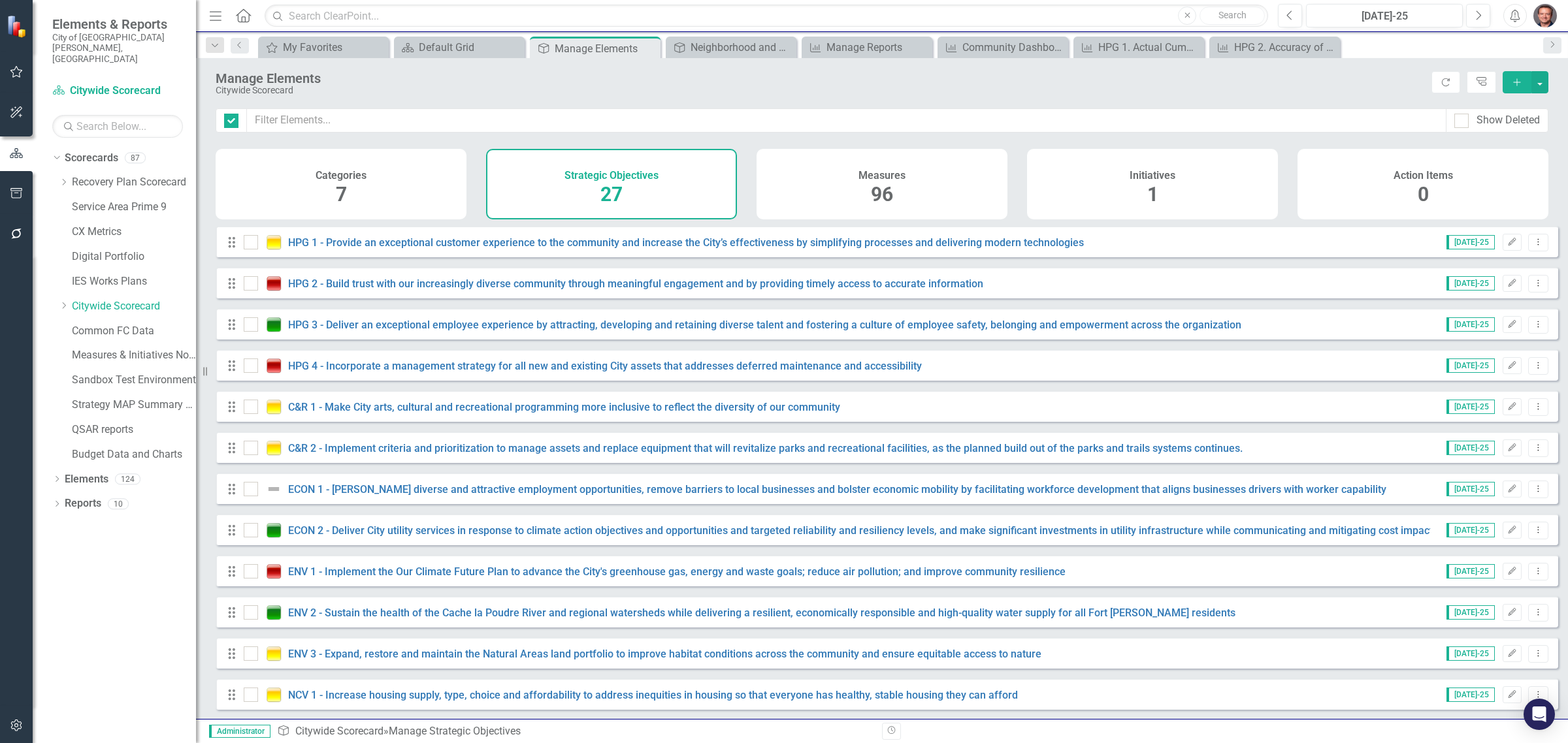
checkbox input "false"
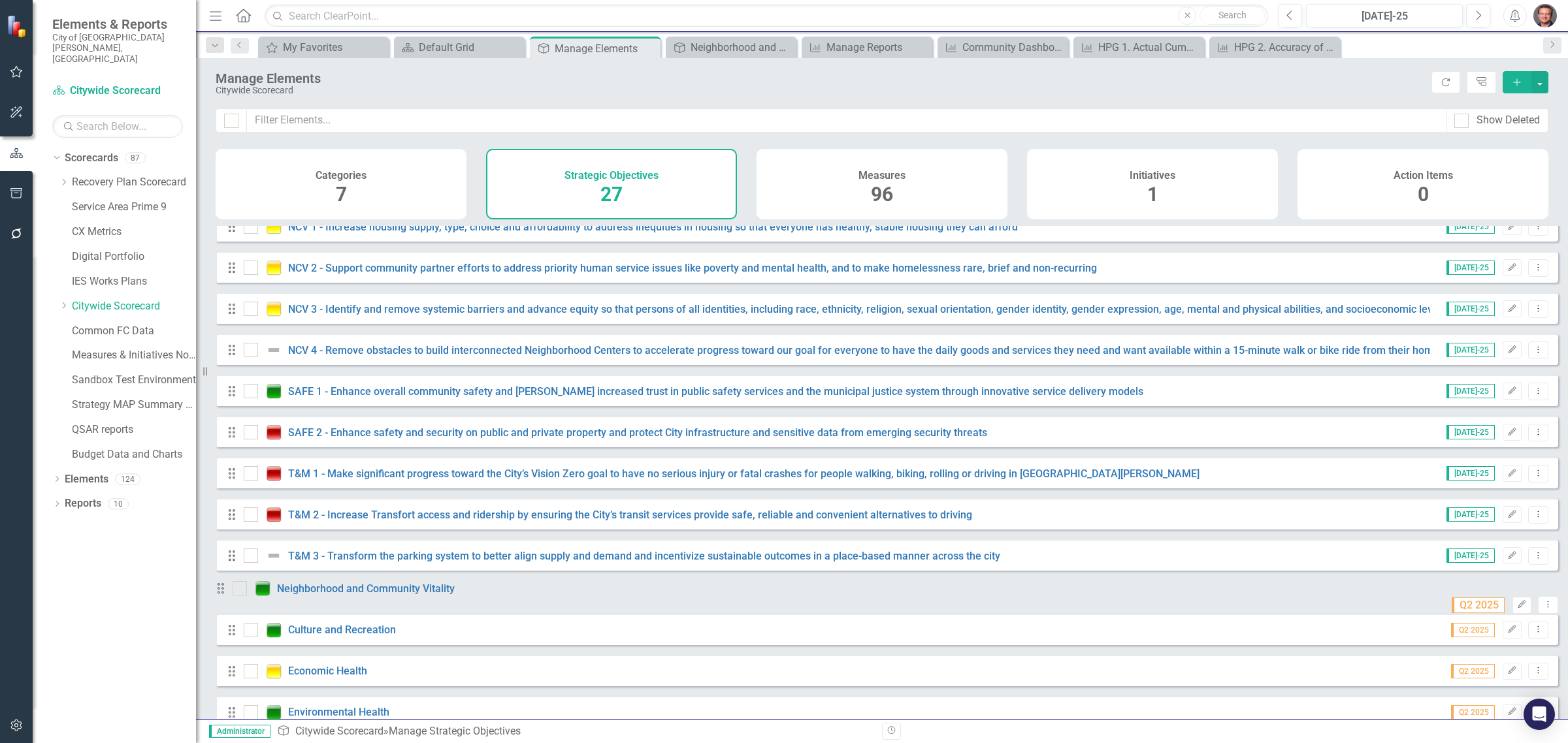
scroll to position [627, 0]
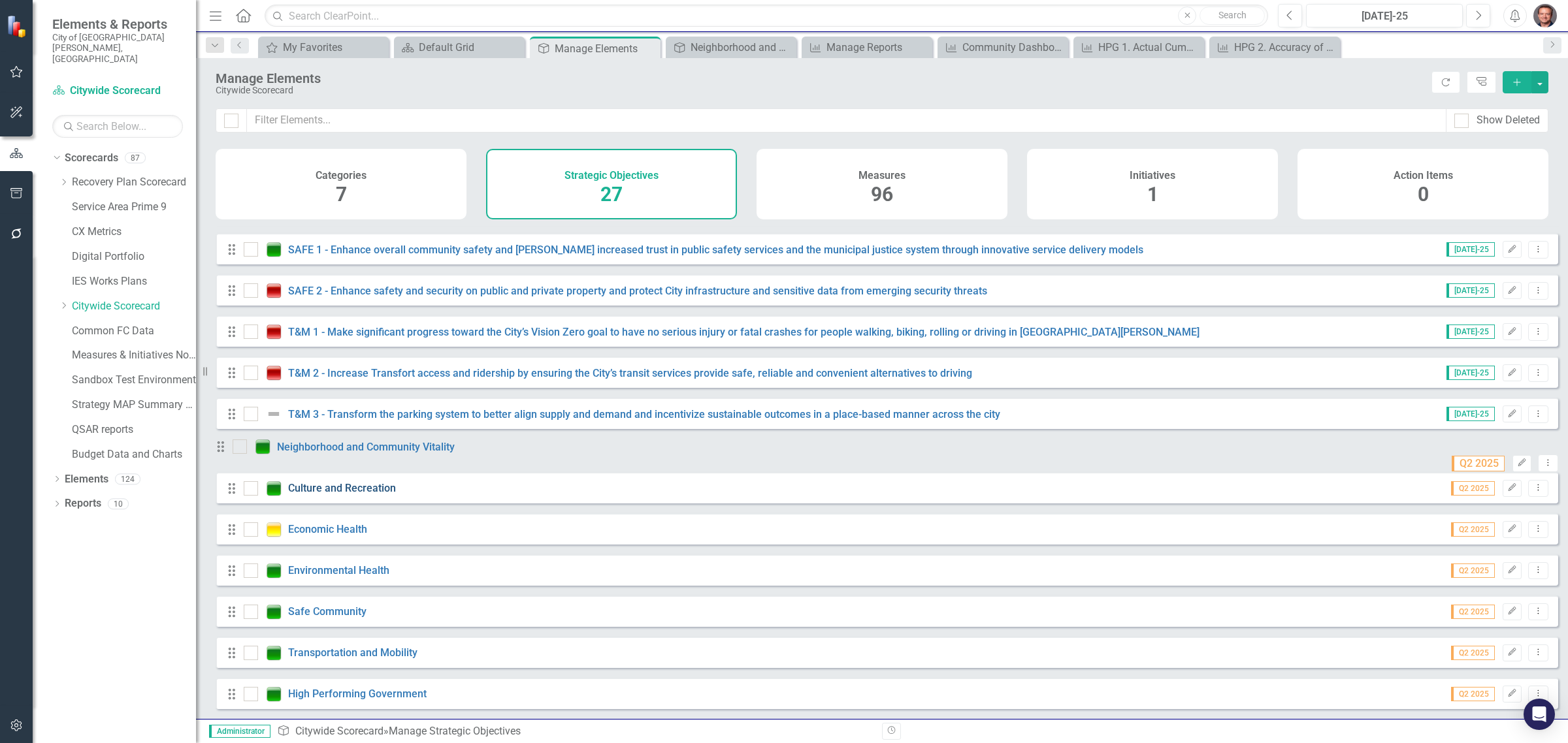
click at [330, 487] on link "Culture and Recreation" at bounding box center [341, 488] width 108 height 12
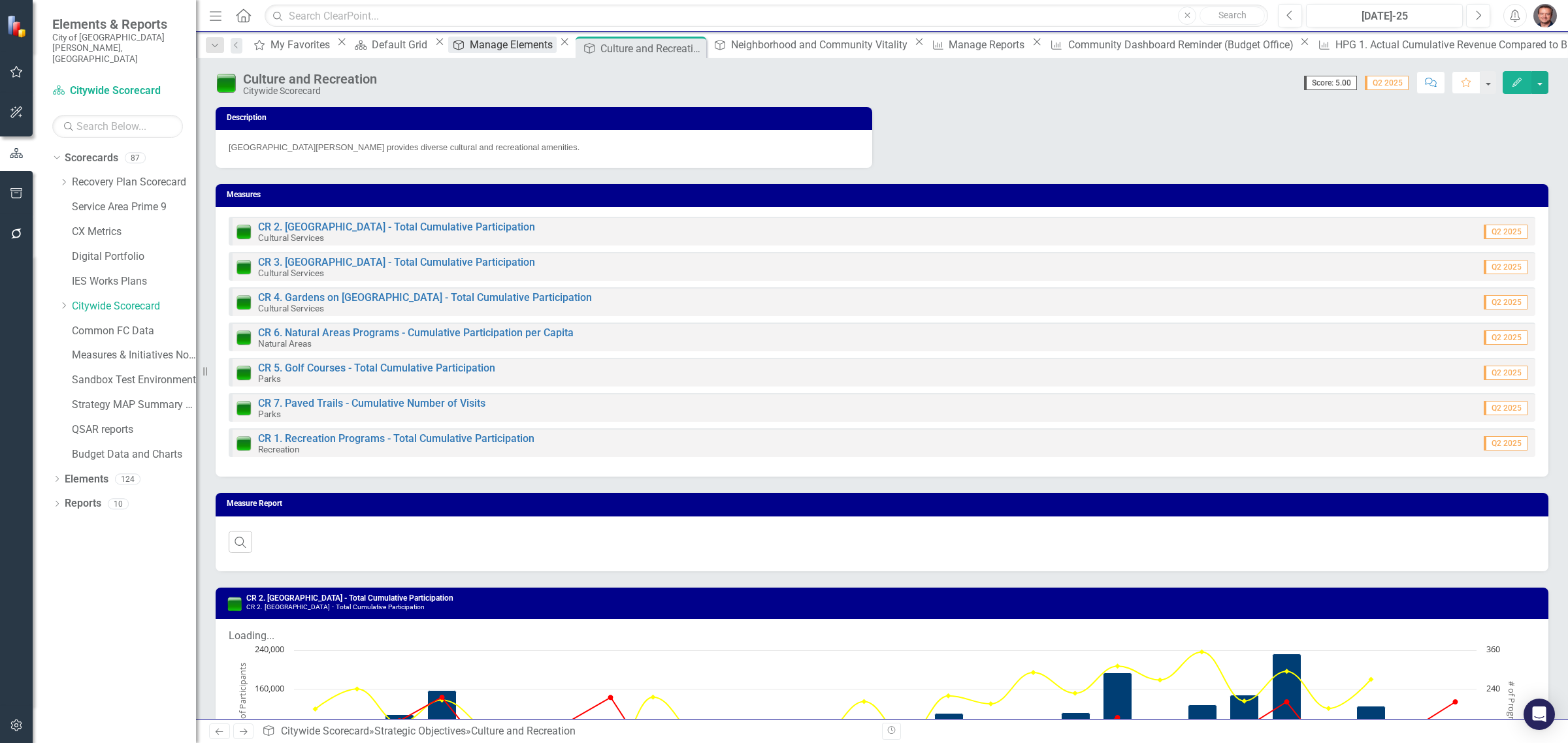
click at [557, 50] on div "Manage Elements" at bounding box center [512, 44] width 87 height 16
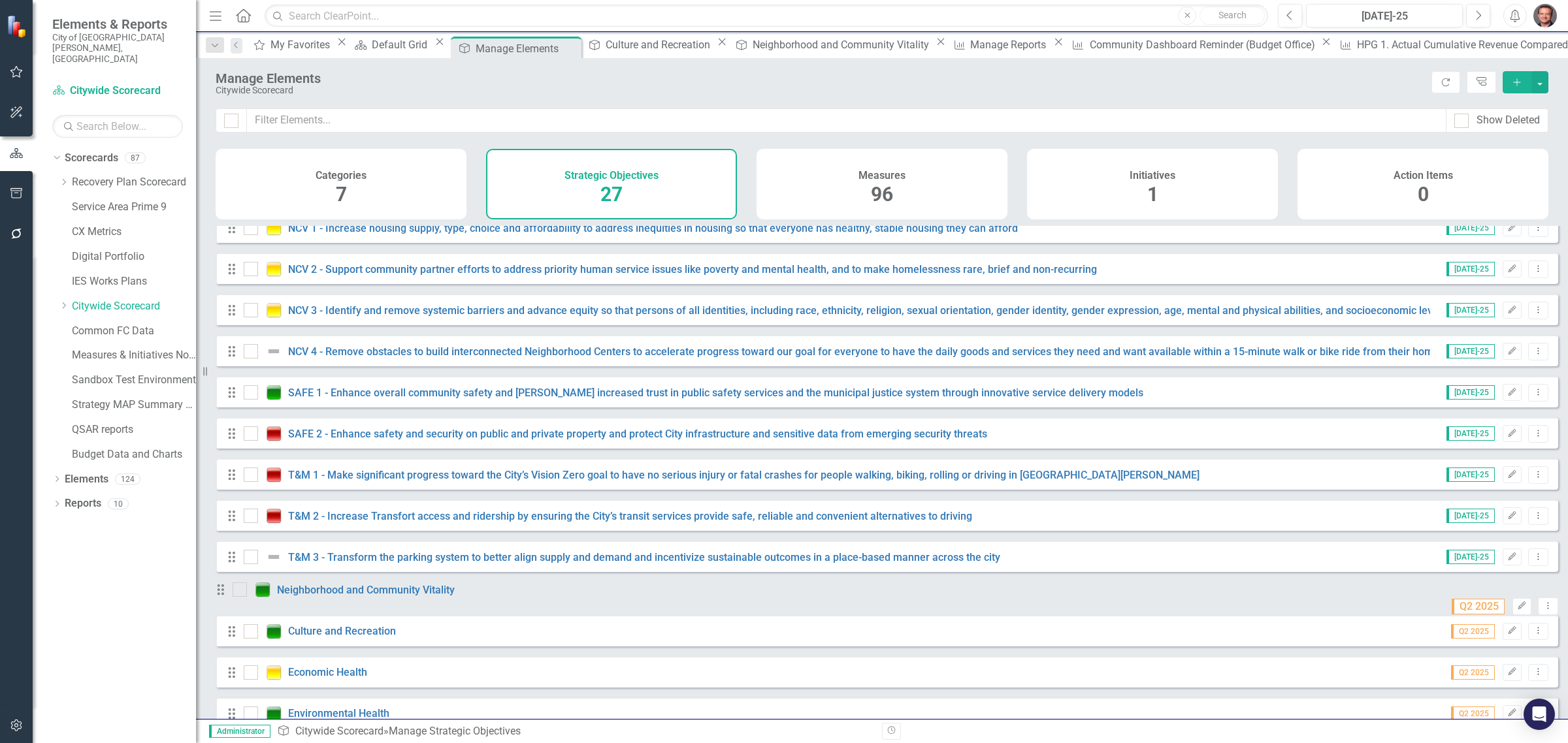
scroll to position [627, 0]
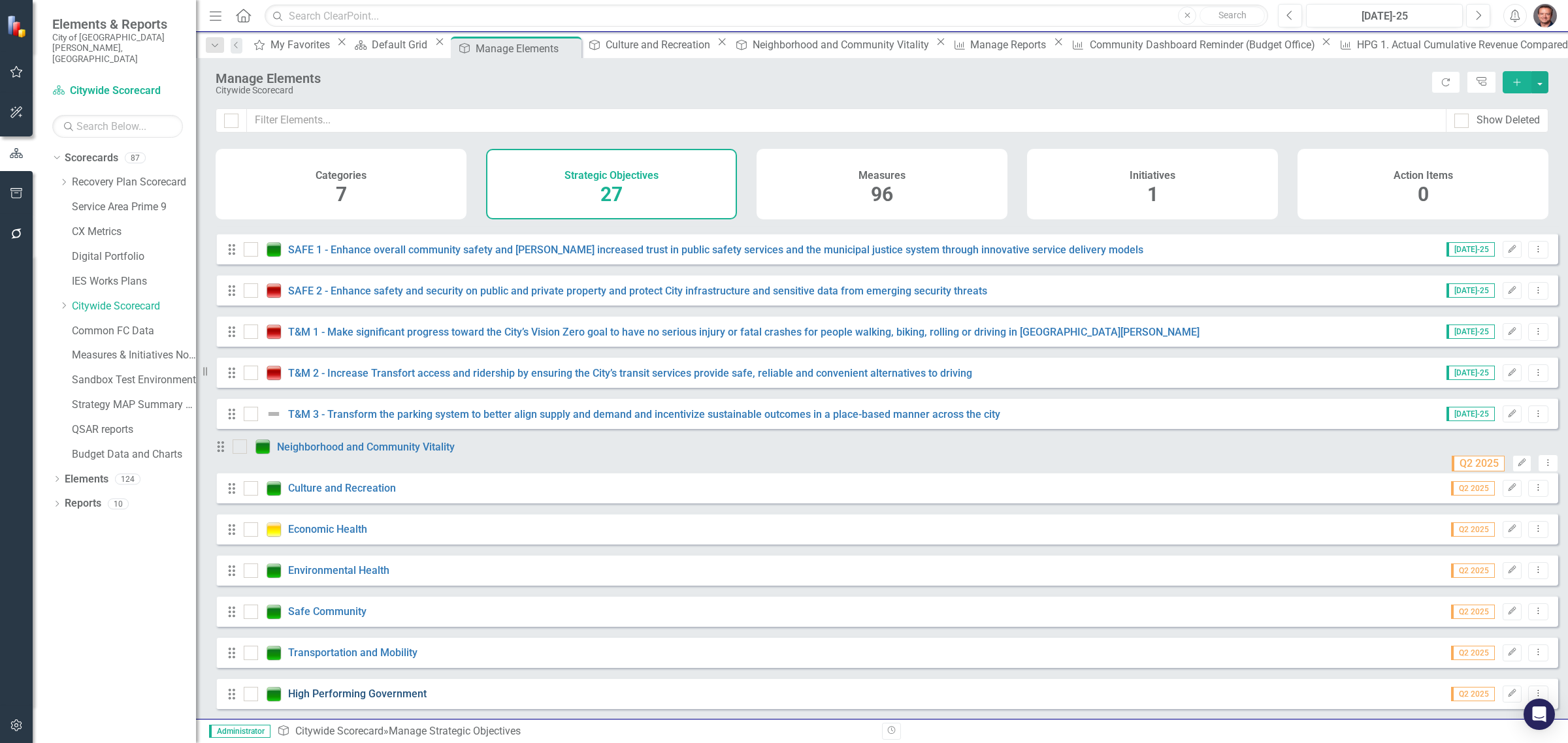
click at [389, 689] on link "High Performing Government" at bounding box center [357, 693] width 139 height 12
